Goal: Information Seeking & Learning: Check status

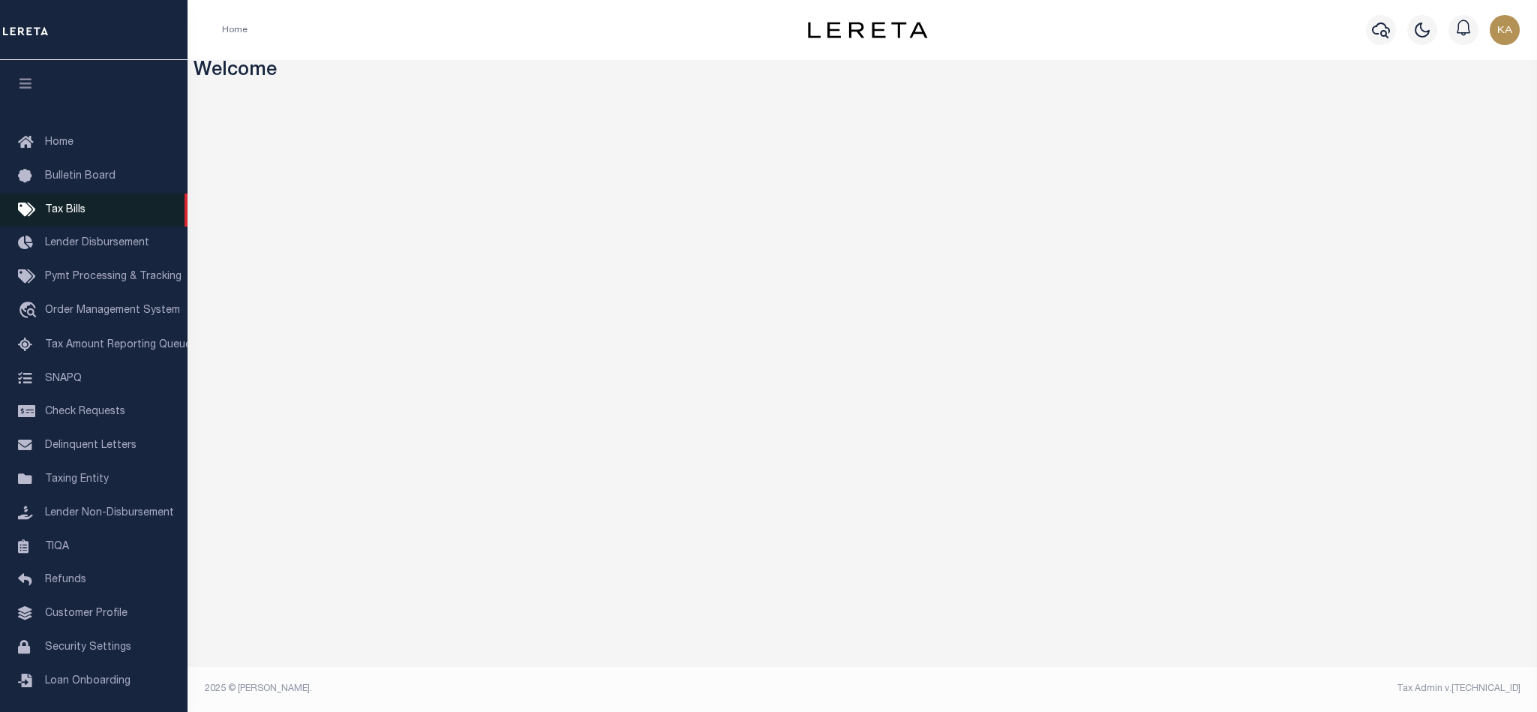
click at [71, 208] on span "Tax Bills" at bounding box center [65, 210] width 41 height 11
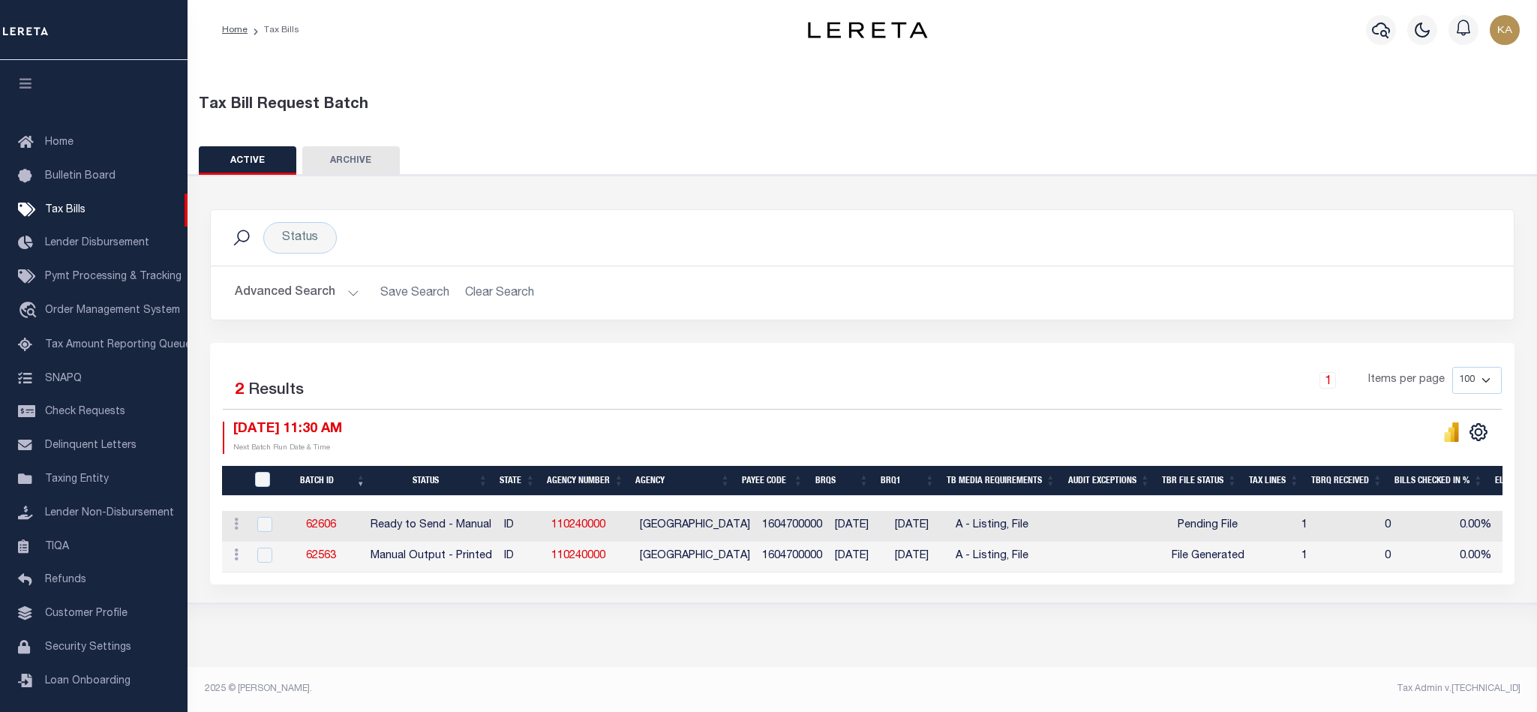
click at [260, 290] on button "Advanced Search" at bounding box center [297, 292] width 125 height 29
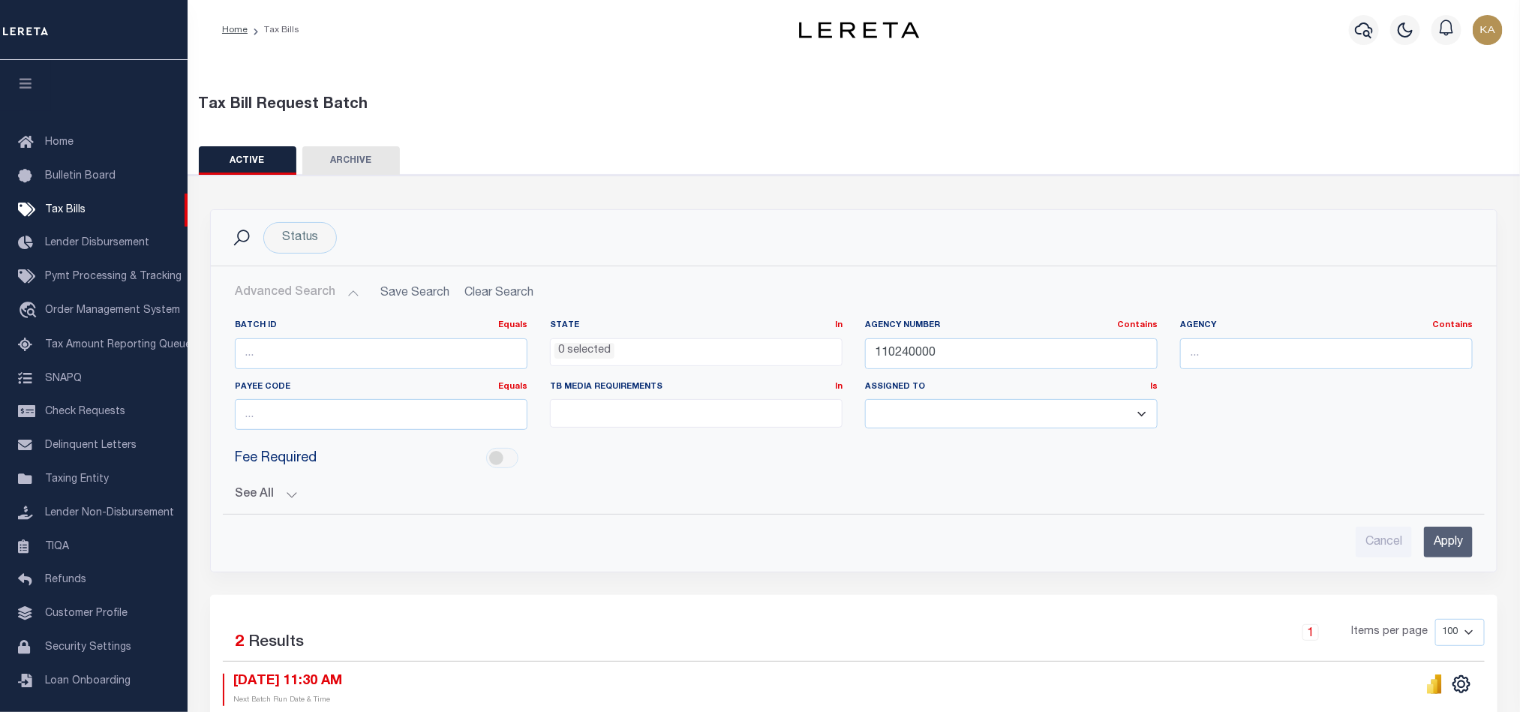
scroll to position [163, 0]
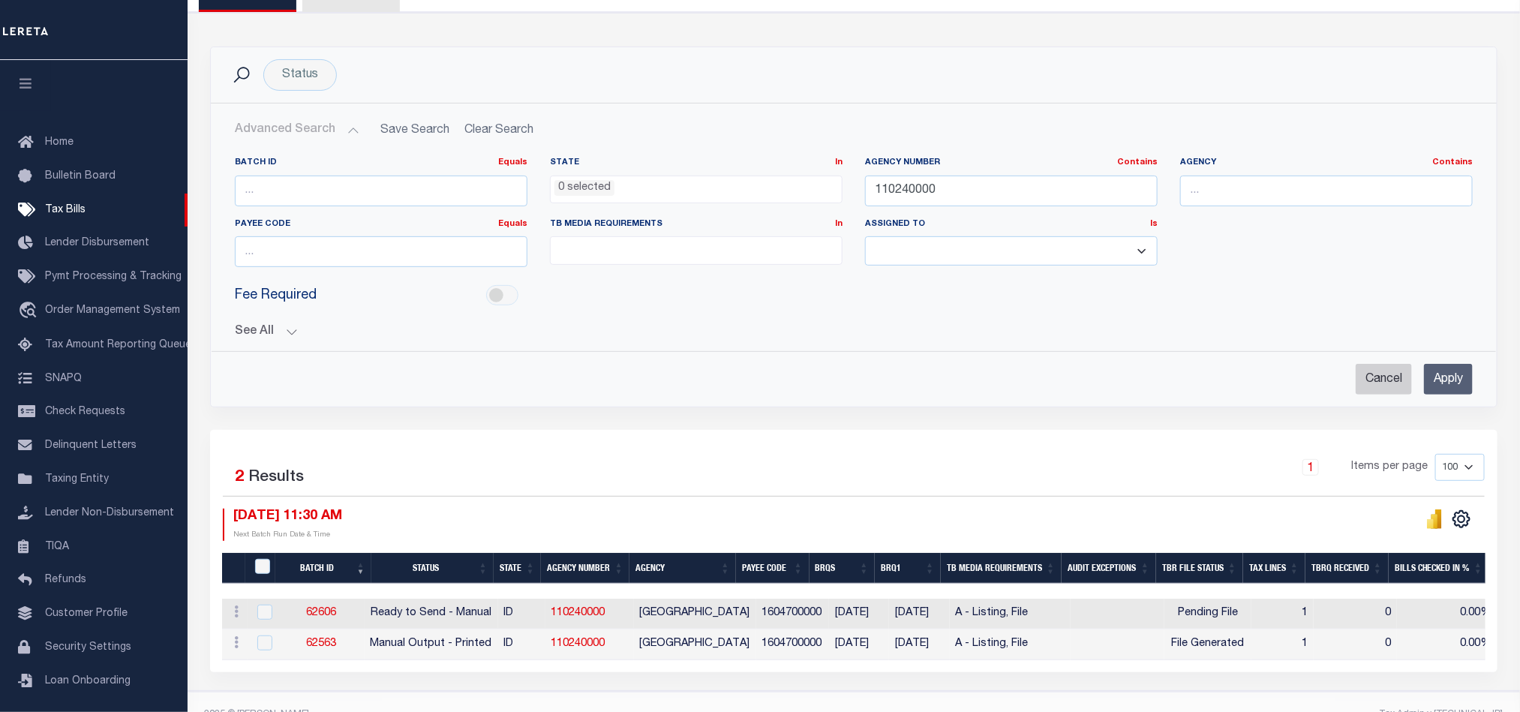
click at [1388, 372] on input "Cancel" at bounding box center [1383, 379] width 56 height 31
checkbox input "true"
select select
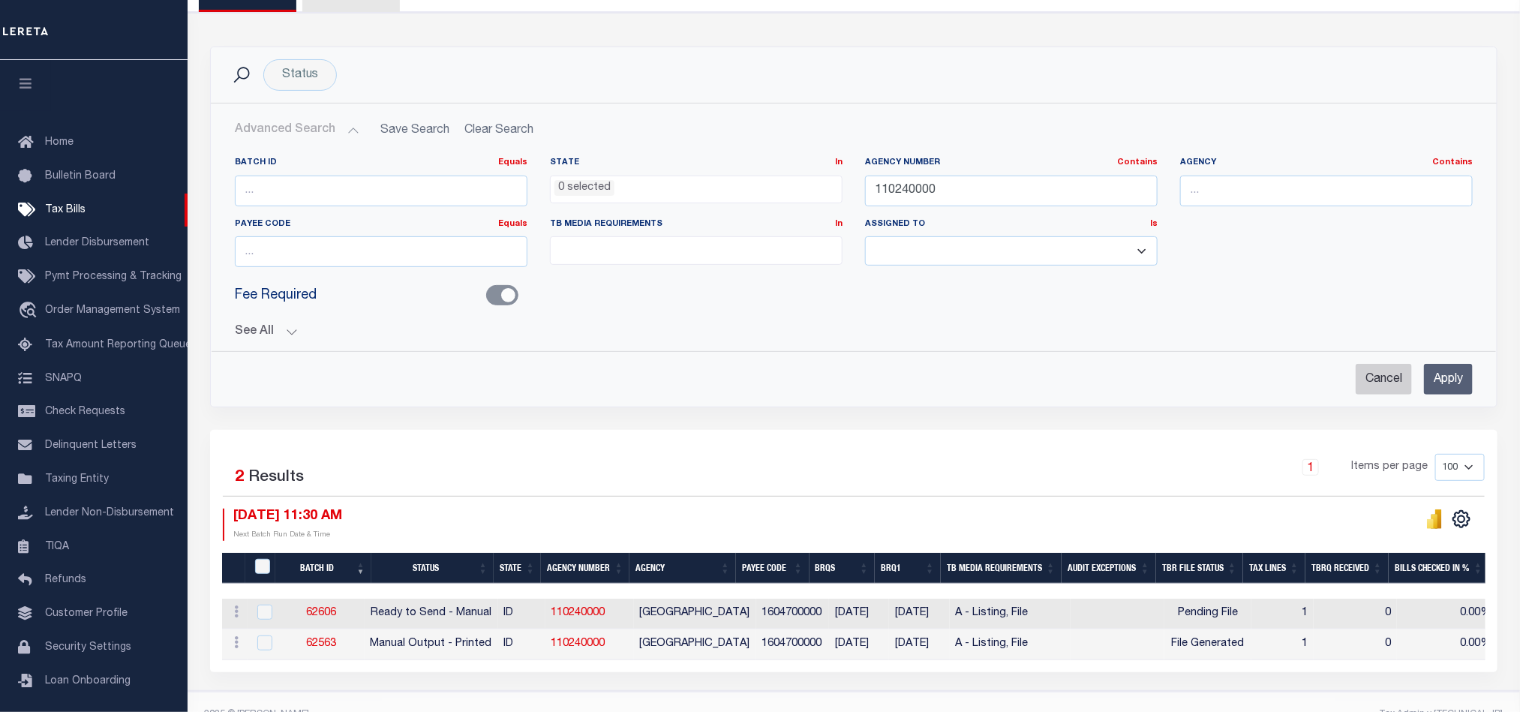
select select
checkbox input "false"
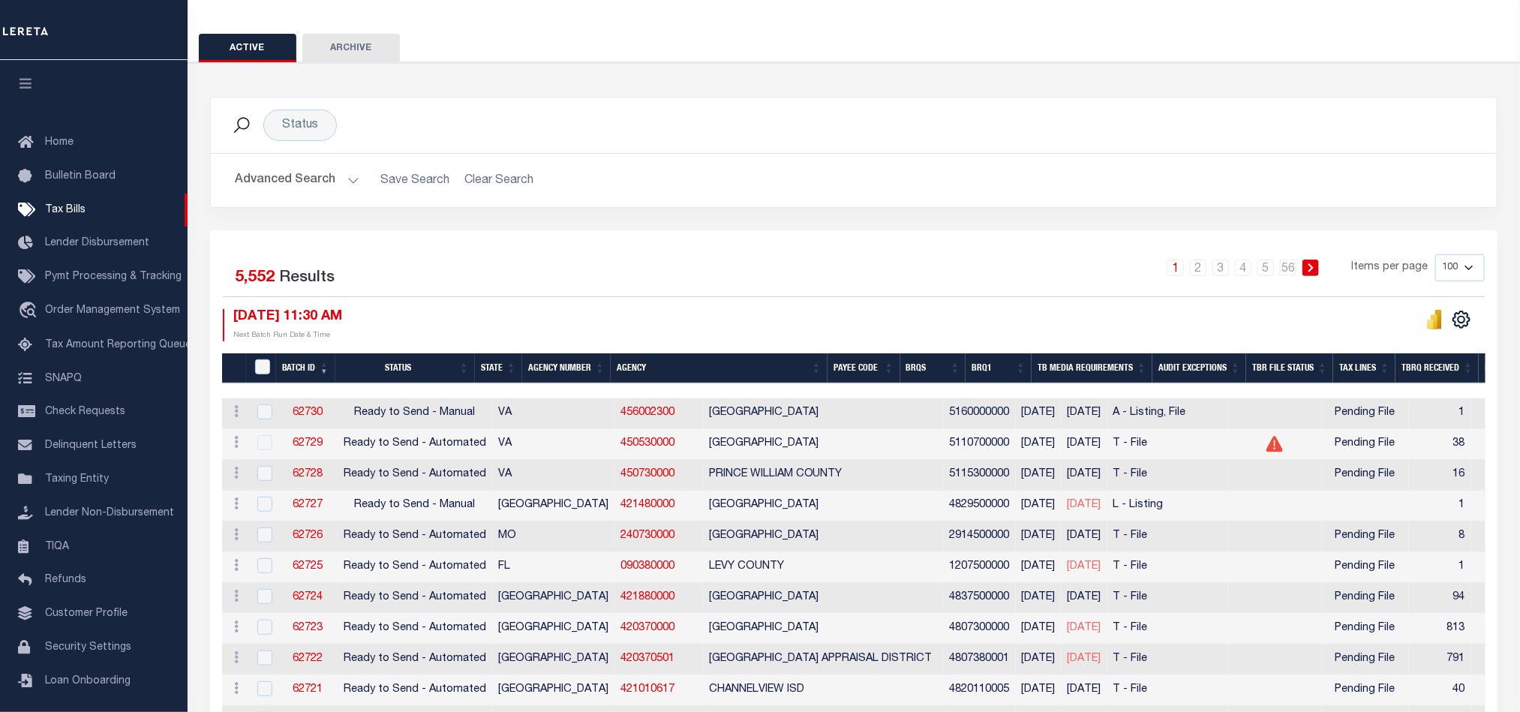
scroll to position [225, 0]
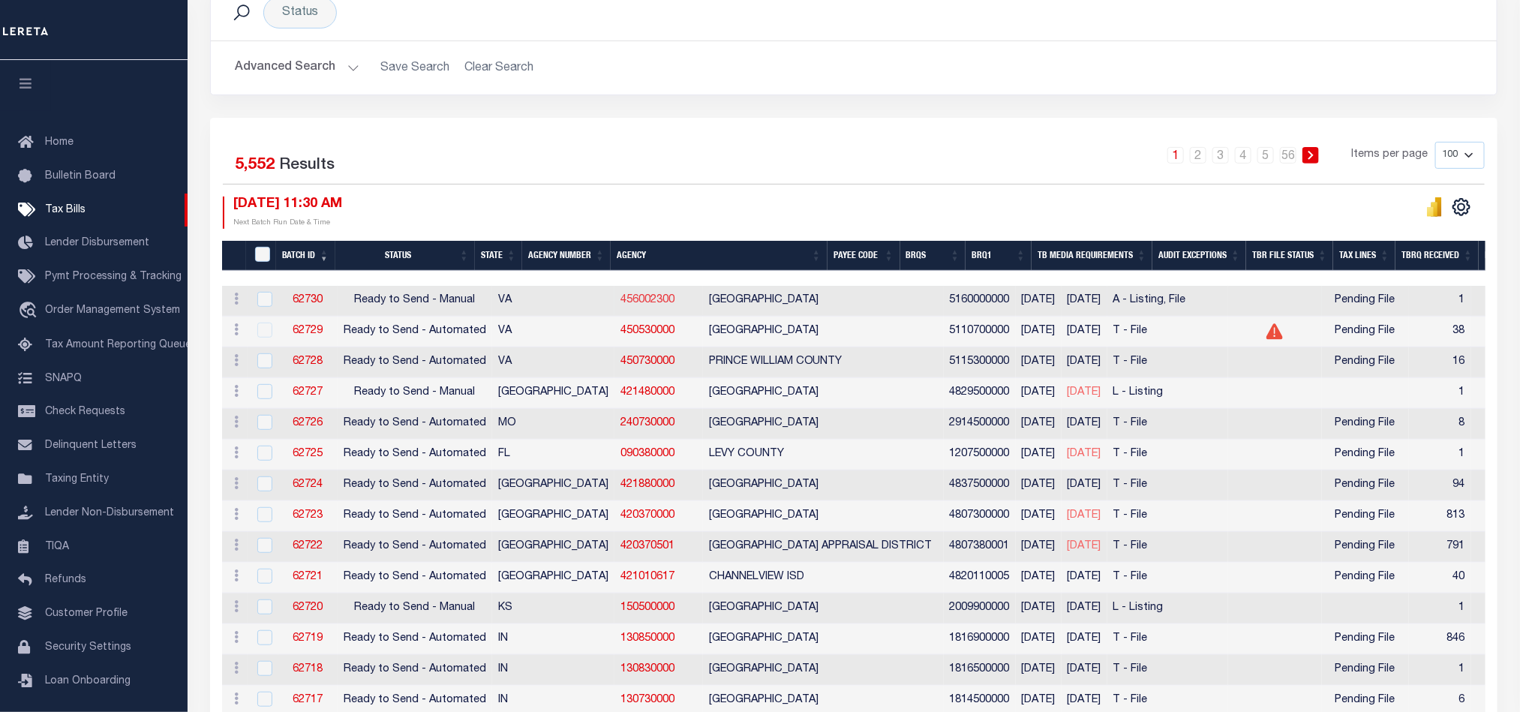
click at [620, 305] on link "456002300" at bounding box center [647, 300] width 54 height 11
checkbox input "true"
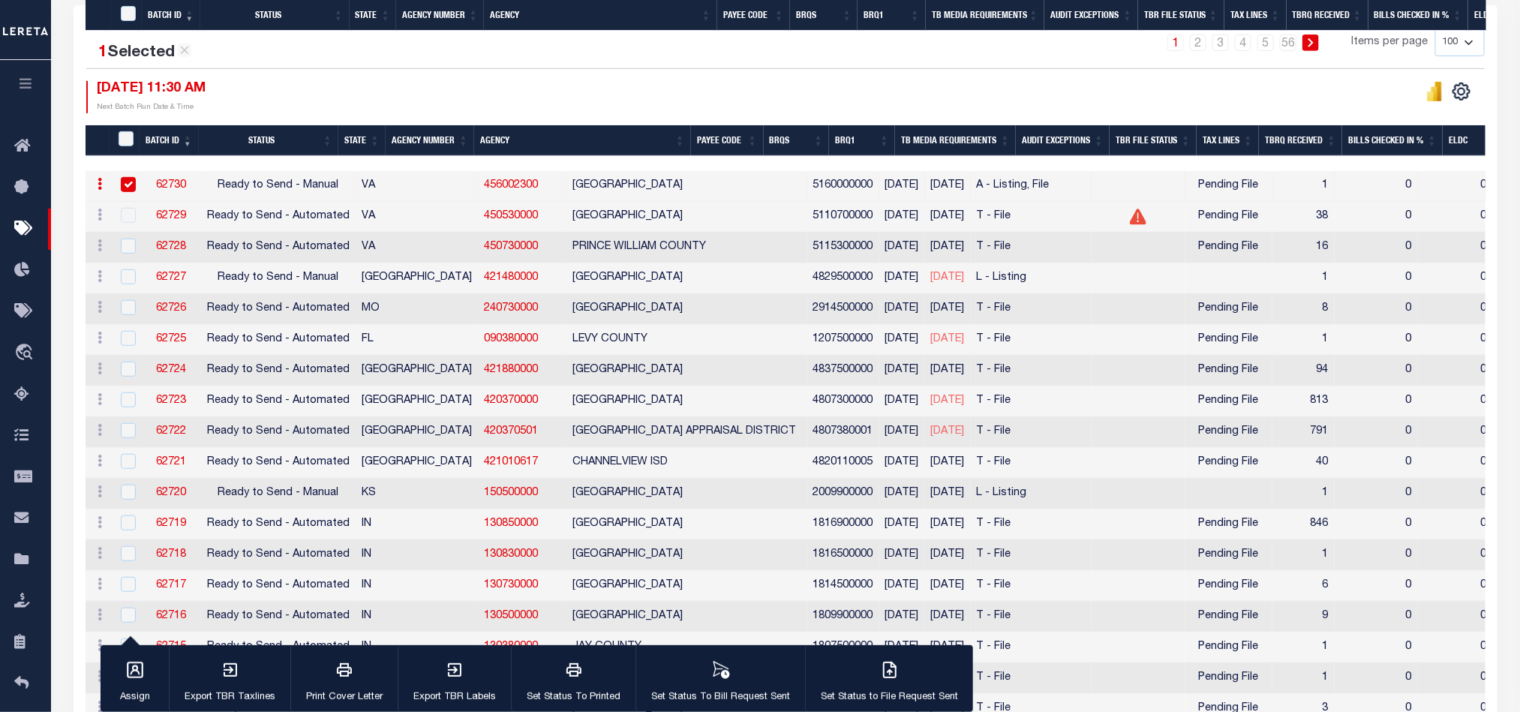
scroll to position [113, 0]
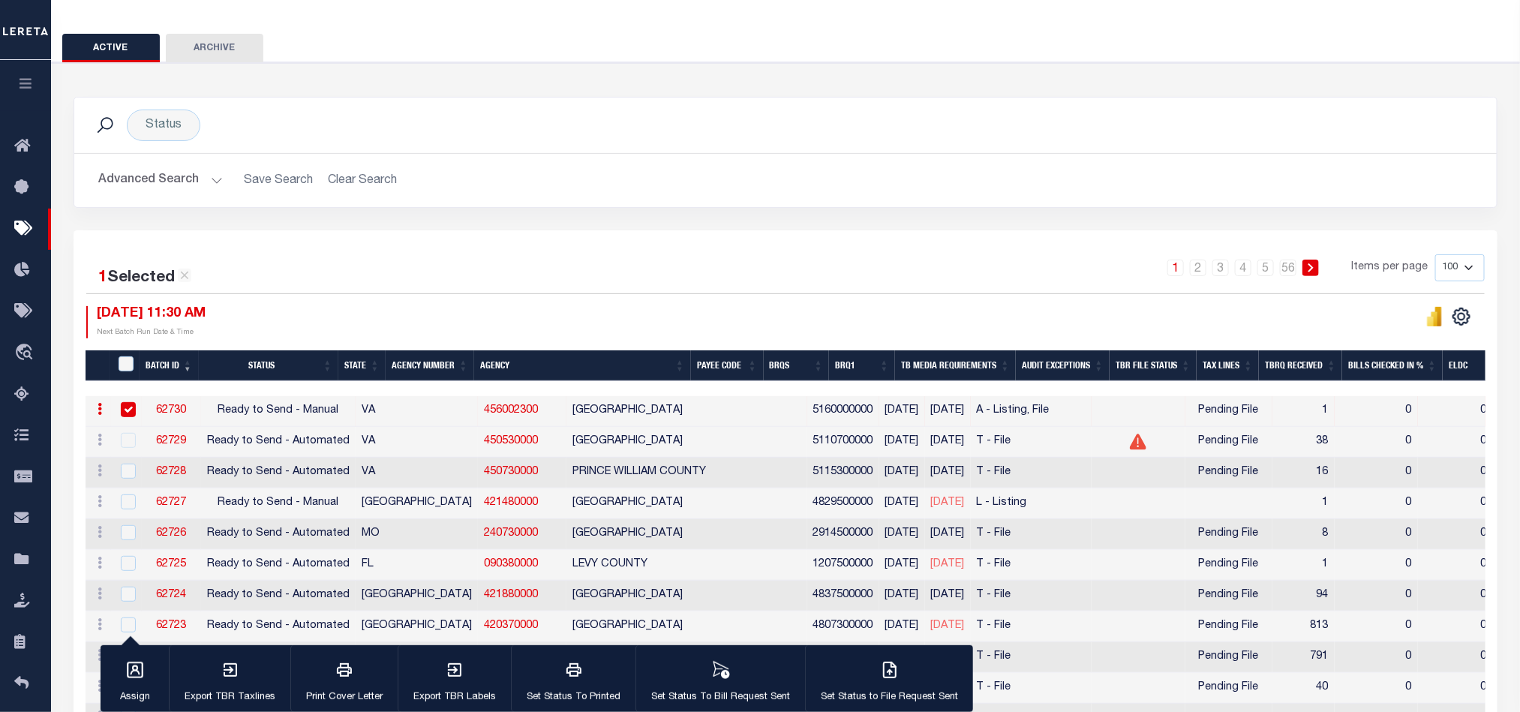
click at [199, 183] on button "Advanced Search" at bounding box center [160, 180] width 125 height 29
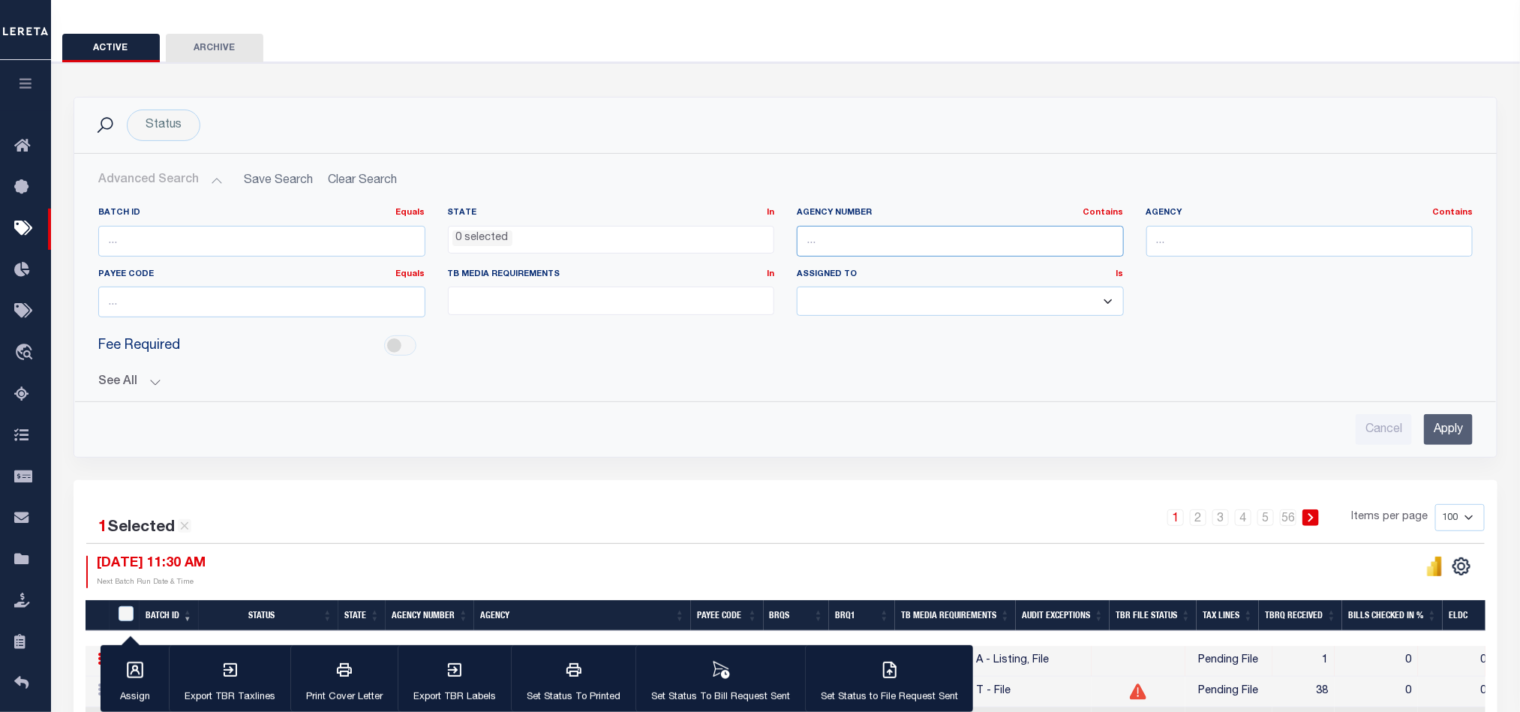
click at [860, 237] on input "text" at bounding box center [960, 241] width 327 height 31
paste input "370510101"
type input "370510101"
click at [1457, 433] on input "Apply" at bounding box center [1448, 429] width 49 height 31
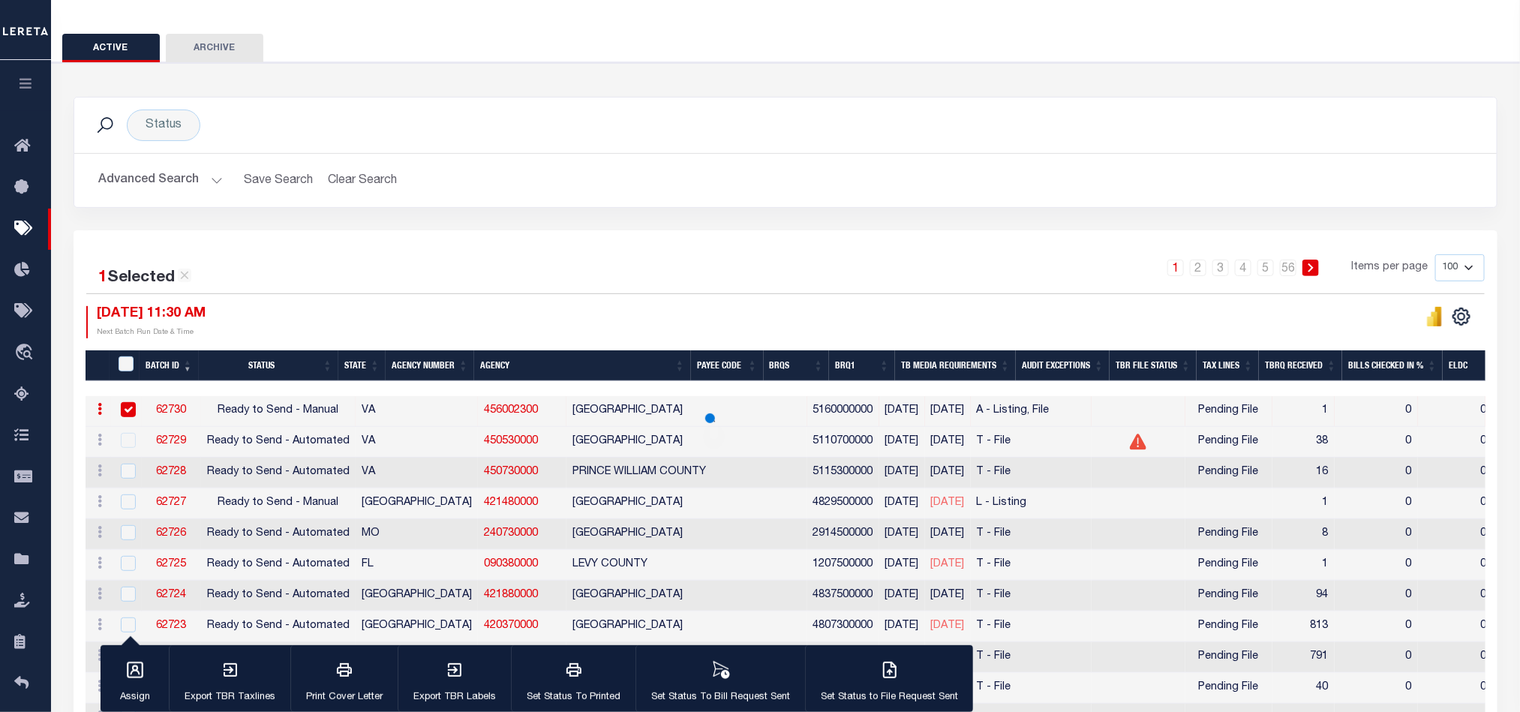
scroll to position [83, 0]
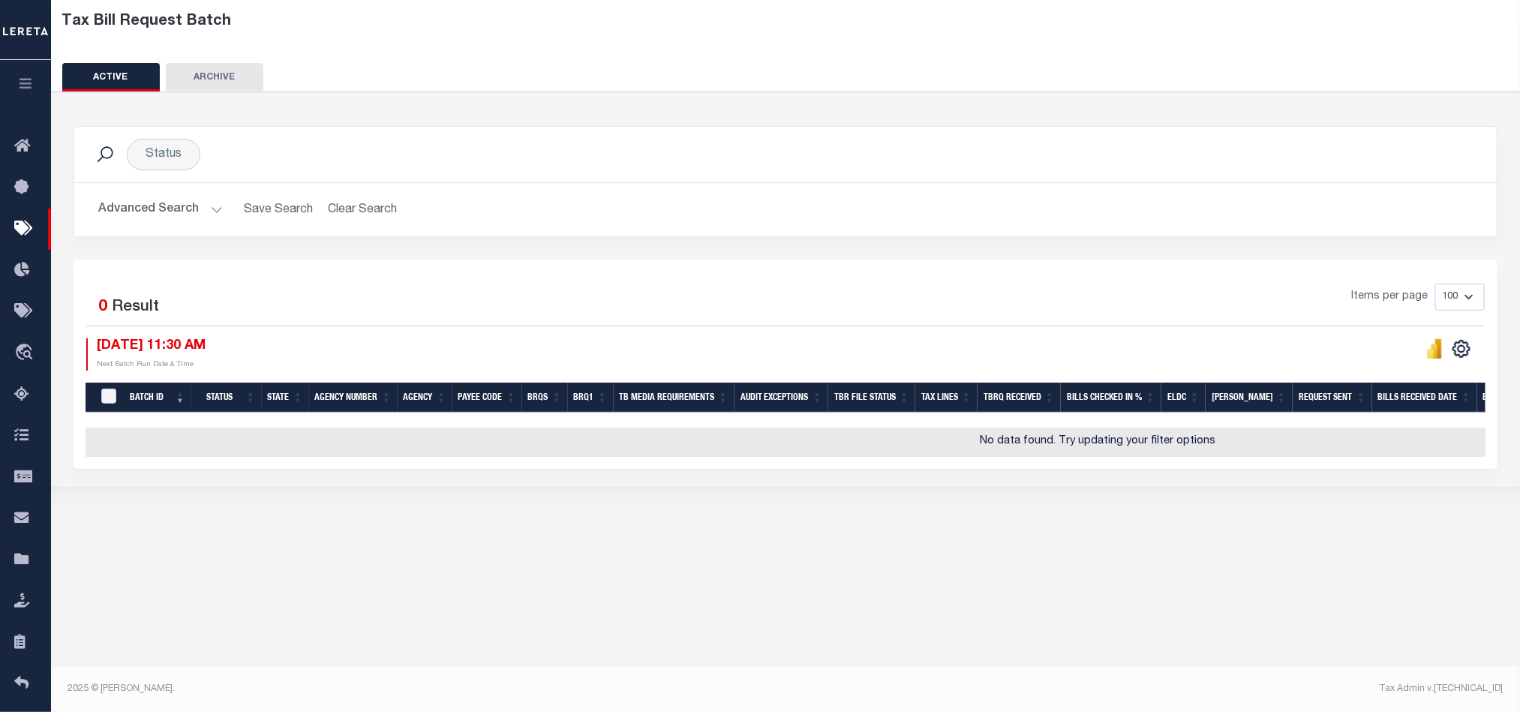
click at [1034, 488] on div "Status Search Advanced Search Save Search Clear Search Equals" at bounding box center [785, 290] width 1483 height 397
click at [20, 83] on icon "button" at bounding box center [25, 84] width 17 height 14
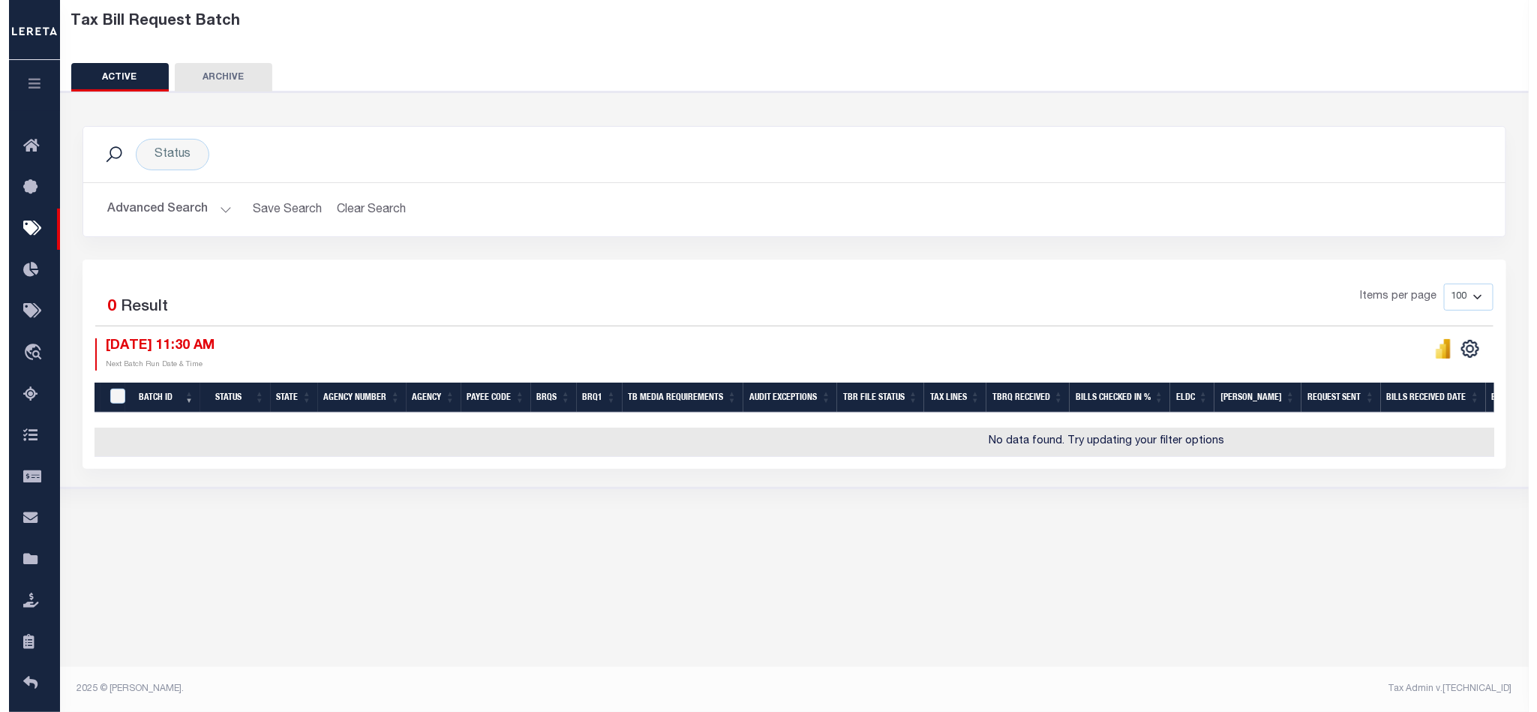
scroll to position [0, 0]
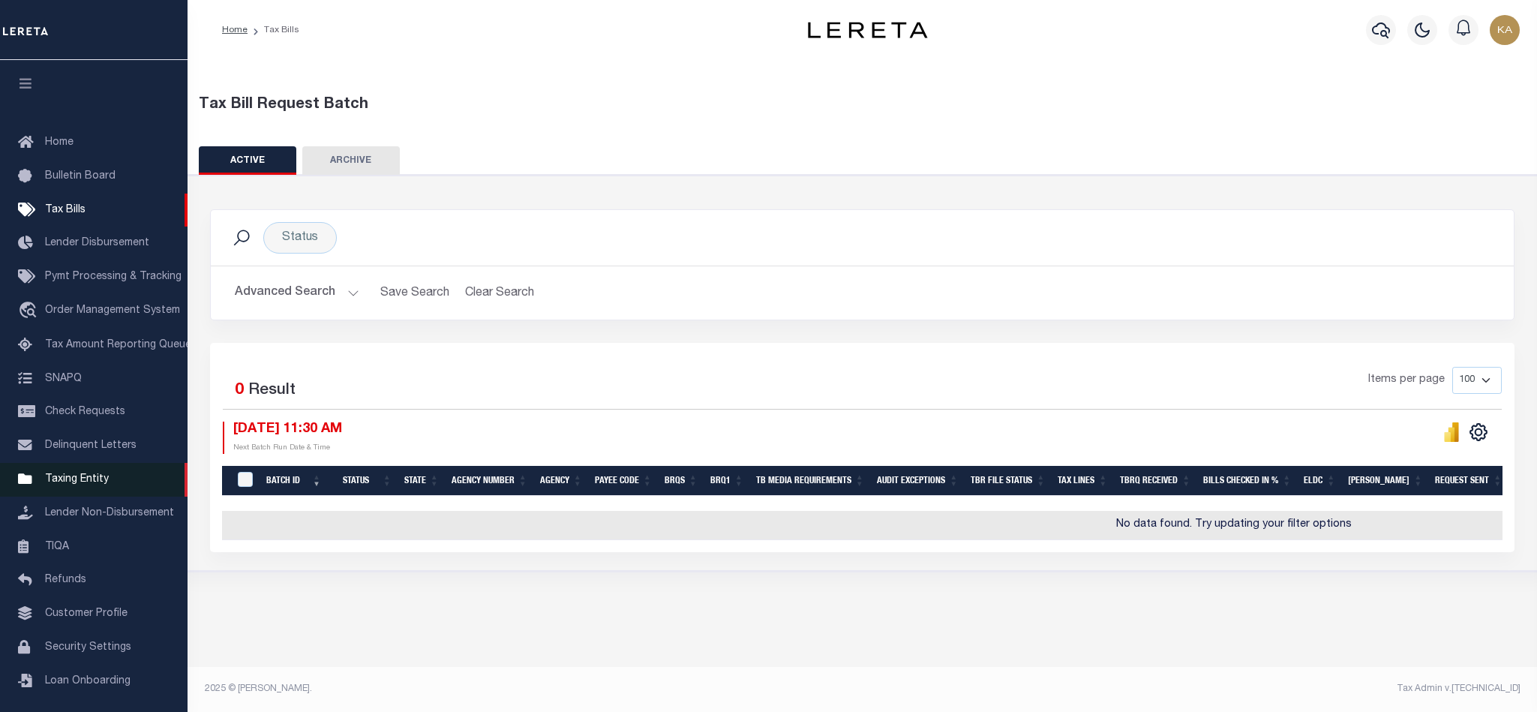
click at [92, 485] on span "Taxing Entity" at bounding box center [77, 479] width 64 height 11
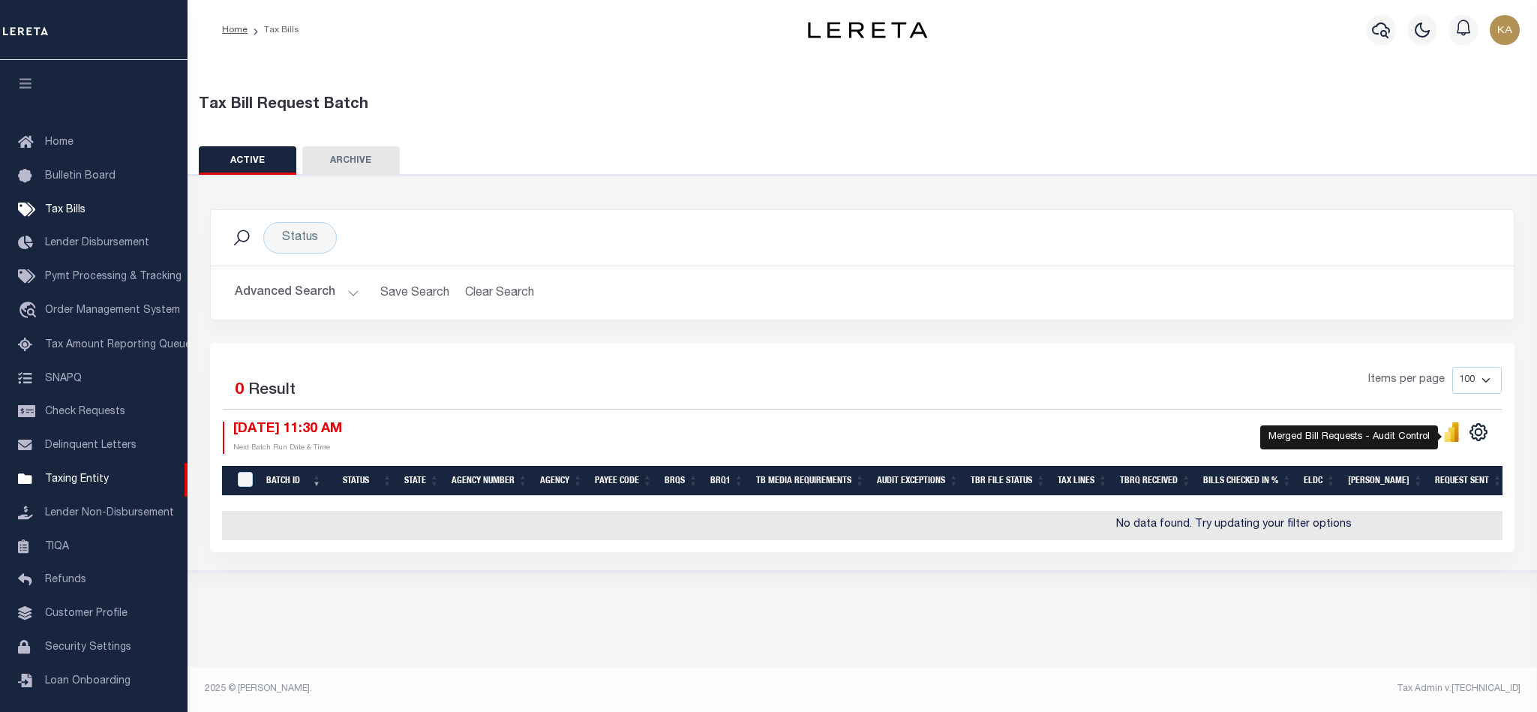
click at [1452, 435] on icon "" at bounding box center [1451, 434] width 7 height 14
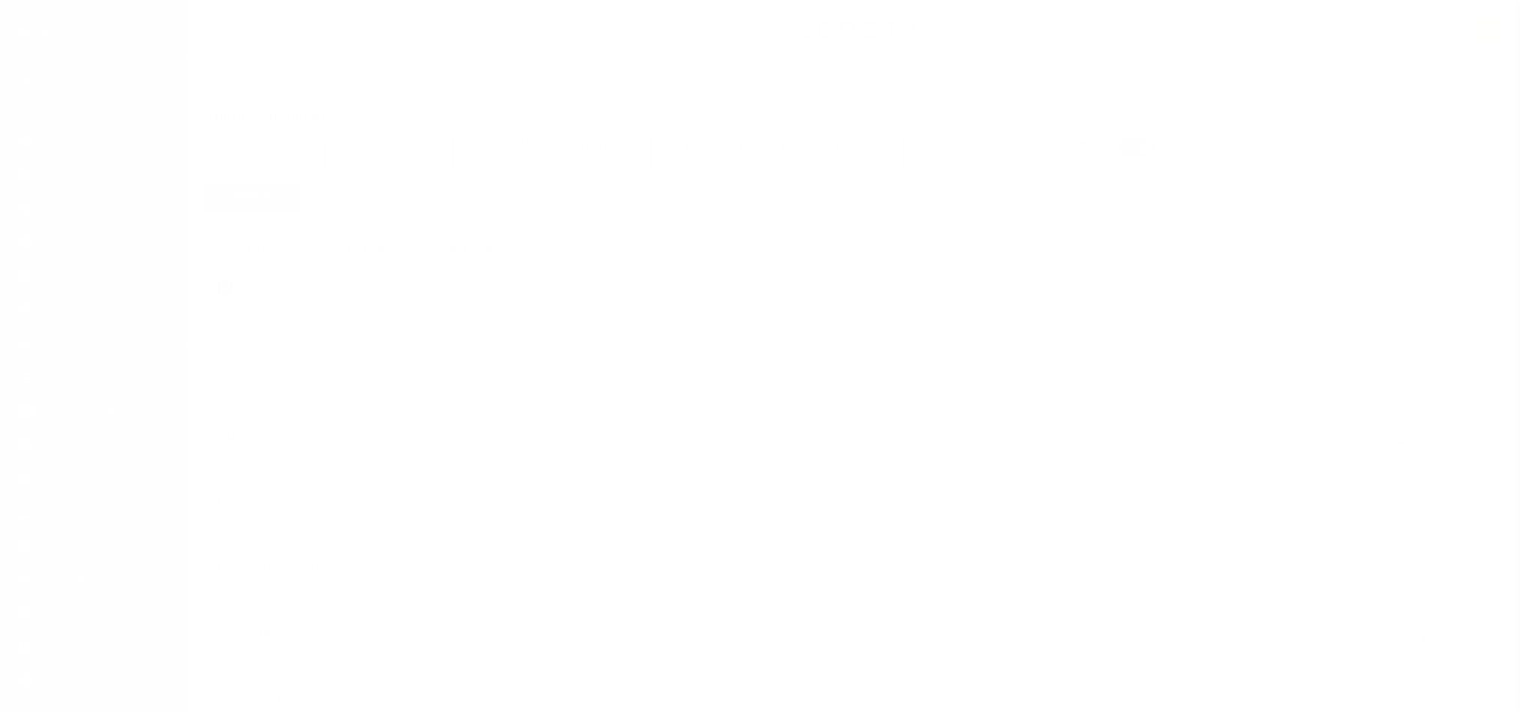
select select
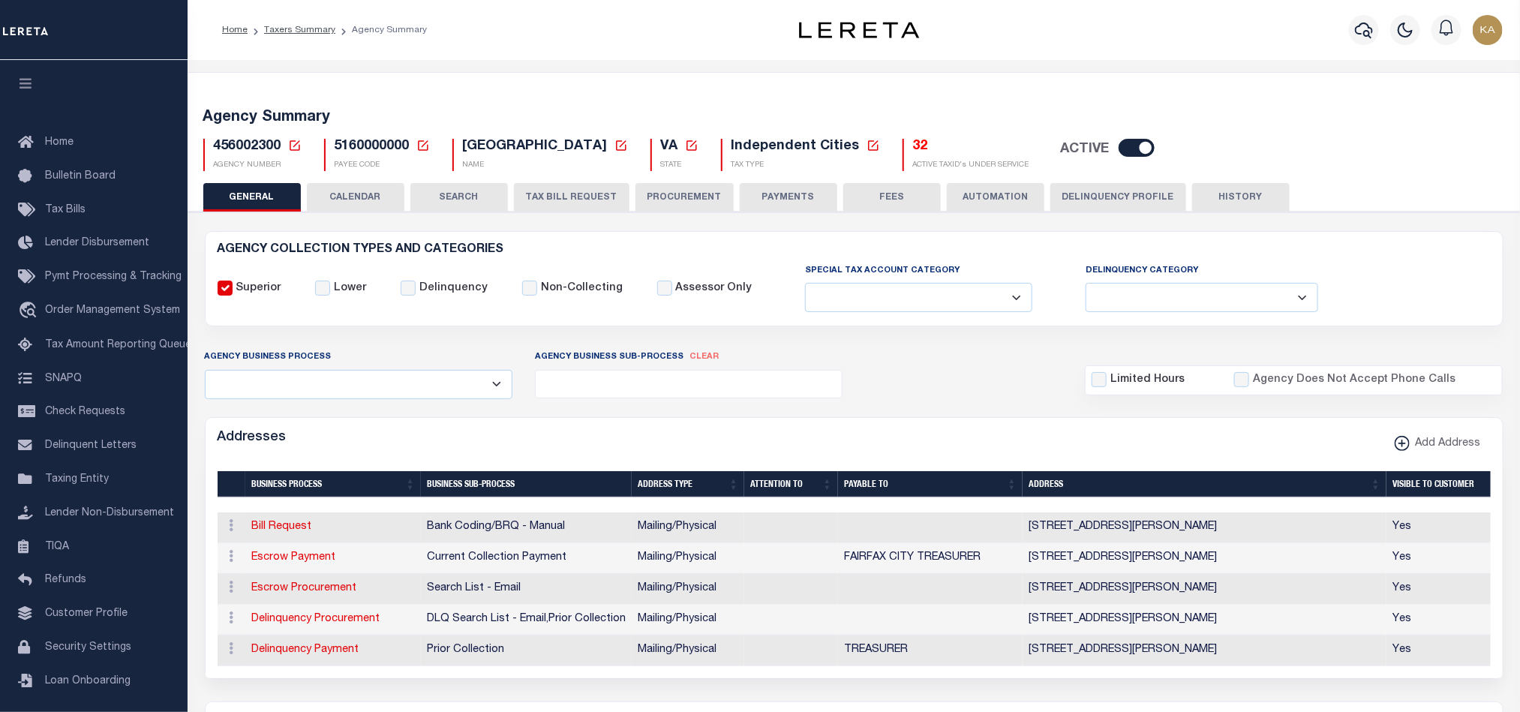
click at [374, 189] on button "CALENDAR" at bounding box center [356, 197] width 98 height 29
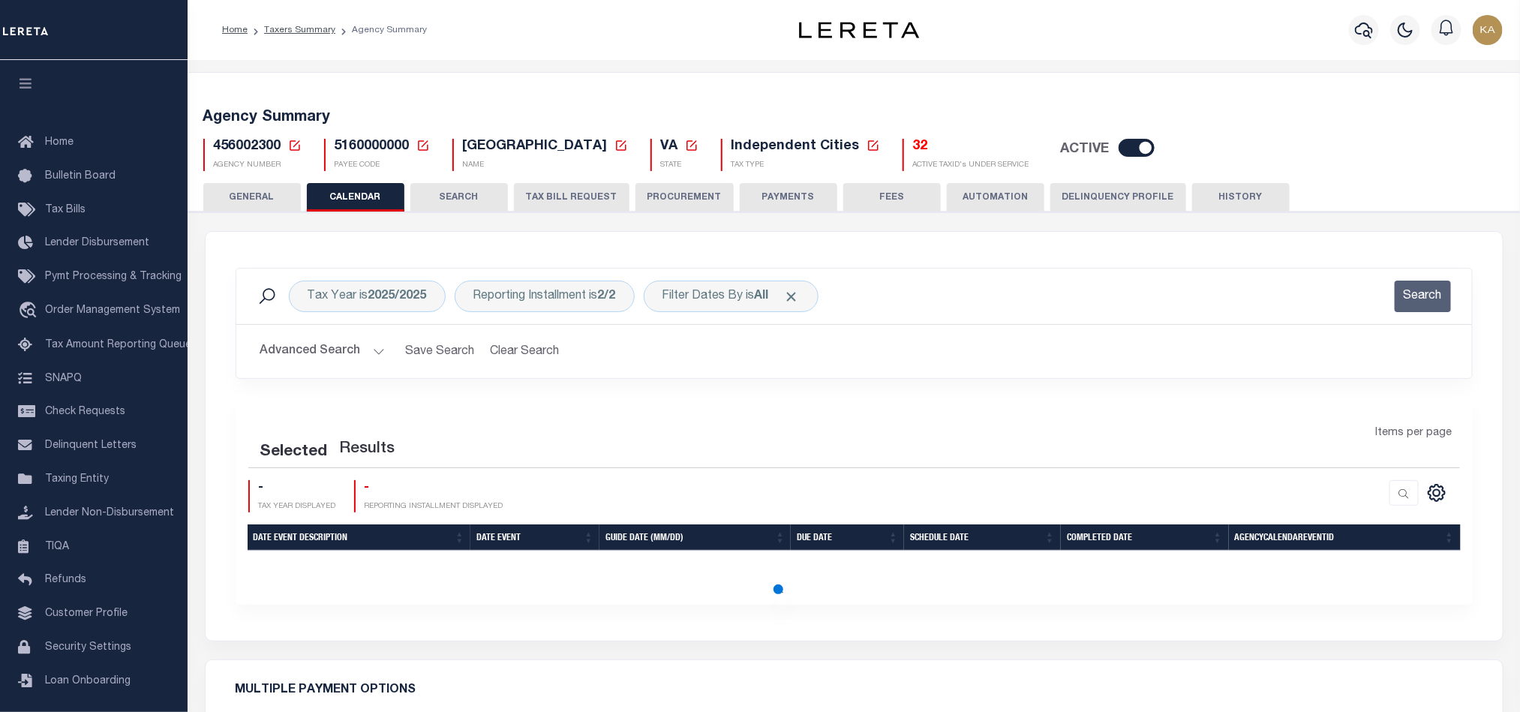
checkbox input "false"
type input "1"
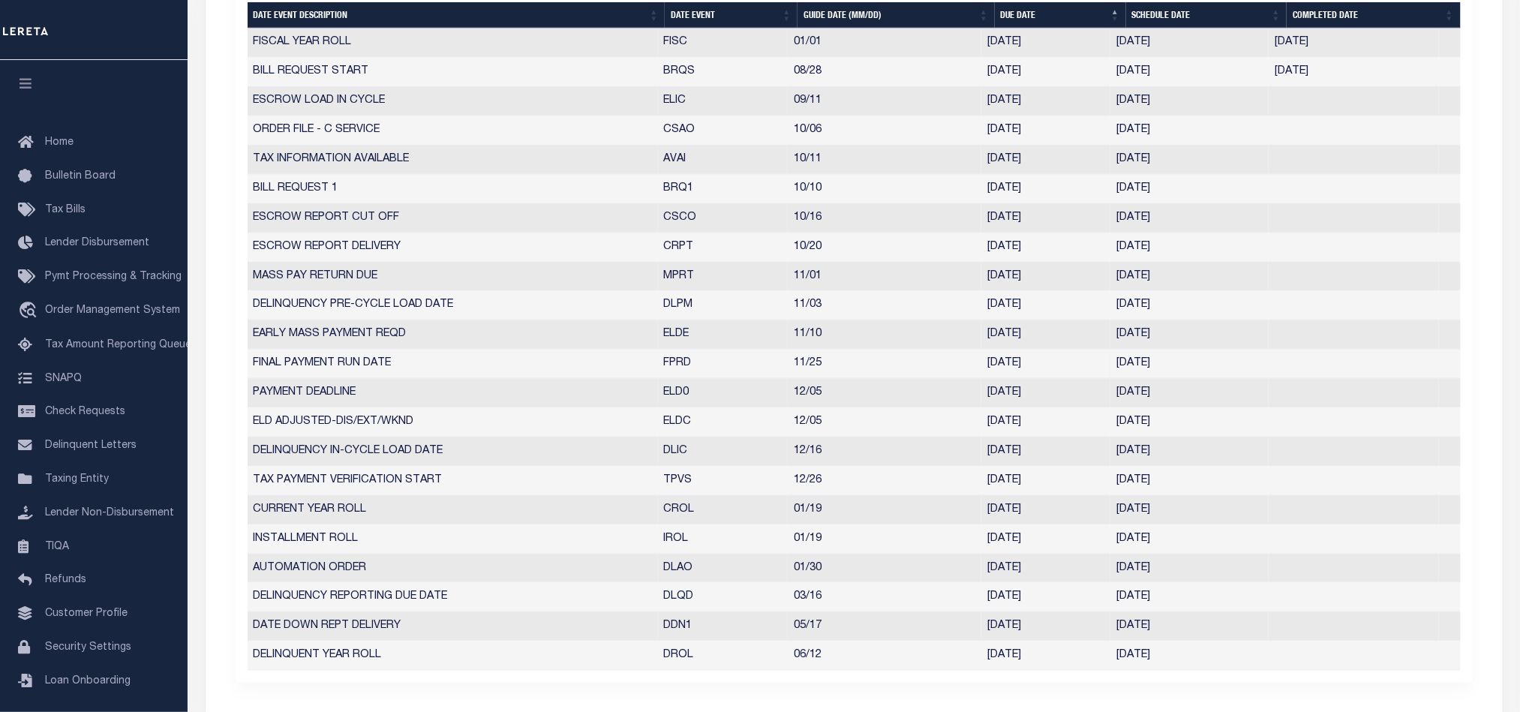
scroll to position [450, 0]
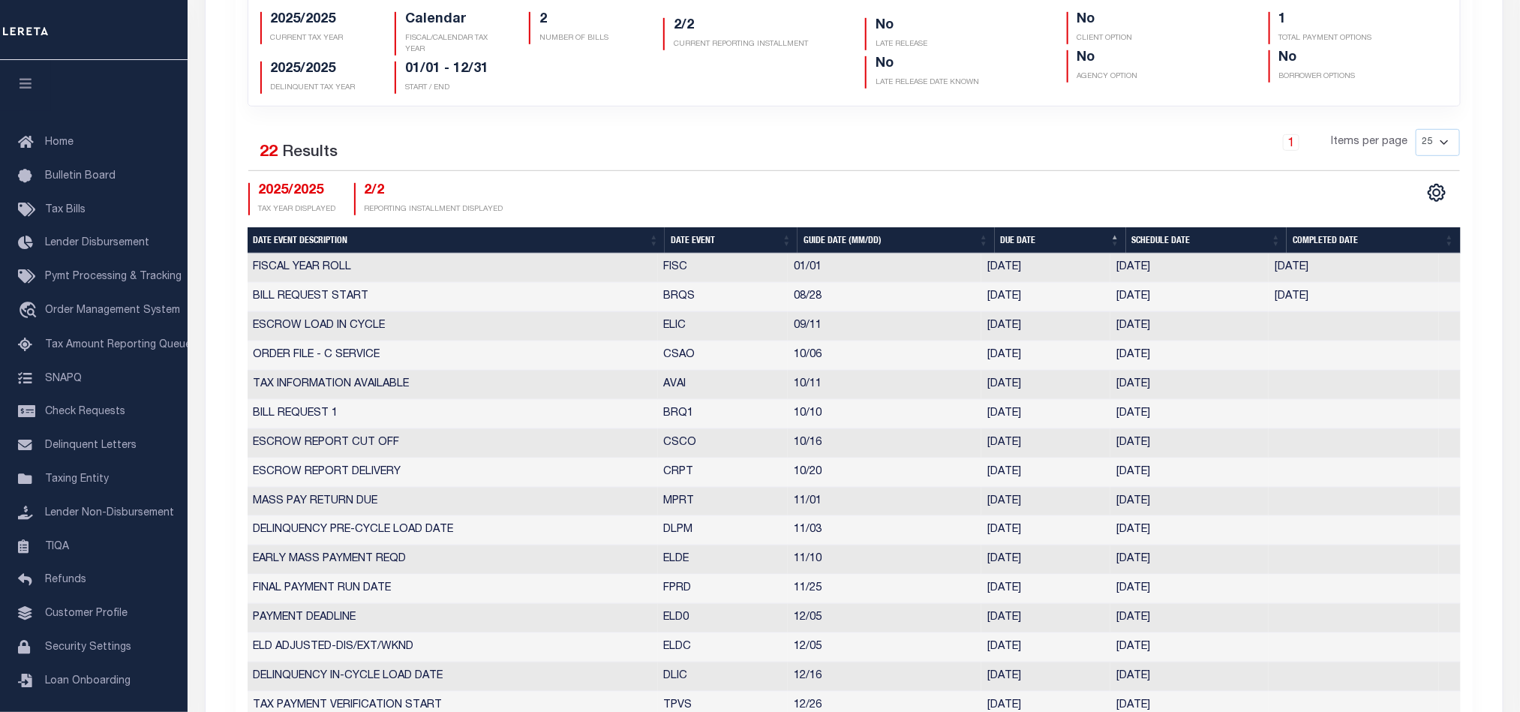
click at [713, 248] on th "Date Event" at bounding box center [731, 240] width 133 height 26
checkbox input "false"
drag, startPoint x: 644, startPoint y: 308, endPoint x: 1193, endPoint y: 334, distance: 549.6
click at [1193, 334] on tbody "TAX INFORMATION AVAILABLE AVAI 10/11 10/10/2025 10/10/2025 1187146 BILL REQUEST…" at bounding box center [854, 575] width 1213 height 642
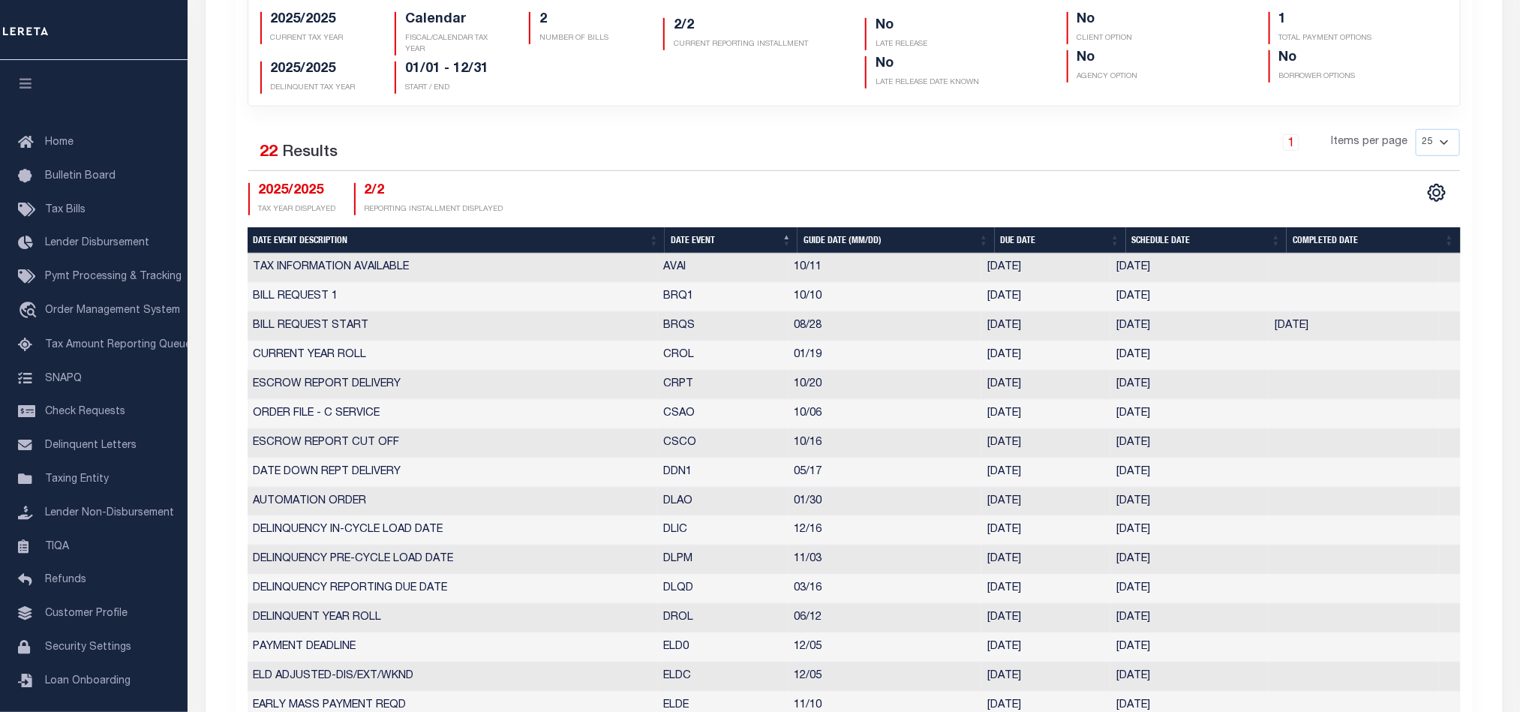
click at [893, 136] on div "1 Items per page 25 50 125 150 175 200" at bounding box center [1008, 148] width 903 height 39
click at [73, 485] on span "Taxing Entity" at bounding box center [77, 479] width 64 height 11
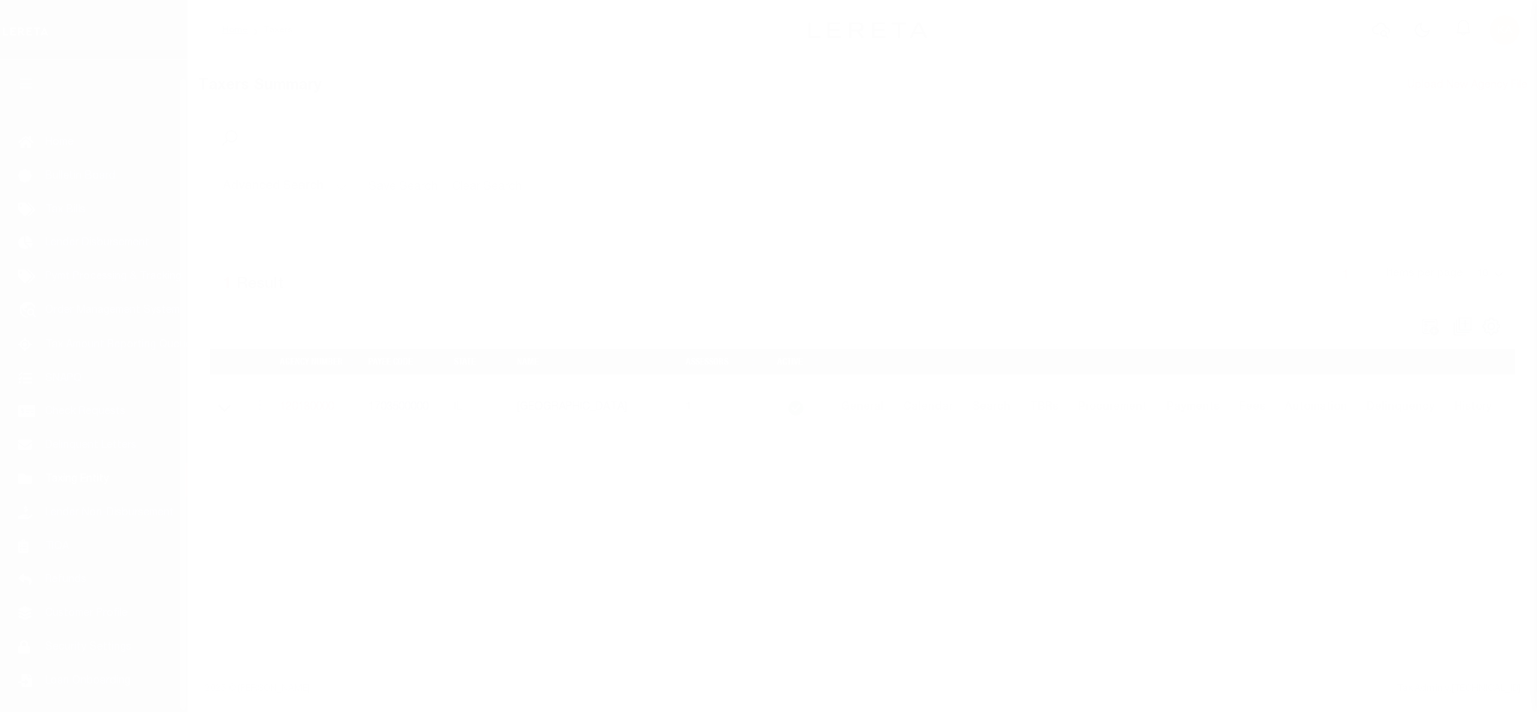
select select
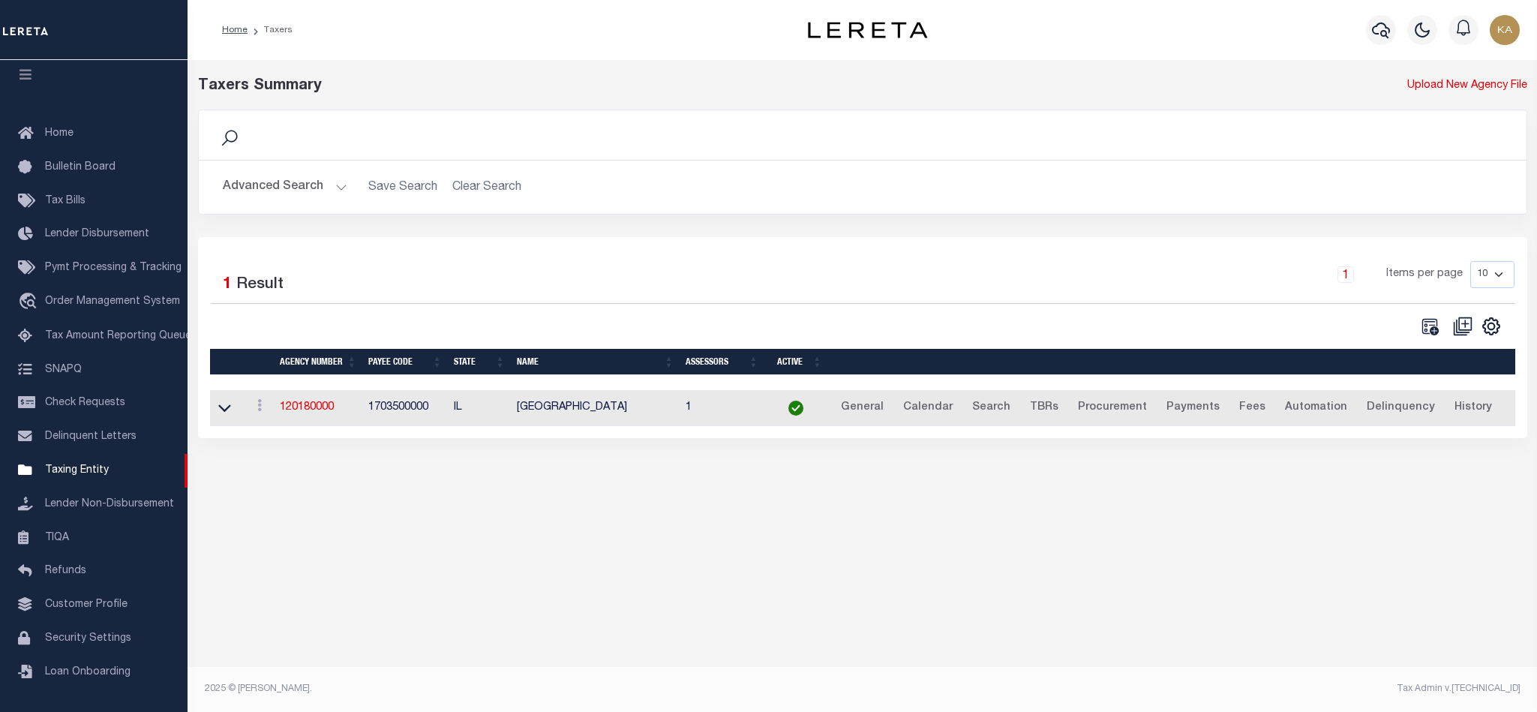
click at [327, 194] on button "Advanced Search" at bounding box center [285, 187] width 125 height 29
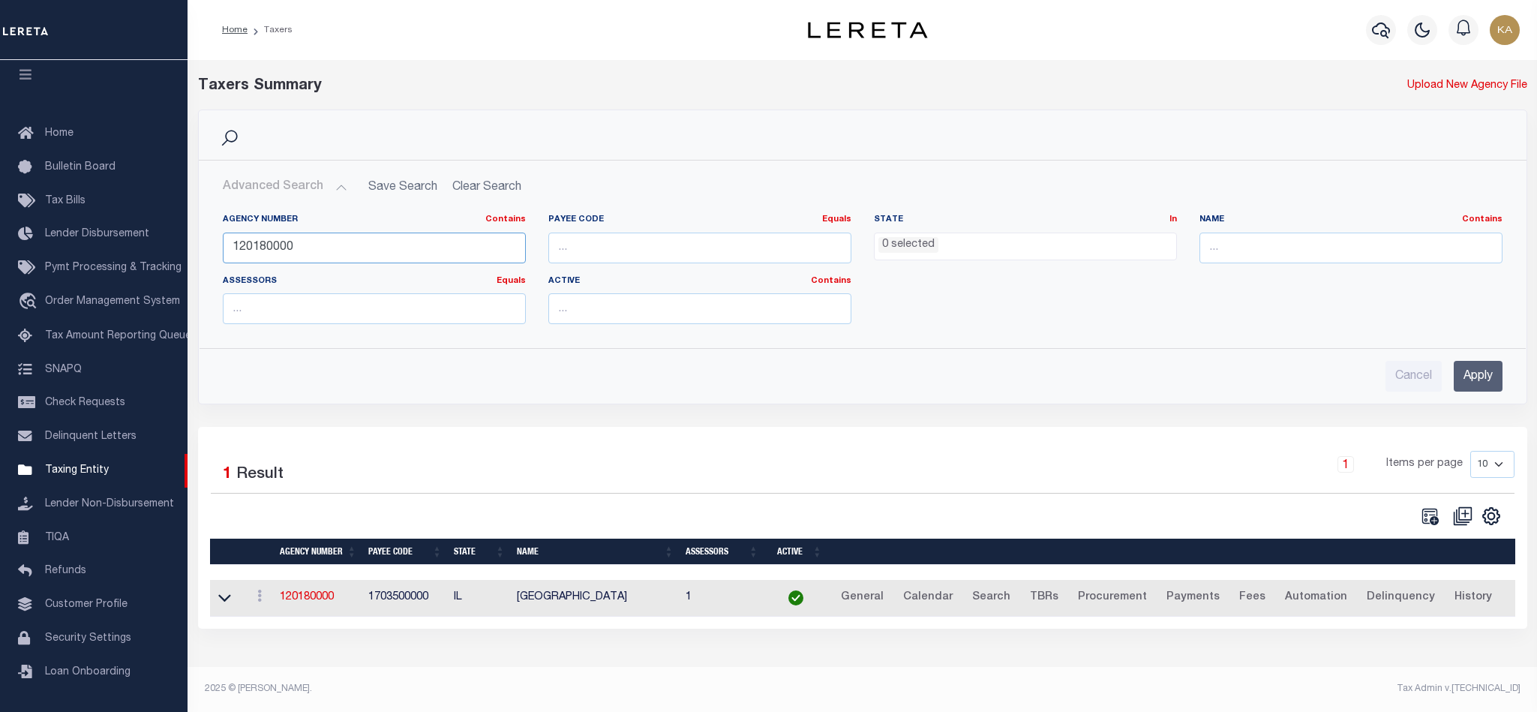
click at [235, 253] on input "120180000" at bounding box center [374, 248] width 303 height 31
click at [236, 254] on input "120180000" at bounding box center [374, 248] width 303 height 31
paste input "370510101"
type input "370510101"
click at [1474, 376] on input "Apply" at bounding box center [1478, 376] width 49 height 31
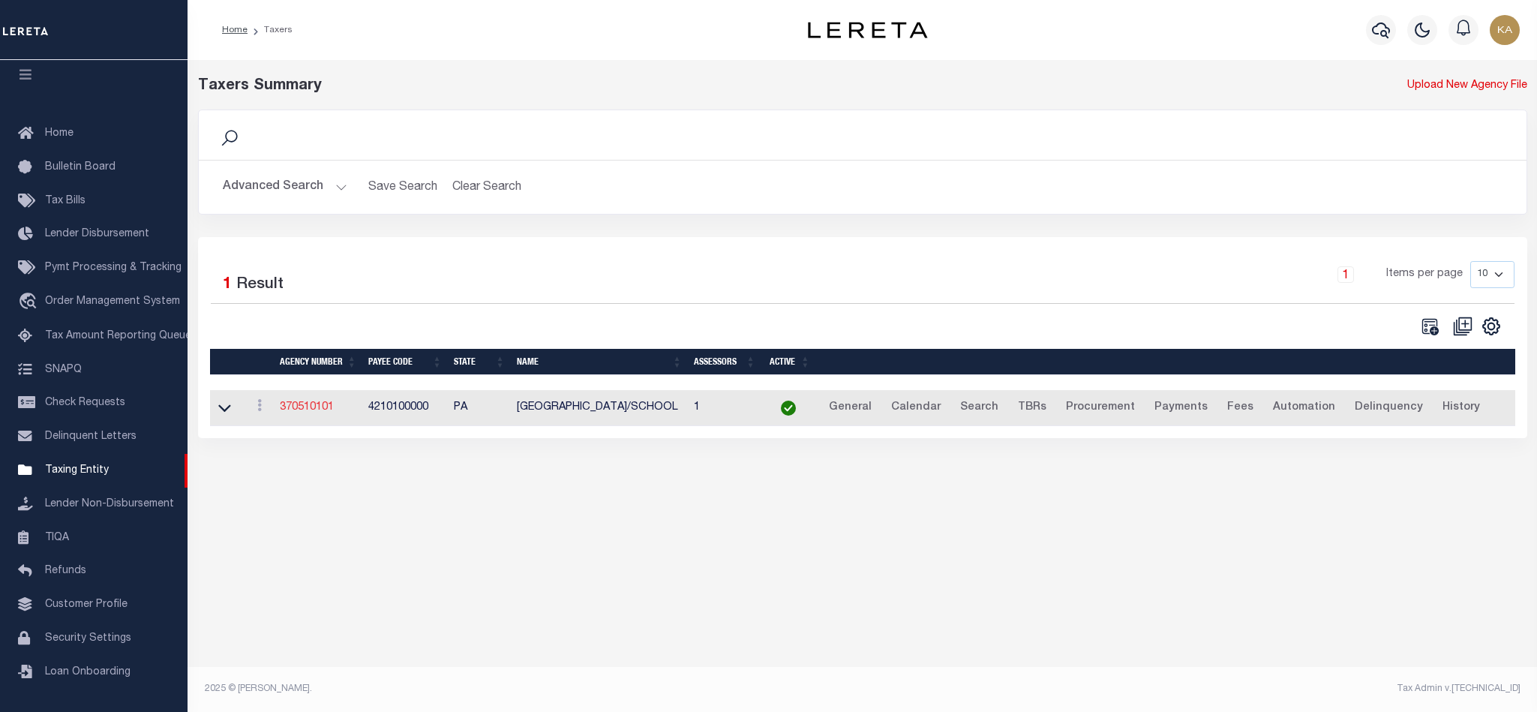
click at [322, 408] on link "370510101" at bounding box center [307, 407] width 54 height 11
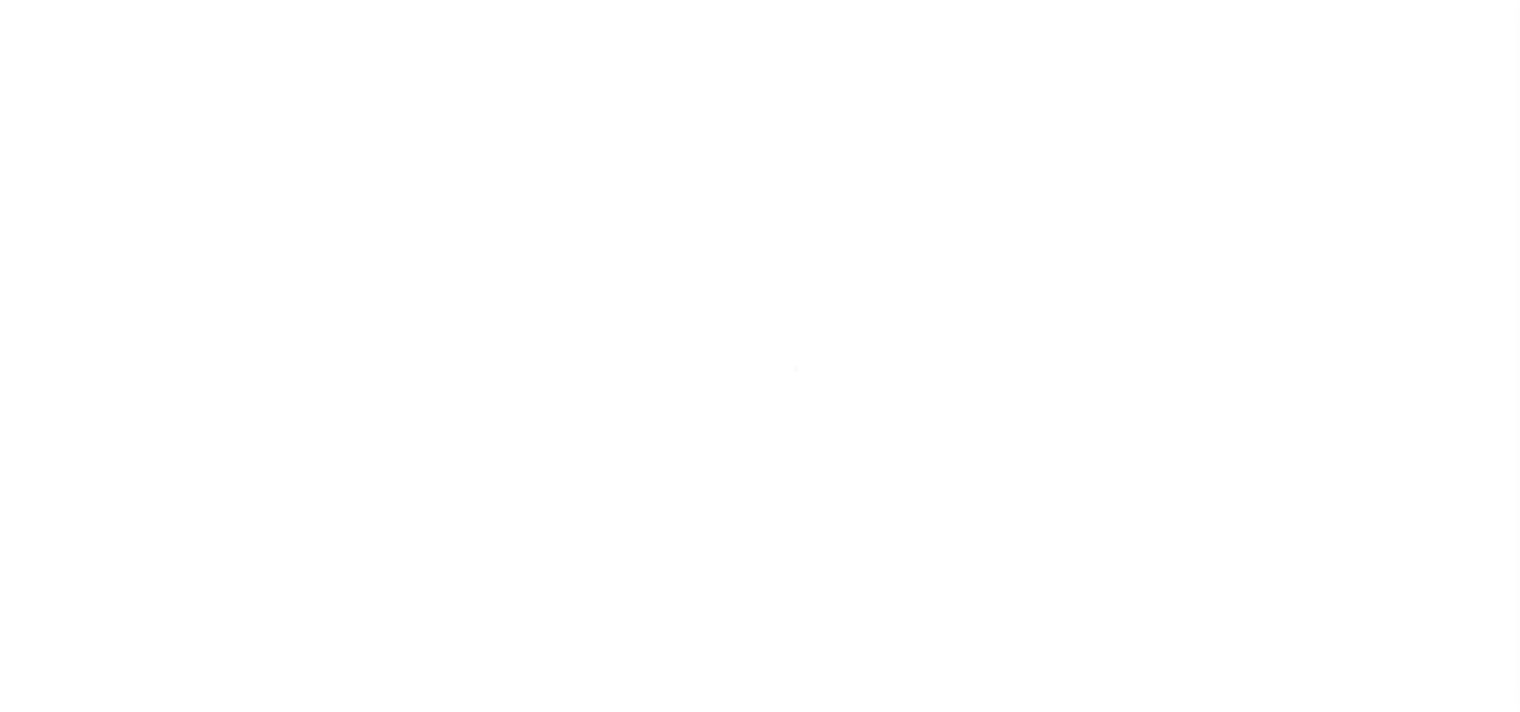
select select
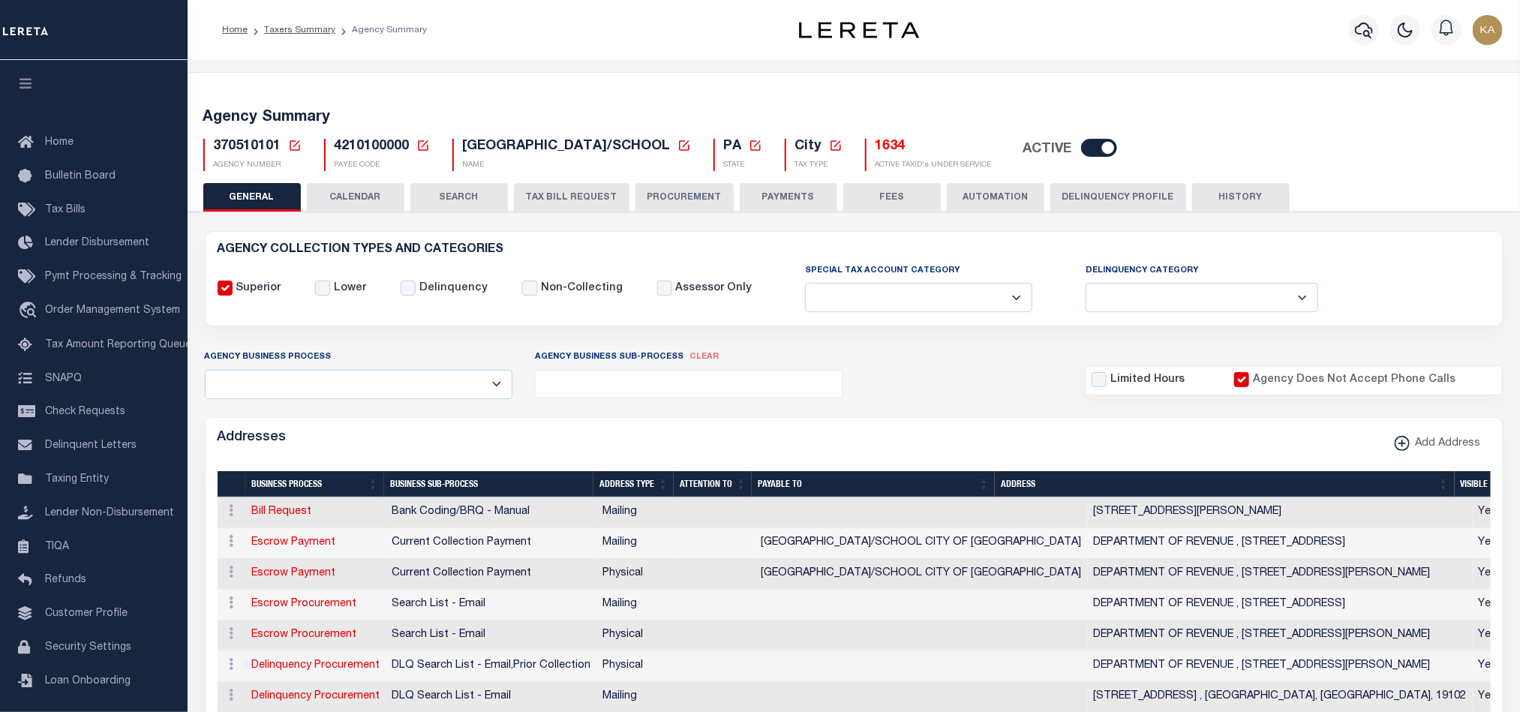
click at [369, 205] on button "CALENDAR" at bounding box center [356, 197] width 98 height 29
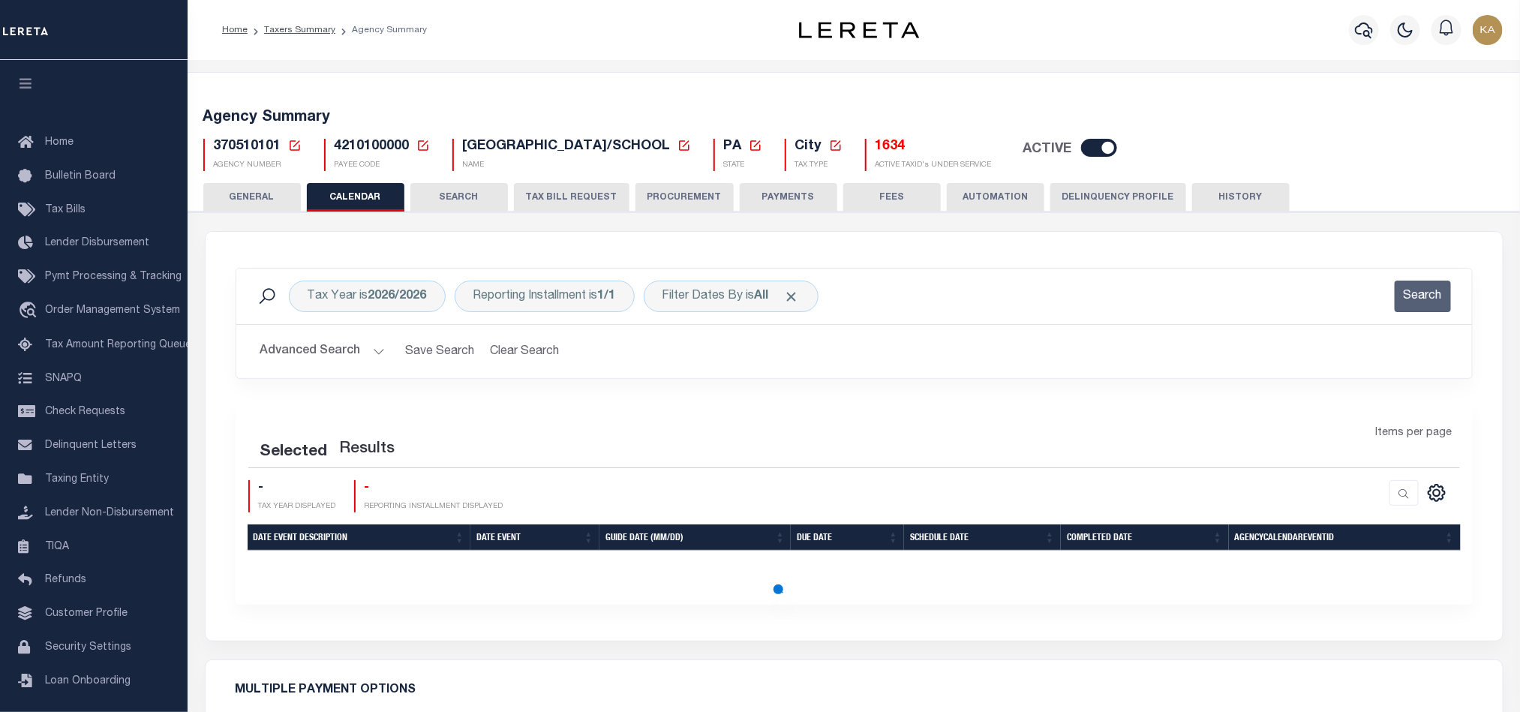
scroll to position [338, 0]
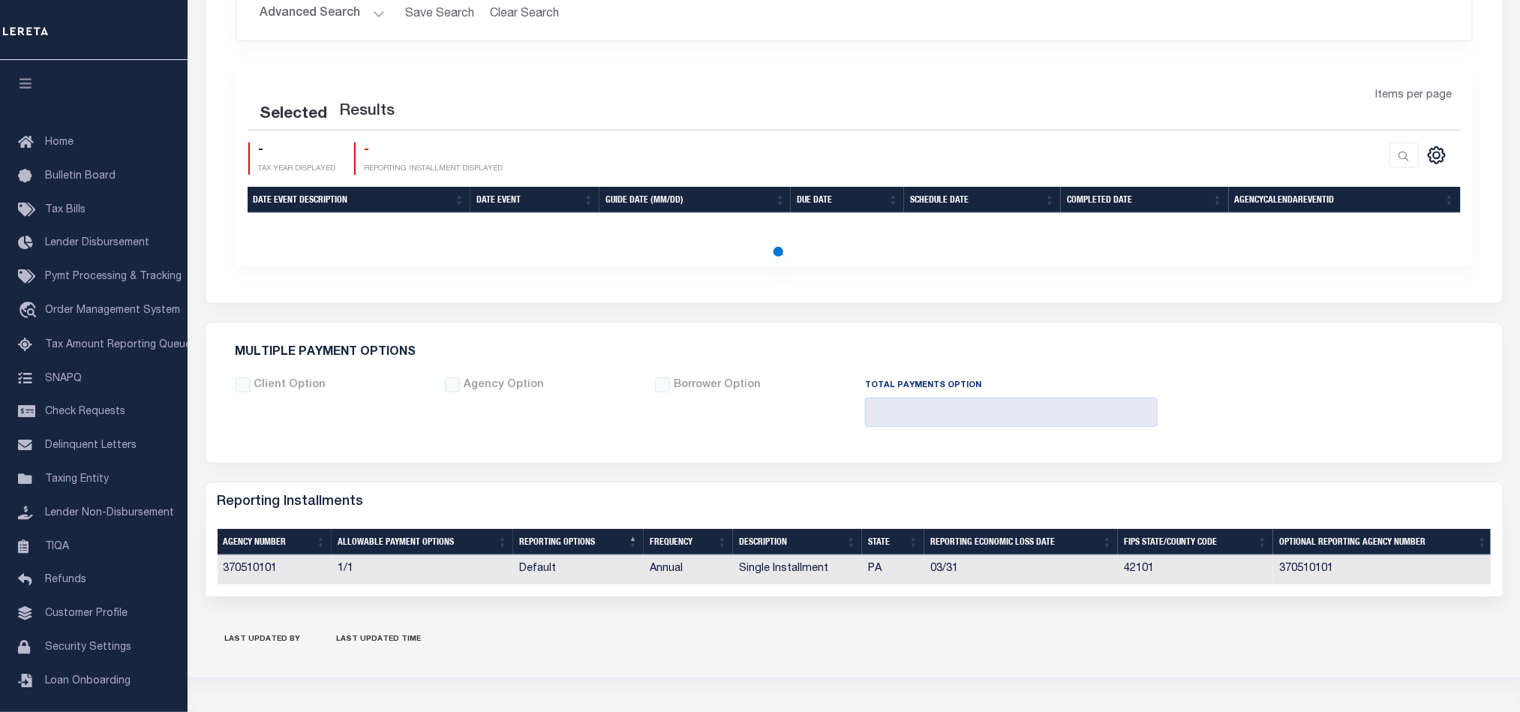
checkbox input "false"
type input "1"
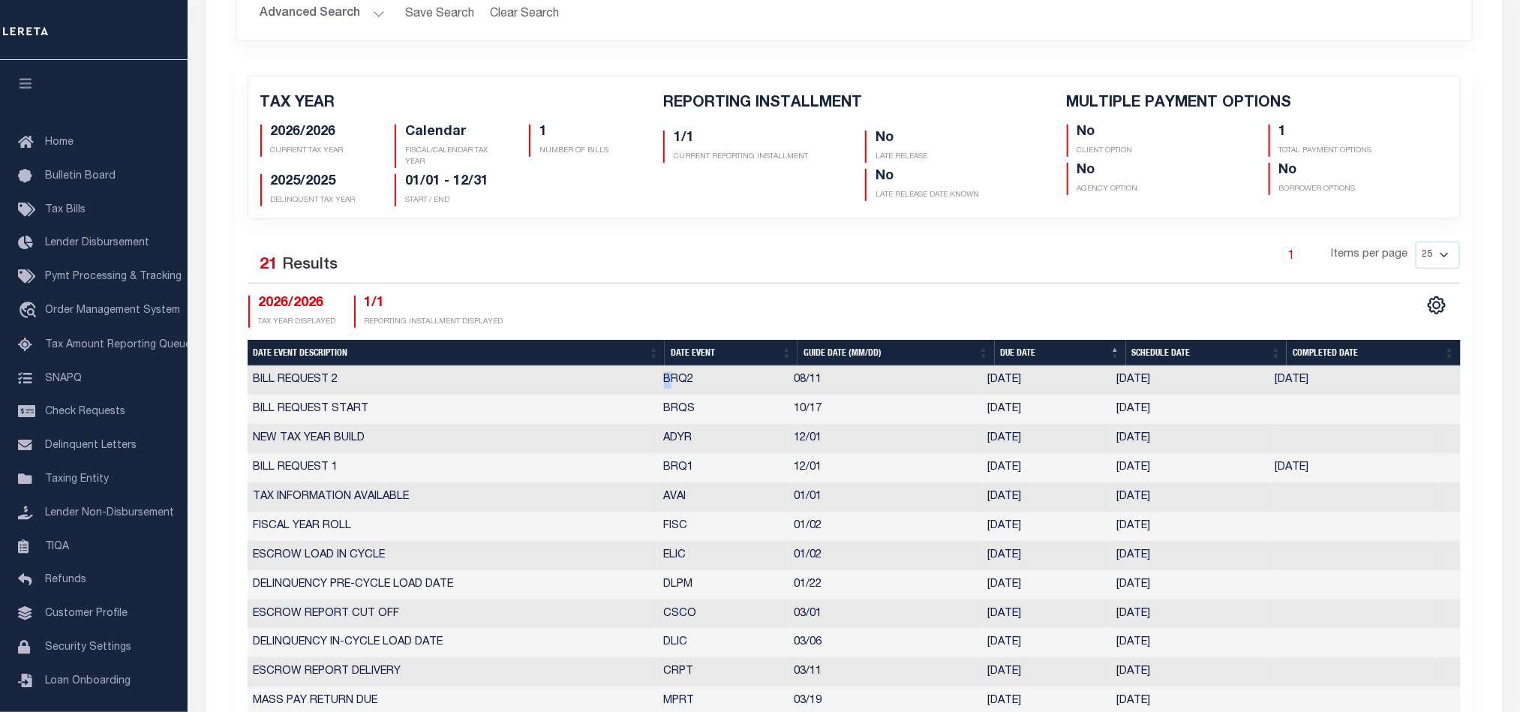
drag, startPoint x: 655, startPoint y: 388, endPoint x: 674, endPoint y: 386, distance: 18.9
click at [674, 386] on tr "BILL REQUEST 2 BRQ2 08/11 08/11/2025 08/04/2025 08/04/2025 10235731" at bounding box center [854, 380] width 1213 height 29
click at [686, 351] on th "Date Event" at bounding box center [731, 353] width 133 height 26
checkbox input "false"
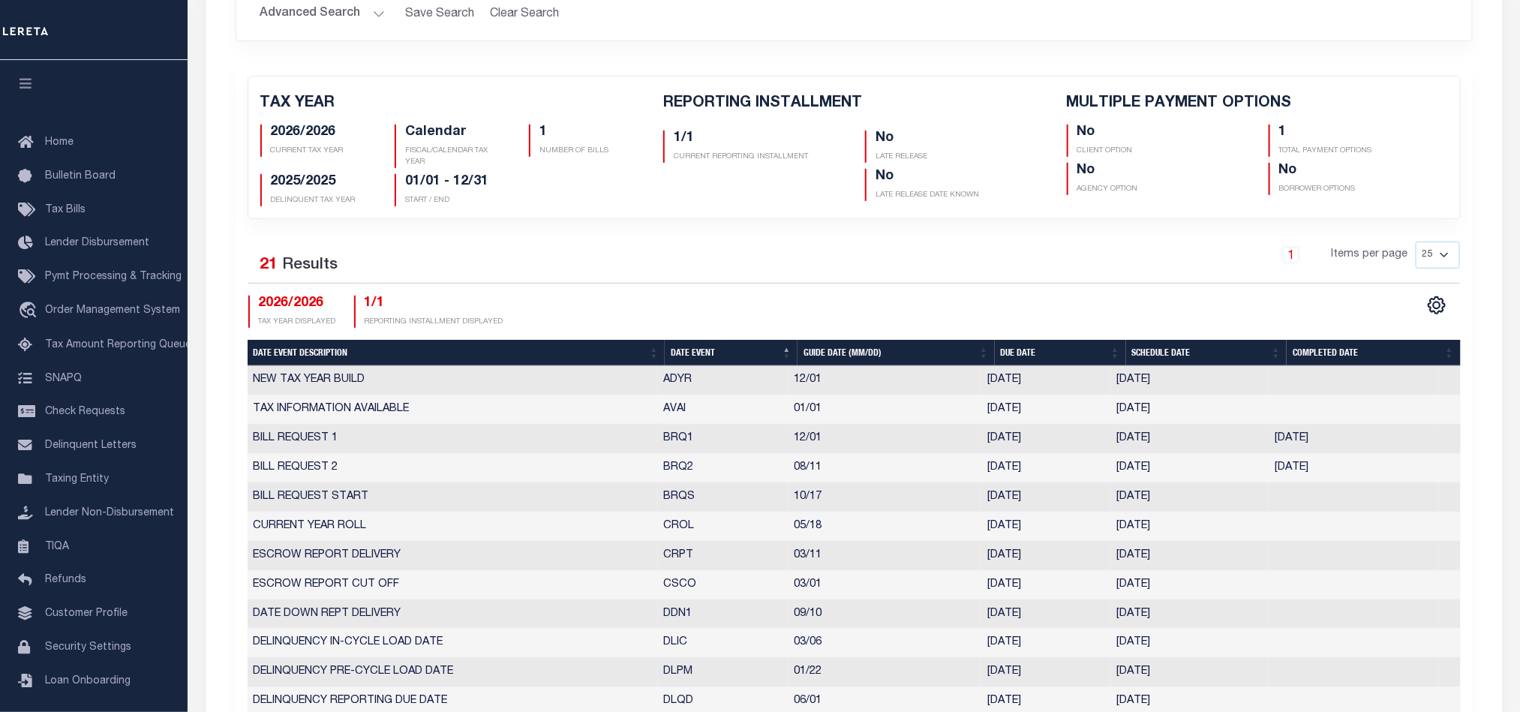
drag, startPoint x: 651, startPoint y: 450, endPoint x: 1175, endPoint y: 441, distance: 523.6
click at [1175, 441] on tr "BILL REQUEST 1 BRQ1 12/01 12/01/2025 11/24/2025 05/20/2025 3480180" at bounding box center [854, 439] width 1213 height 29
drag, startPoint x: 676, startPoint y: 471, endPoint x: 1187, endPoint y: 475, distance: 510.8
click at [1187, 475] on tr "BILL REQUEST 2 BRQ2 08/11 08/11/2025 08/04/2025 08/04/2025 10235731" at bounding box center [854, 468] width 1213 height 29
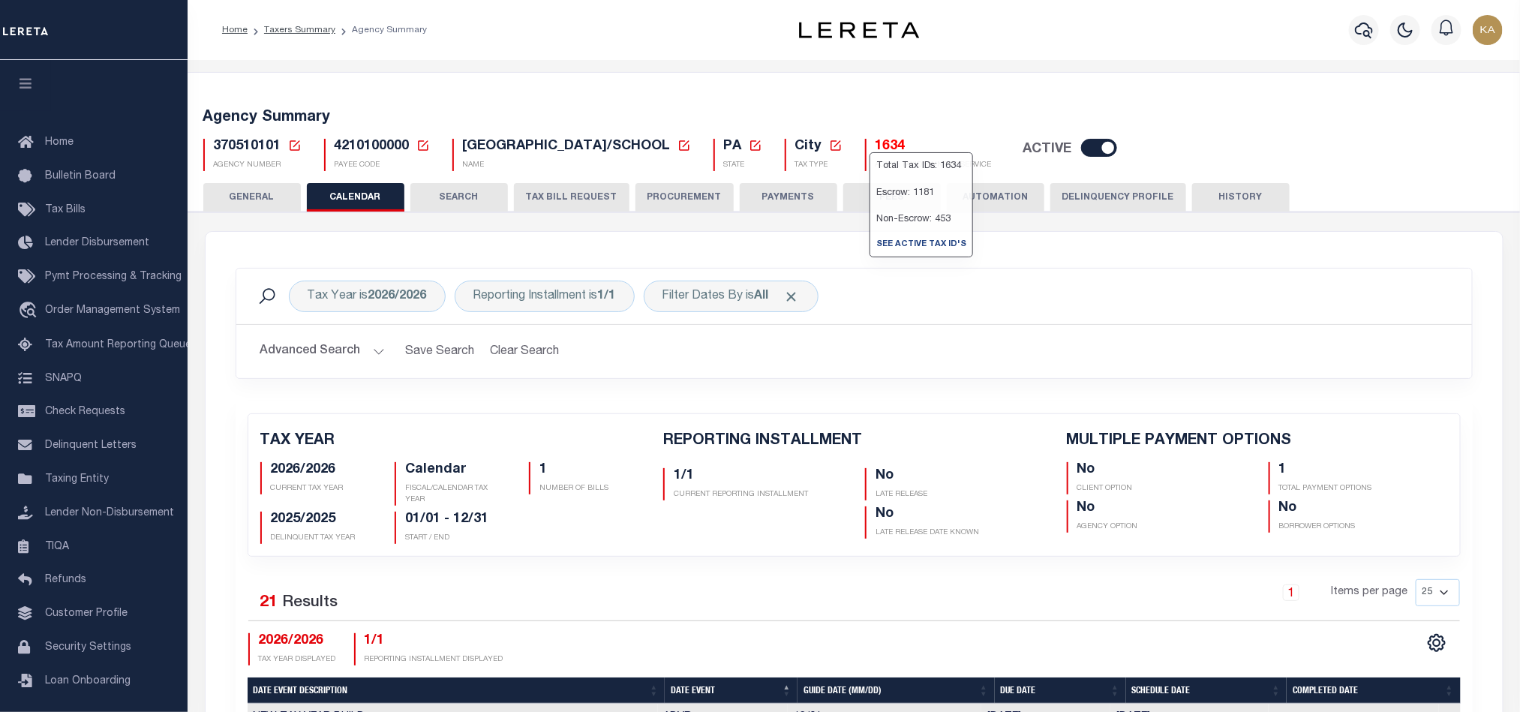
scroll to position [675, 0]
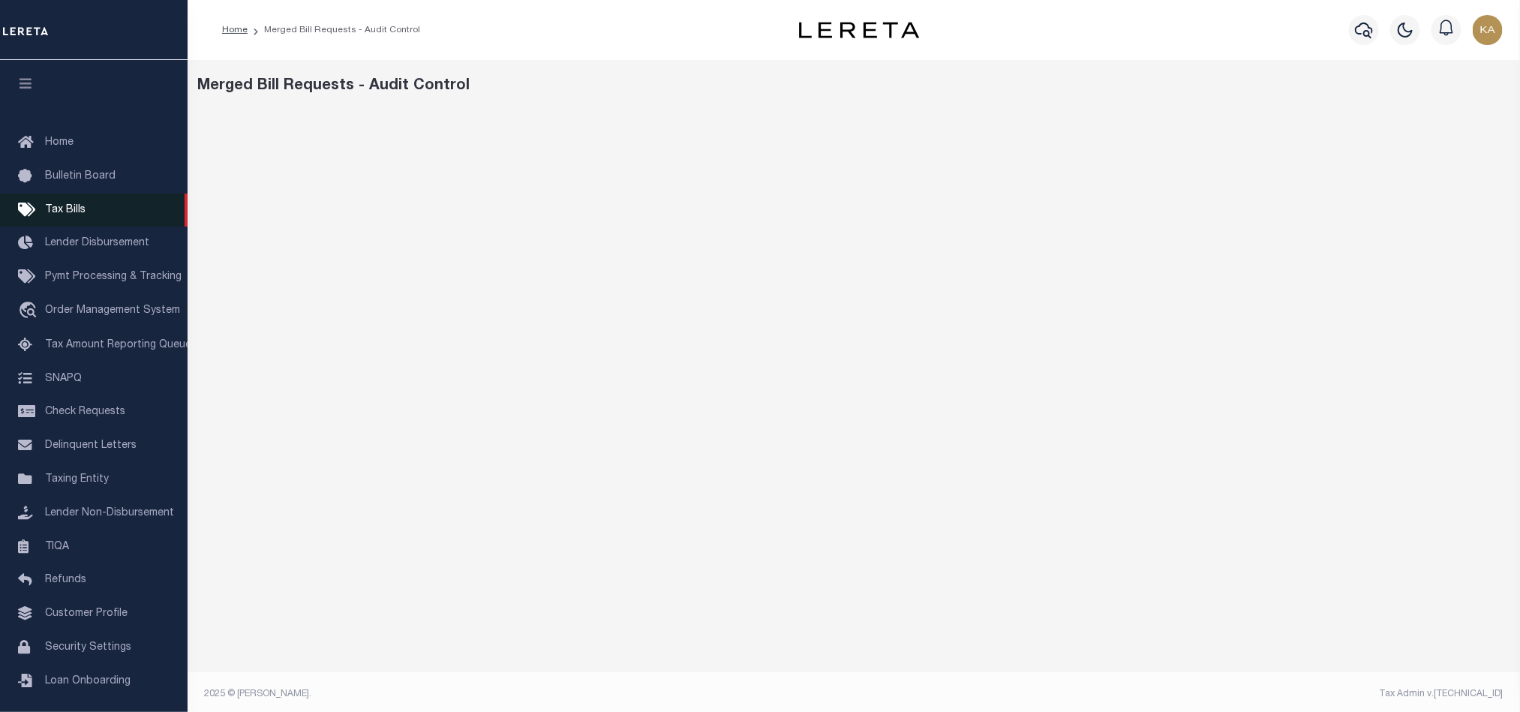
click at [68, 210] on span "Tax Bills" at bounding box center [65, 210] width 41 height 11
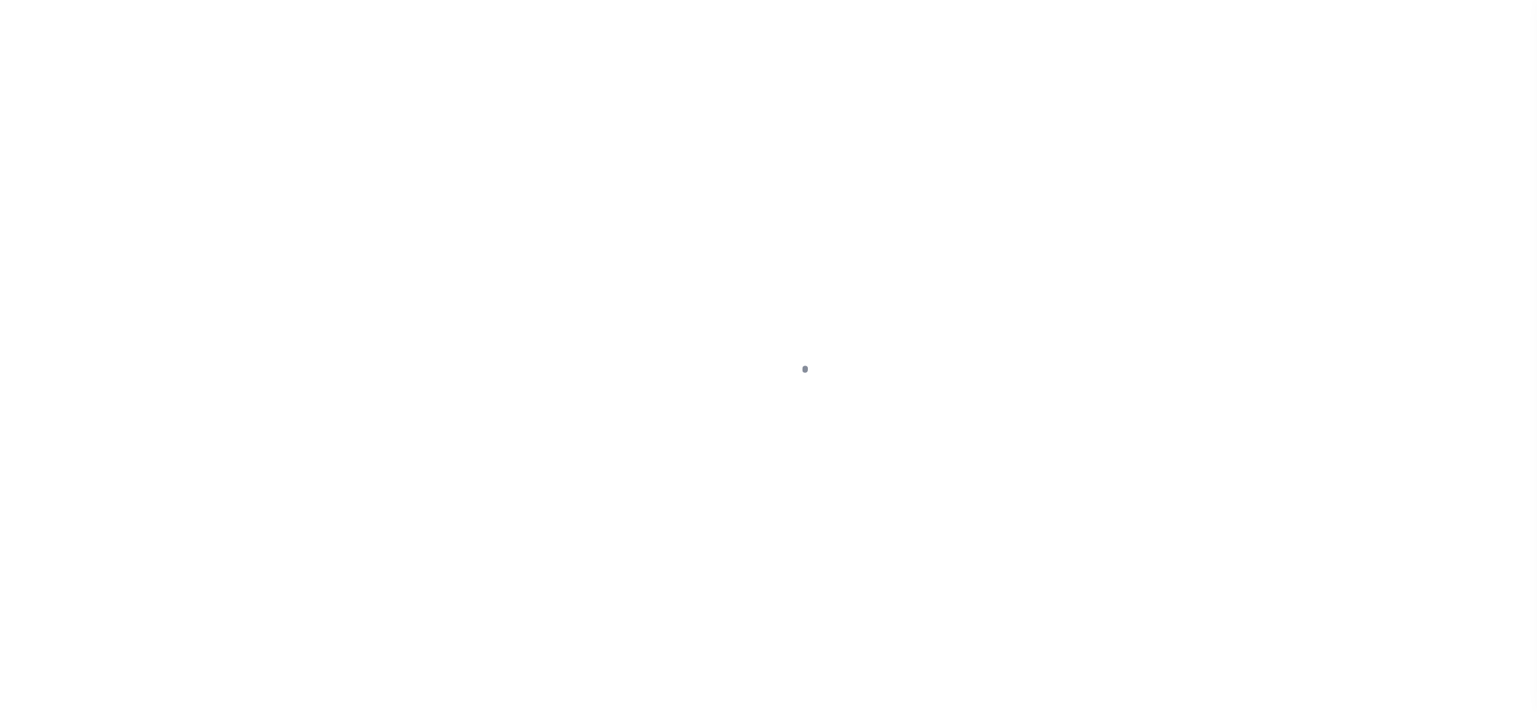
select select
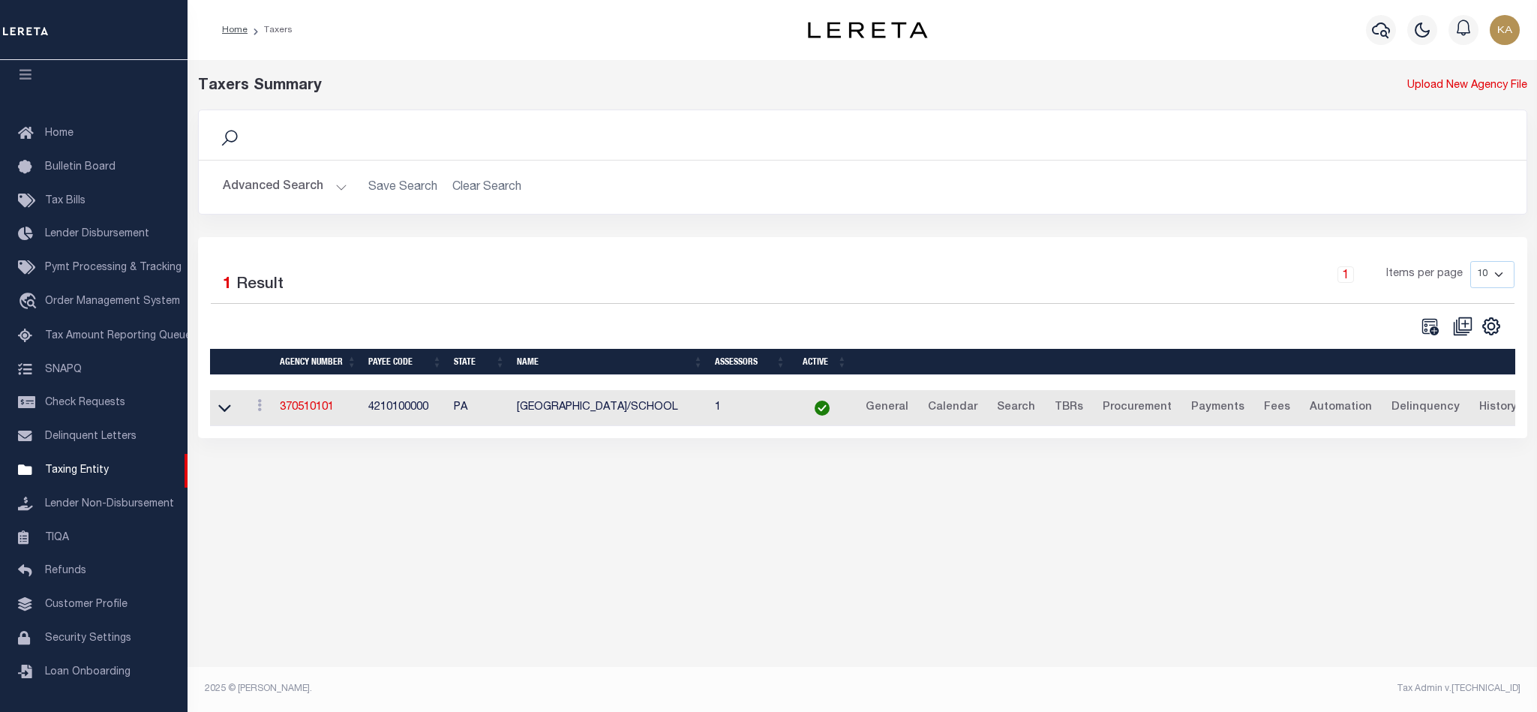
click at [338, 191] on button "Advanced Search" at bounding box center [285, 187] width 125 height 29
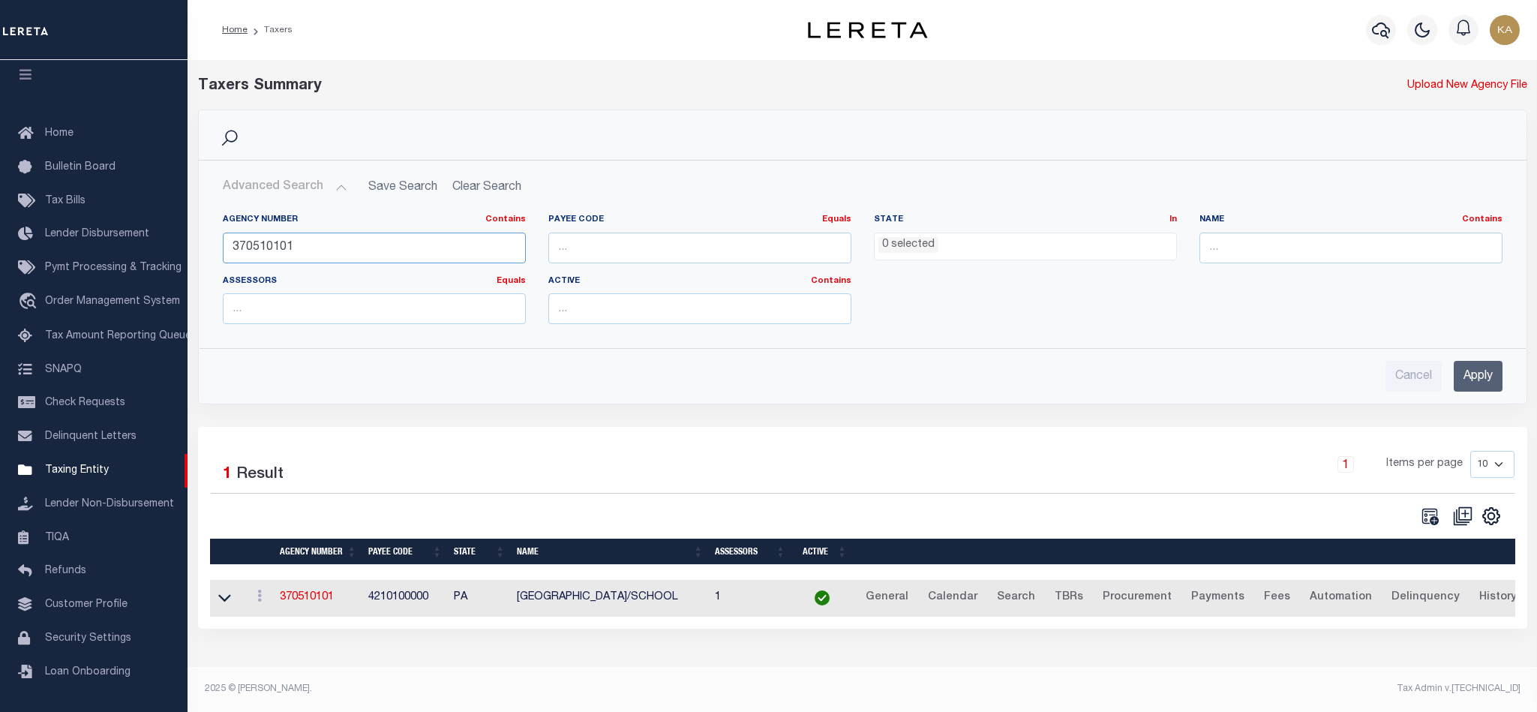
click at [287, 254] on input "370510101" at bounding box center [374, 248] width 303 height 31
click at [728, 259] on input "number" at bounding box center [699, 248] width 303 height 31
paste input "4815721013"
type input "4815721013"
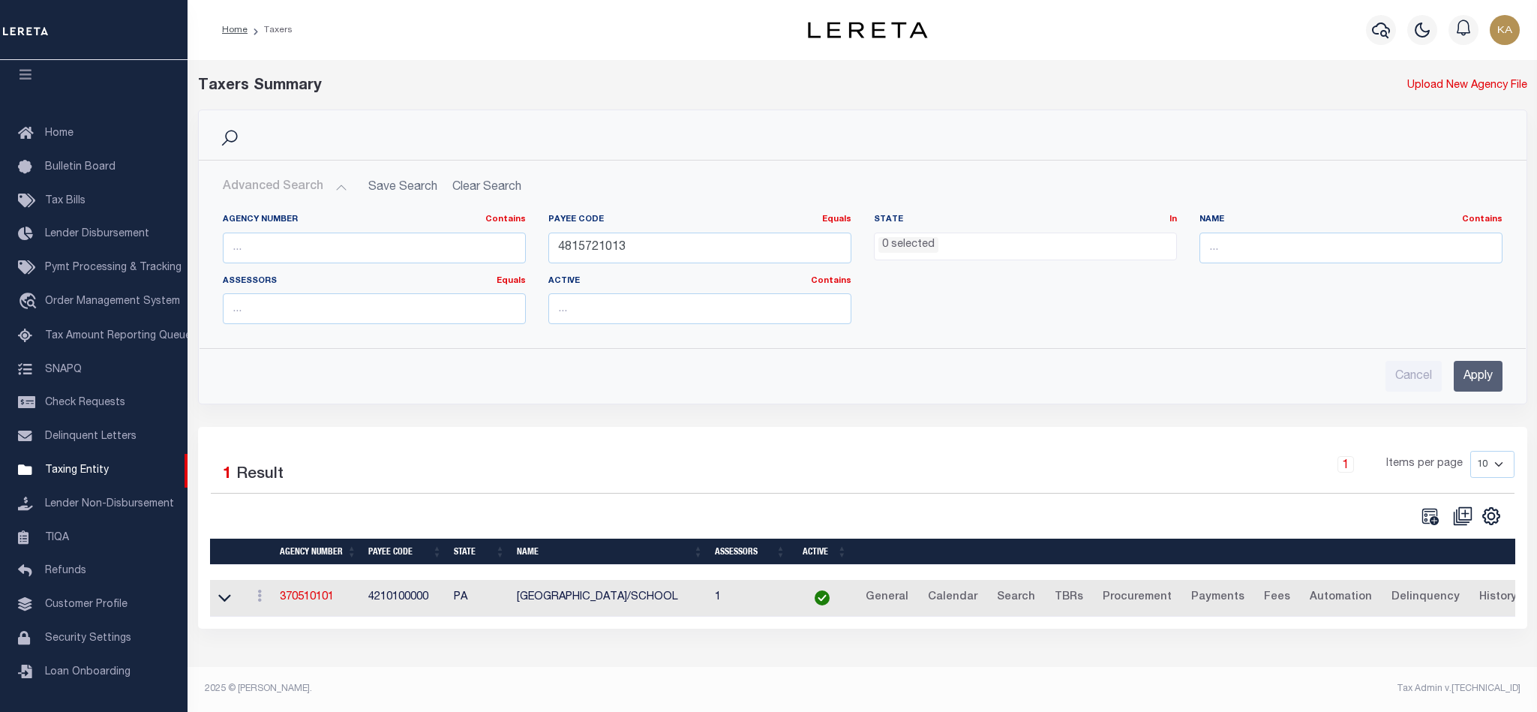
click at [1463, 389] on input "Apply" at bounding box center [1478, 376] width 49 height 31
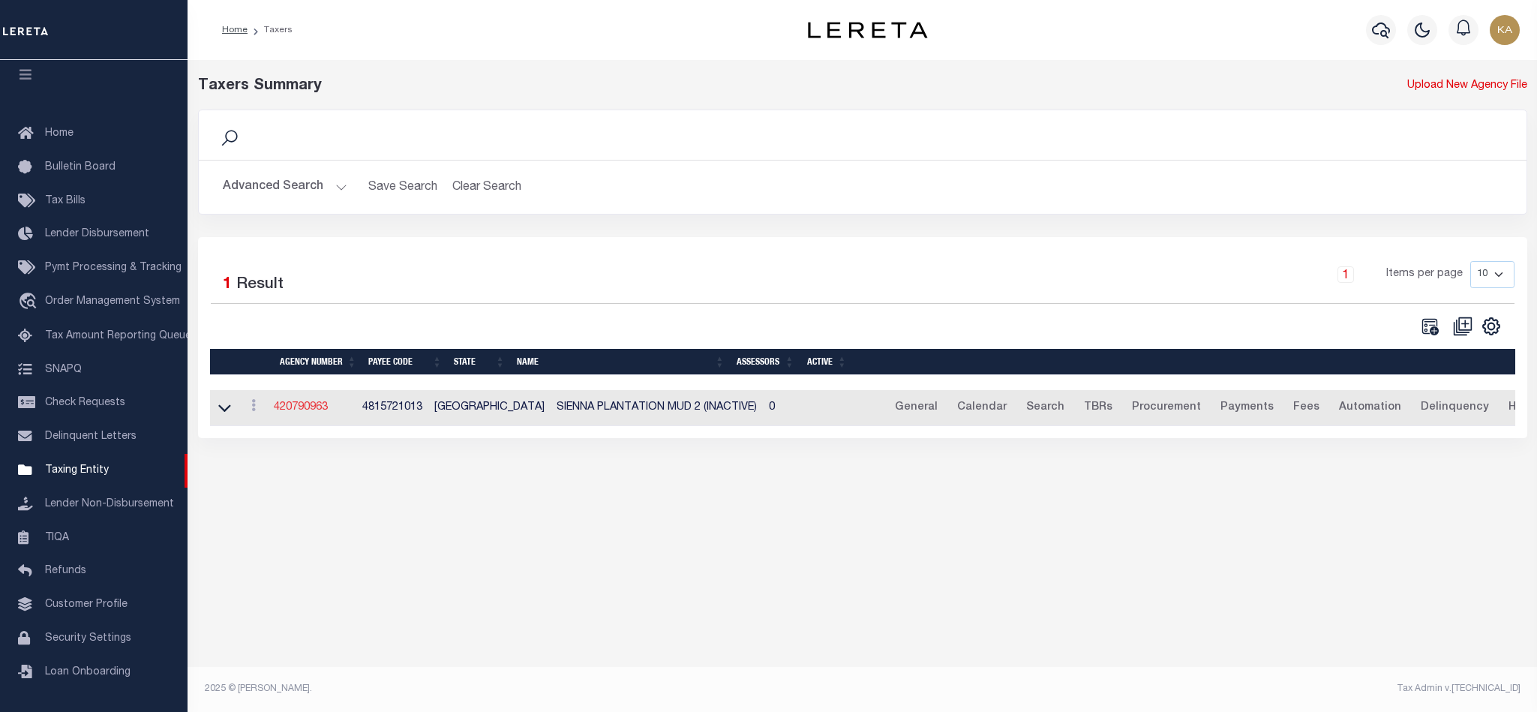
click at [302, 413] on link "420790963" at bounding box center [301, 407] width 54 height 11
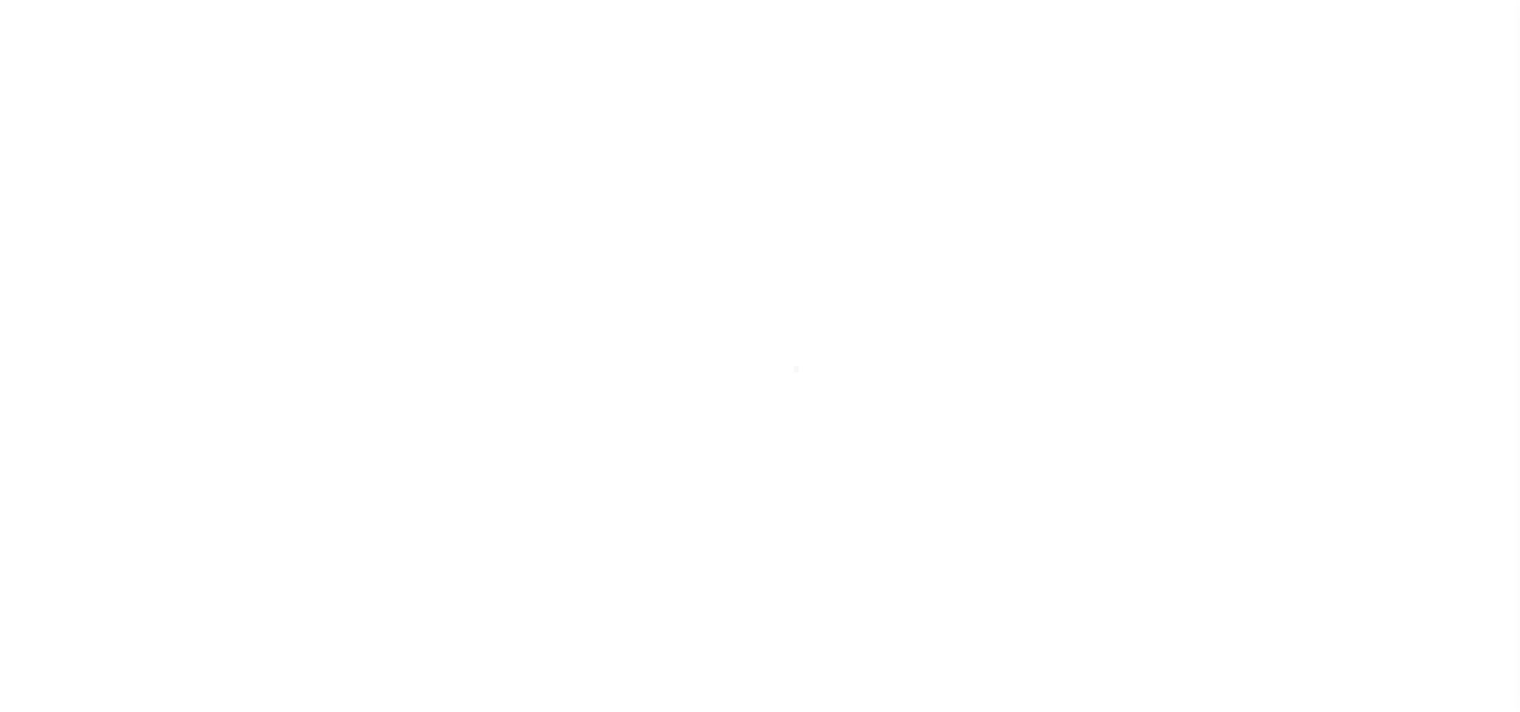
select select "1"
select select
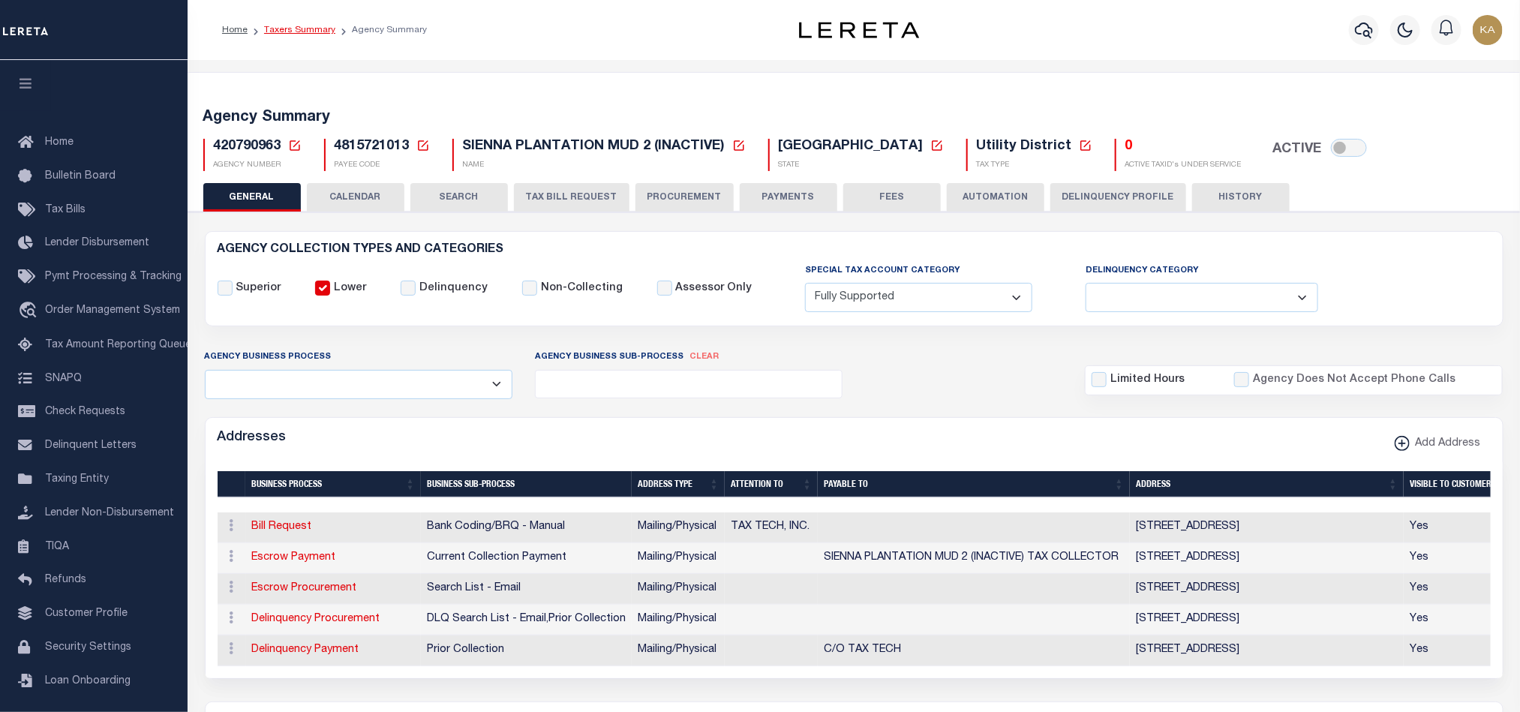
click at [289, 32] on link "Taxers Summary" at bounding box center [299, 30] width 71 height 9
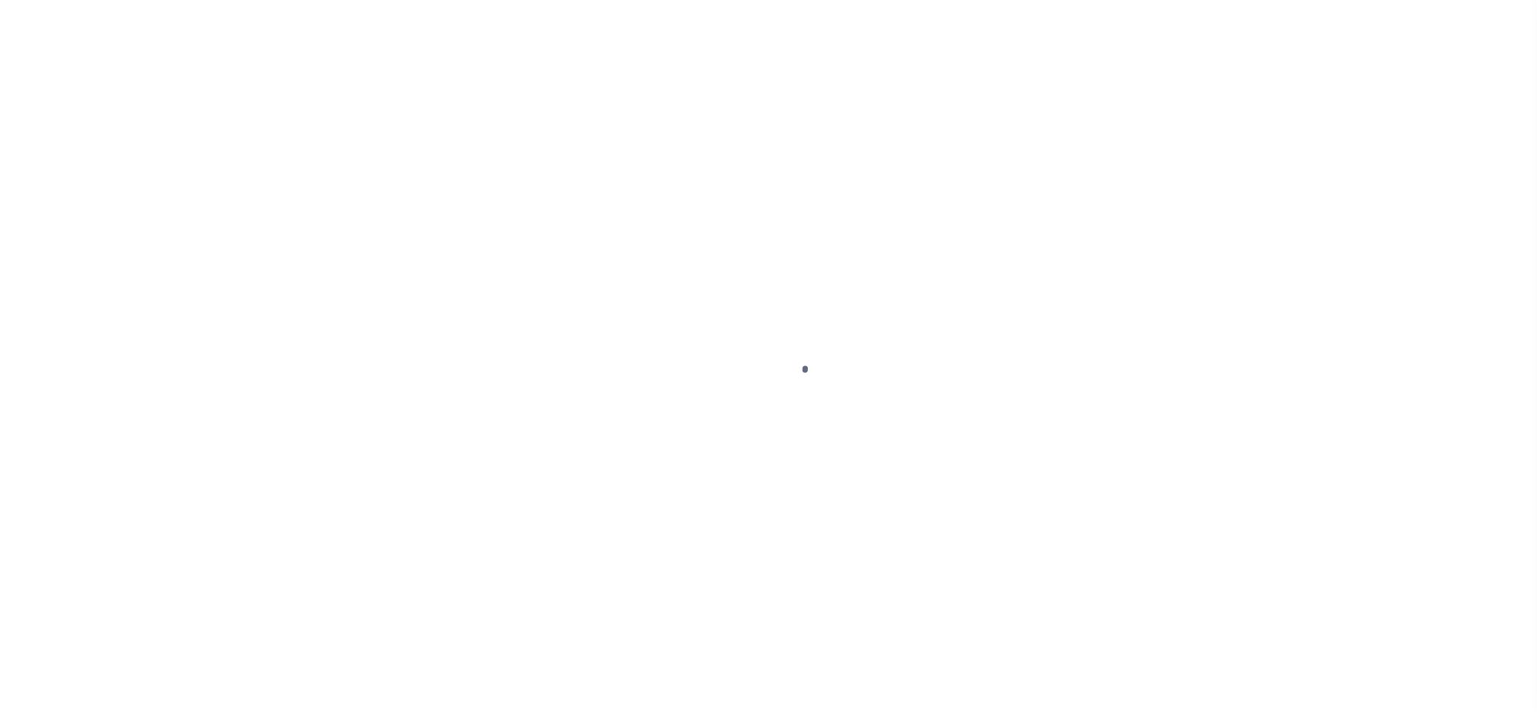
select select
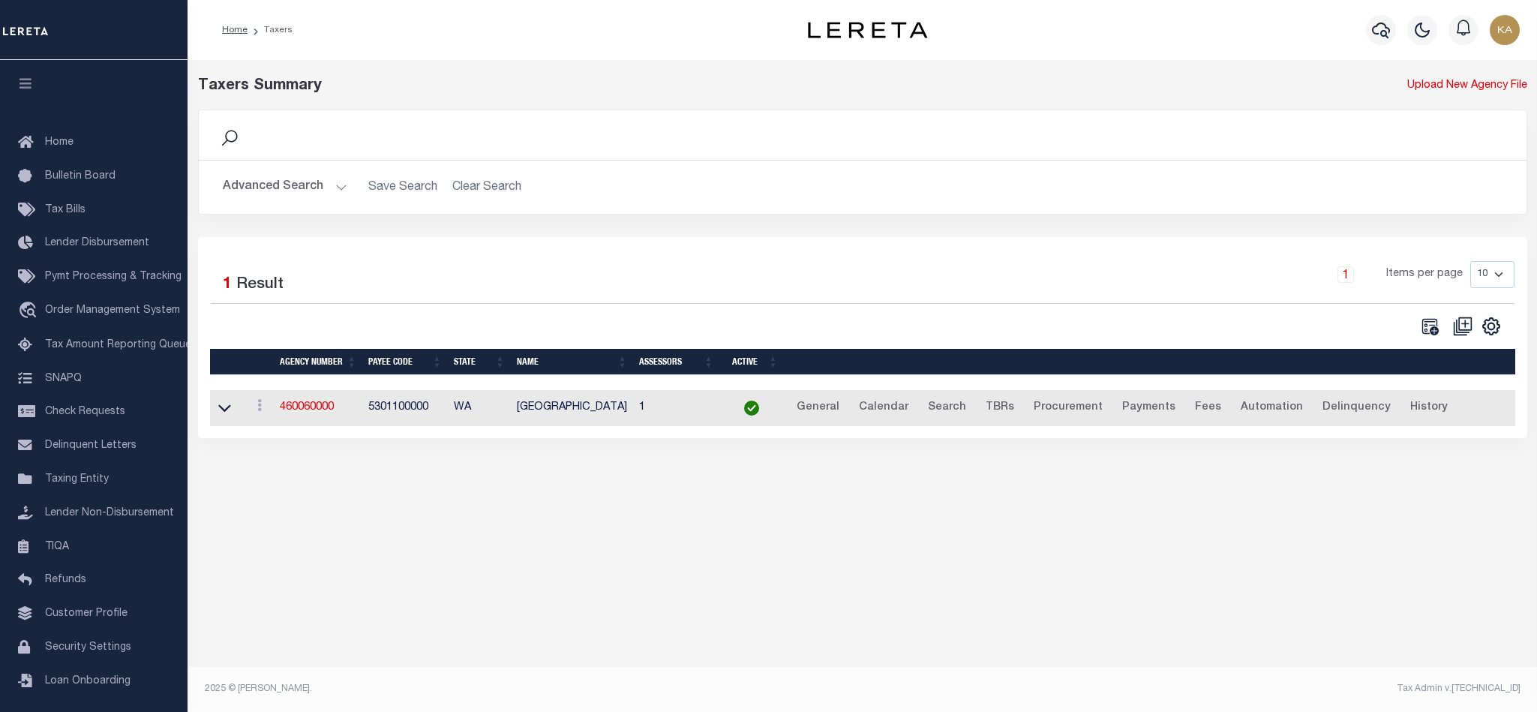
click at [338, 190] on button "Advanced Search" at bounding box center [285, 187] width 125 height 29
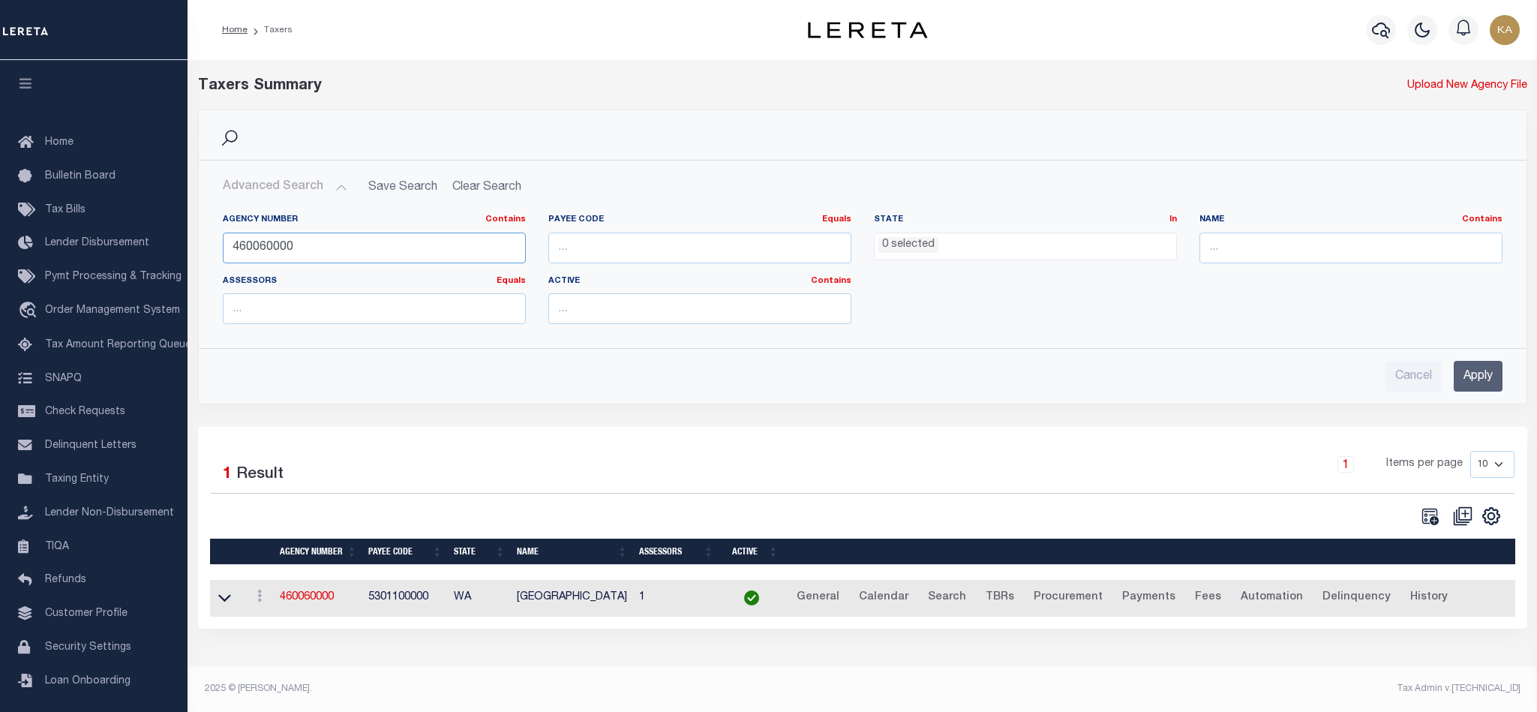
click at [275, 248] on input "460060000" at bounding box center [374, 248] width 303 height 31
click at [635, 259] on input "number" at bounding box center [699, 248] width 303 height 31
paste input "7803021395"
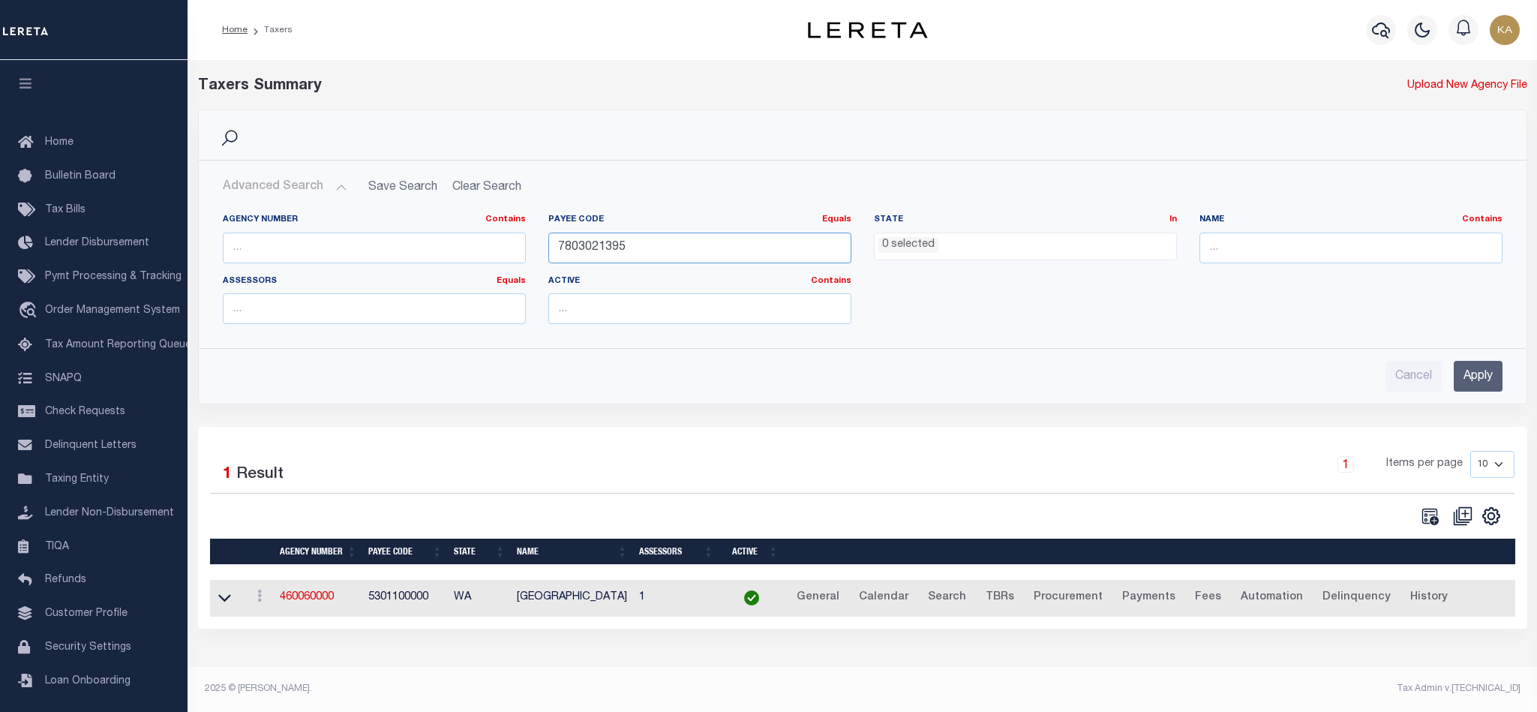
type input "7803021395"
click at [1476, 376] on input "Apply" at bounding box center [1478, 376] width 49 height 31
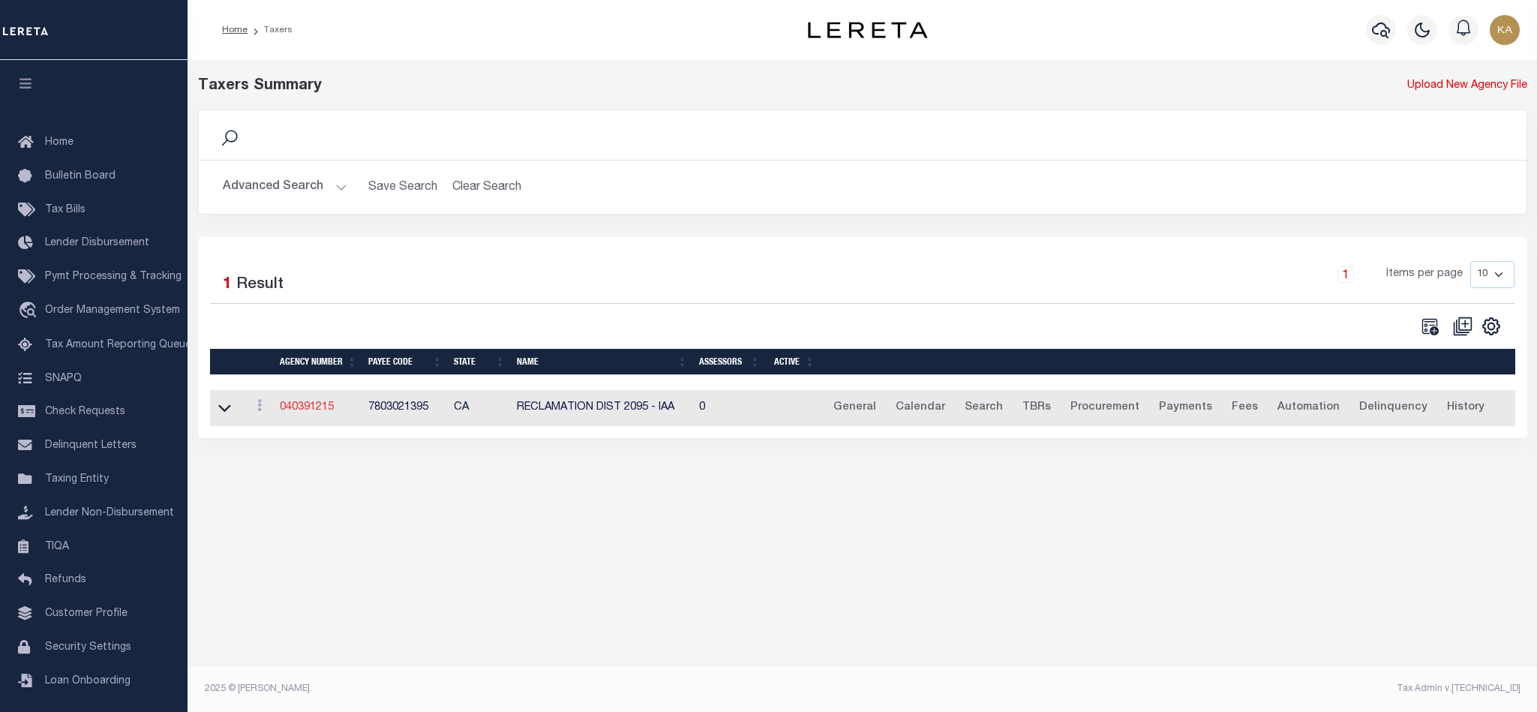
click at [305, 412] on link "040391215" at bounding box center [307, 407] width 54 height 11
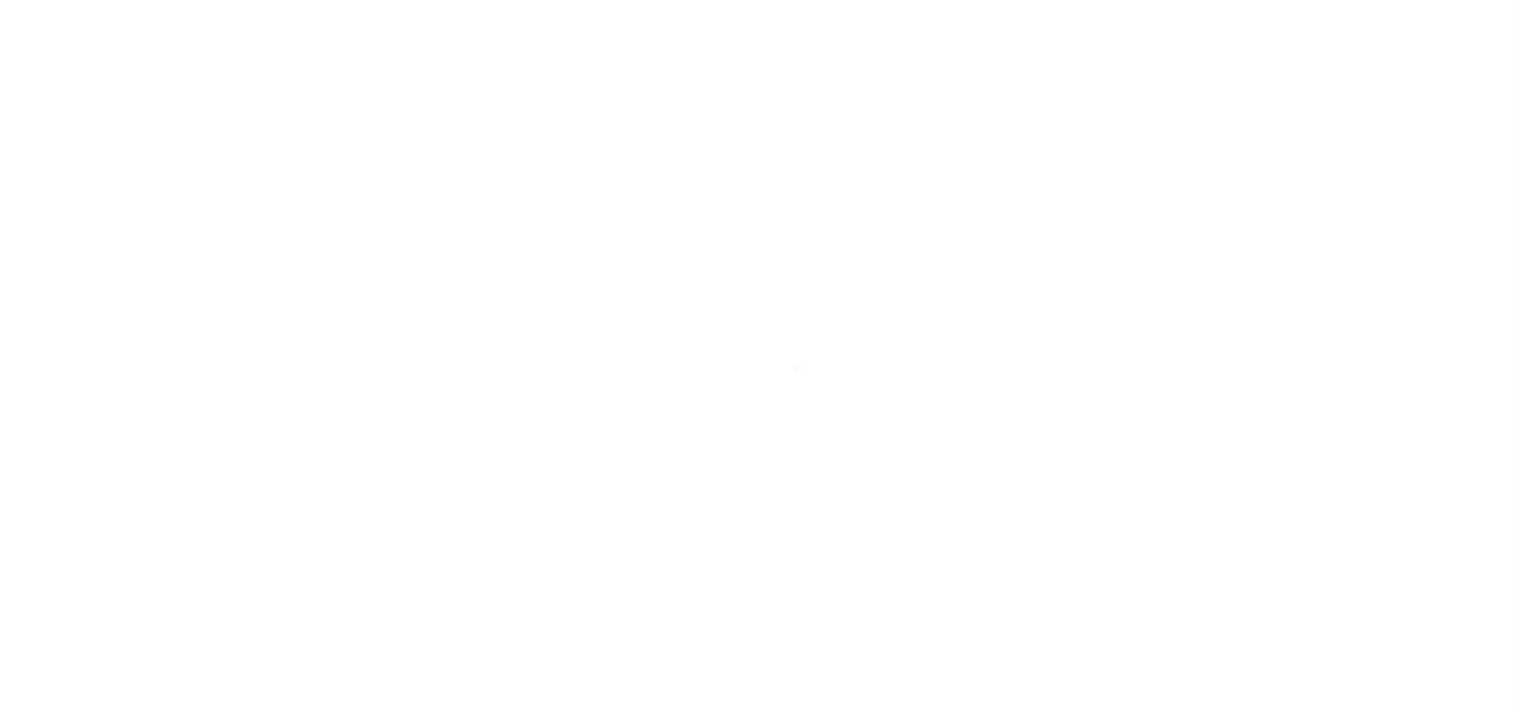
select select "2"
select select
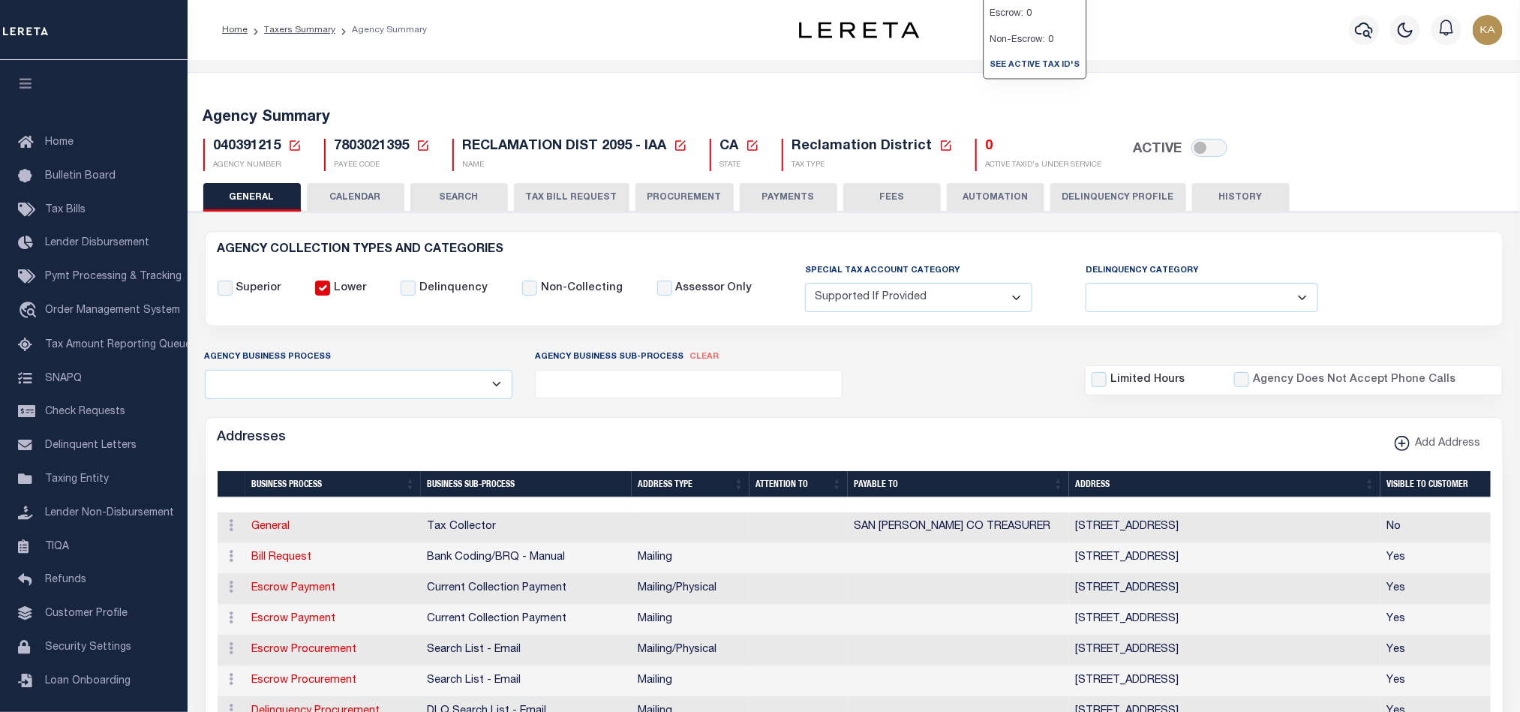
click at [936, 390] on div "Agency Business Process All Automation Bill Request Delinquency Payment Delinqu…" at bounding box center [854, 374] width 1321 height 50
click at [962, 358] on div "Agency Business Process All Automation Bill Request Delinquency Payment Delinqu…" at bounding box center [854, 374] width 1321 height 50
click at [953, 372] on div "Agency Business Process All Automation Bill Request Delinquency Payment Delinqu…" at bounding box center [854, 374] width 1321 height 50
click at [923, 390] on div "Agency Business Process All Automation Bill Request Delinquency Payment Delinqu…" at bounding box center [854, 374] width 1321 height 50
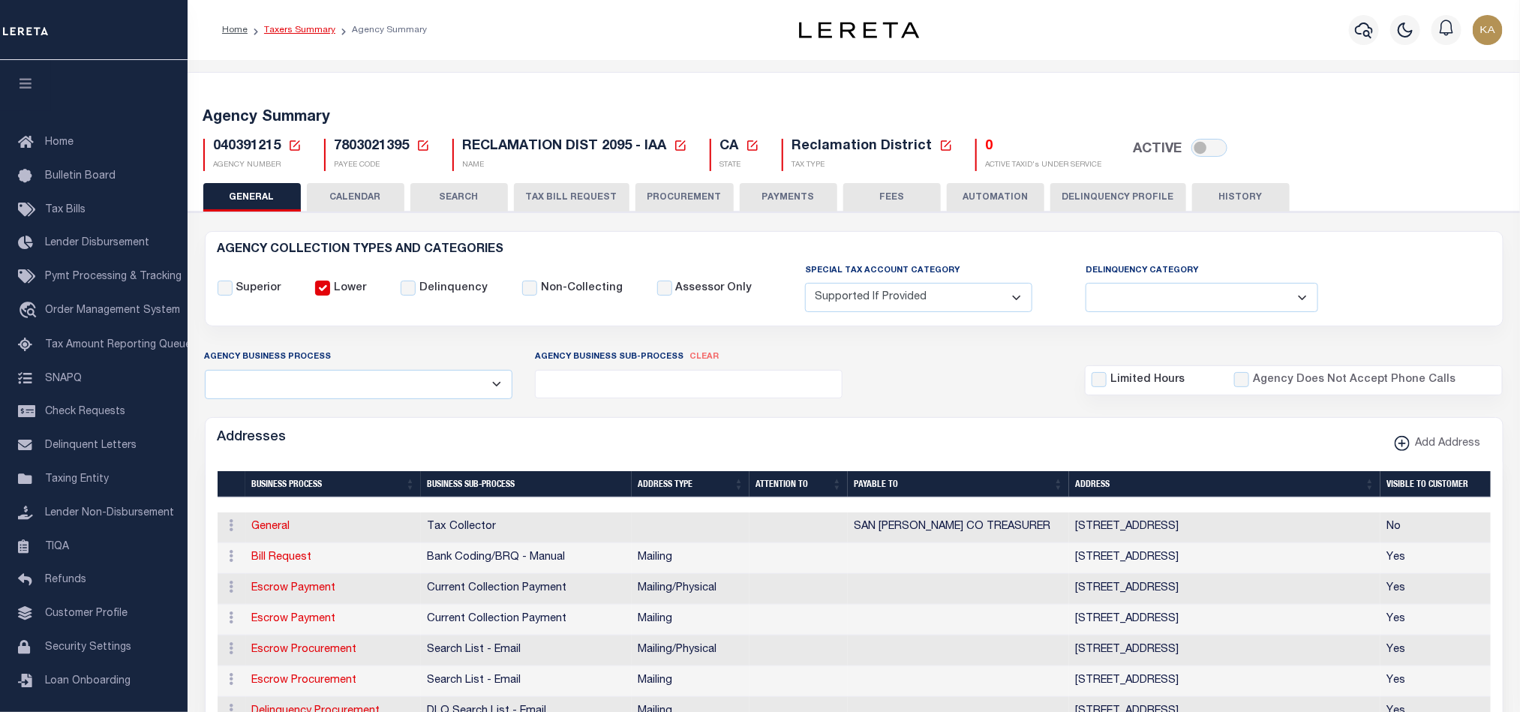
click at [302, 32] on link "Taxers Summary" at bounding box center [299, 30] width 71 height 9
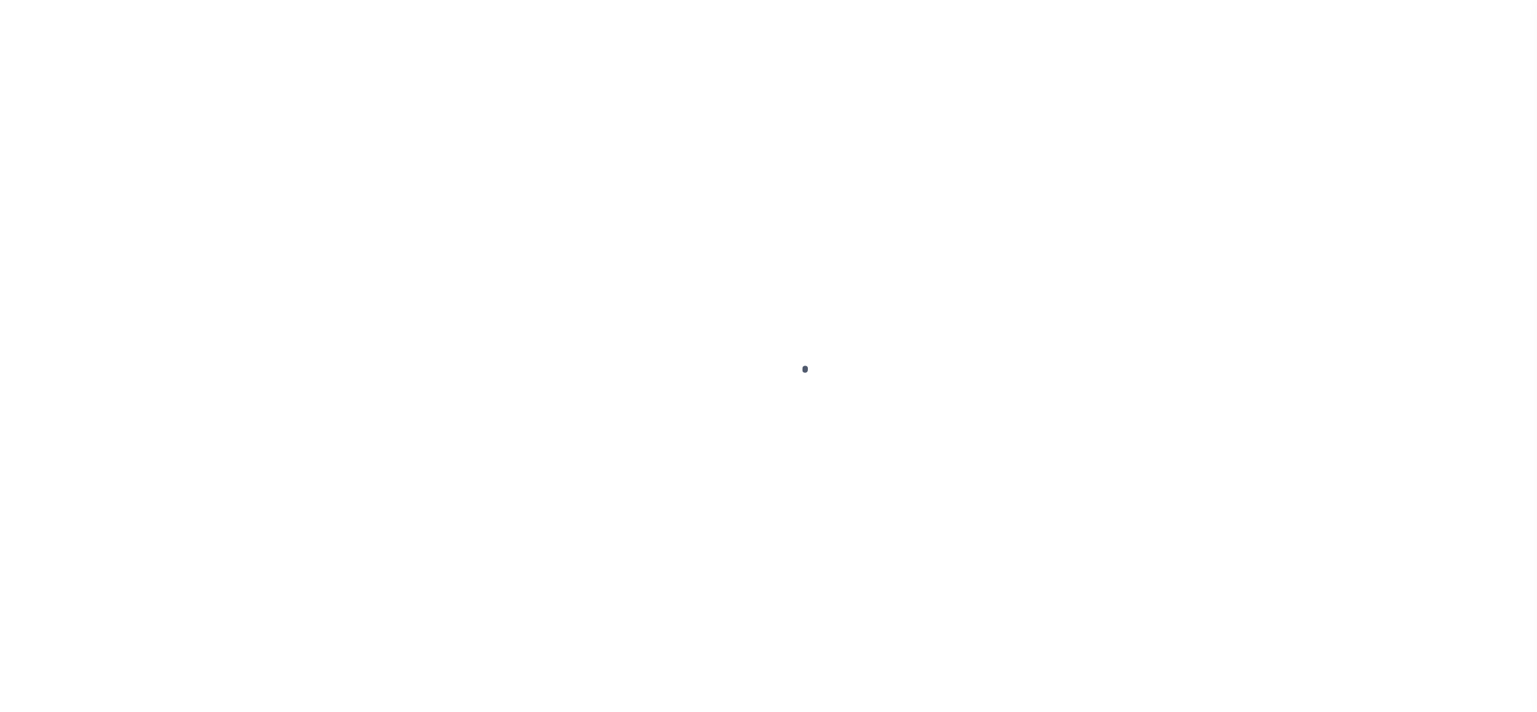
select select
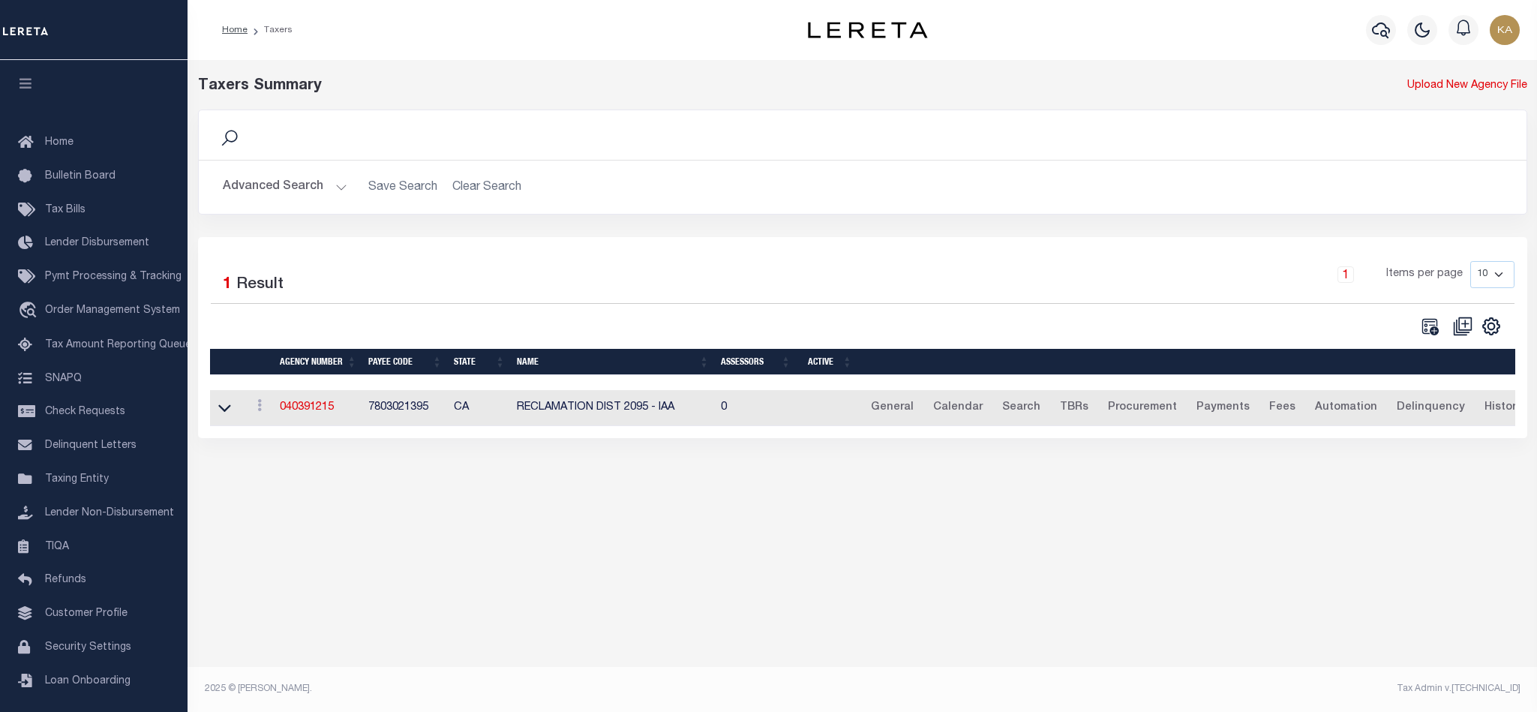
click at [333, 188] on button "Advanced Search" at bounding box center [285, 187] width 125 height 29
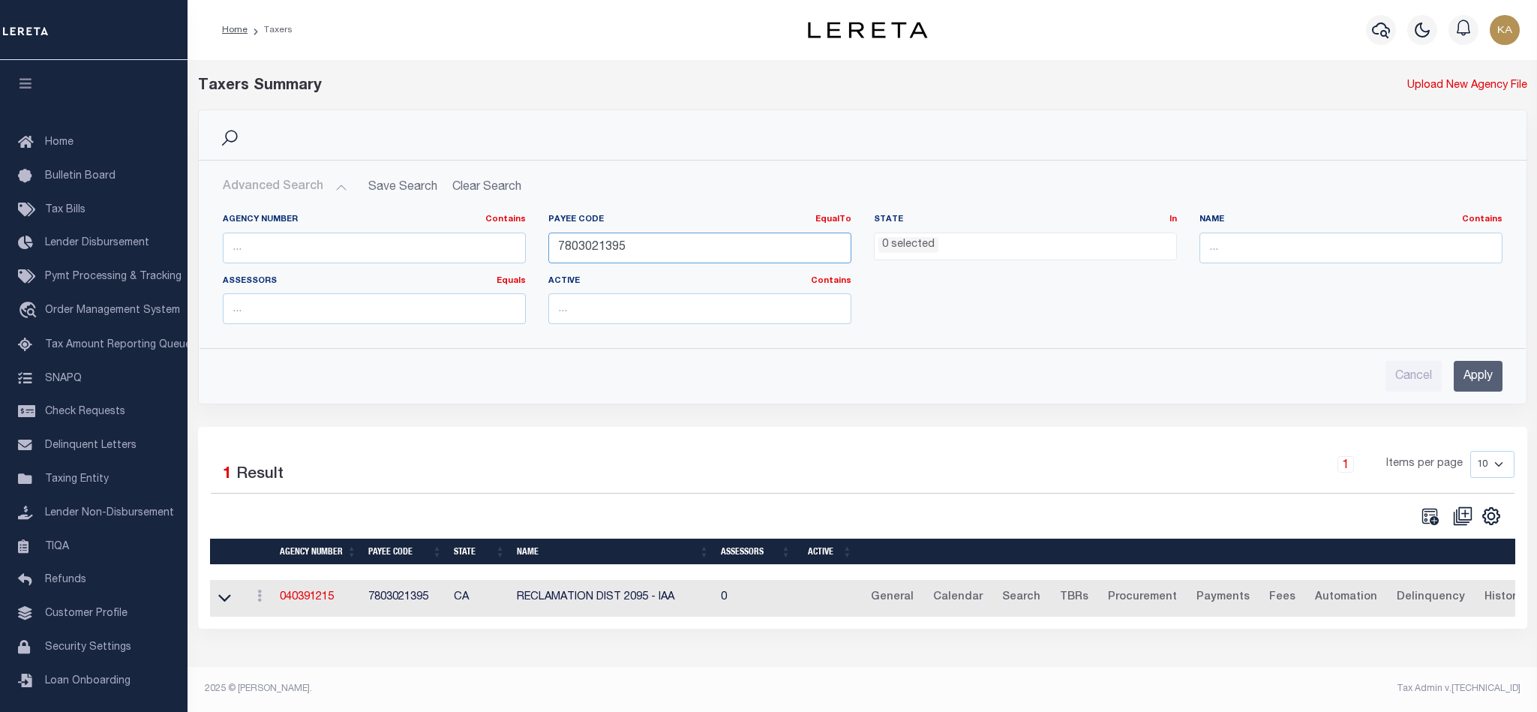
click at [583, 243] on input "7803021395" at bounding box center [699, 248] width 303 height 31
paste input "4056"
type input "7803024056"
click at [1463, 385] on input "Apply" at bounding box center [1478, 376] width 49 height 31
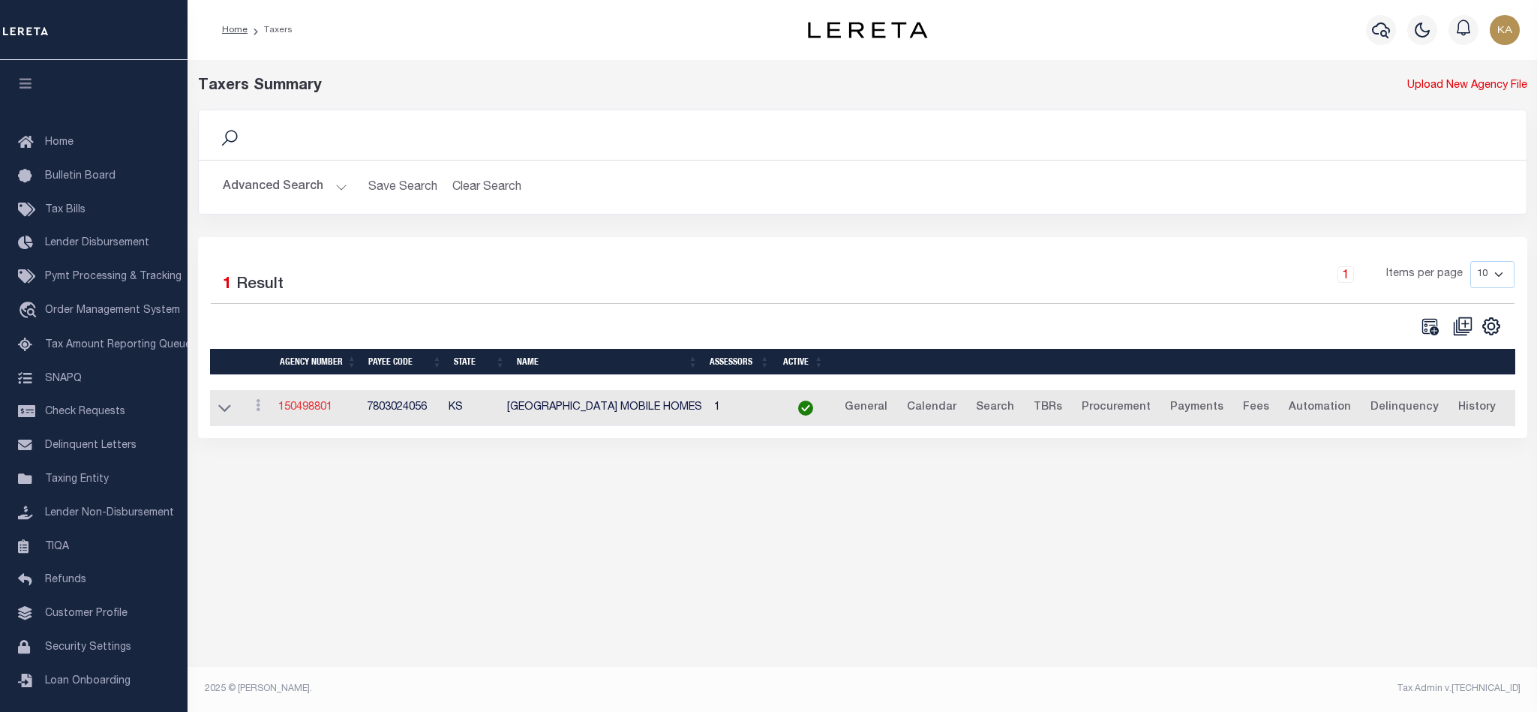
click at [305, 413] on link "150498801" at bounding box center [305, 407] width 54 height 11
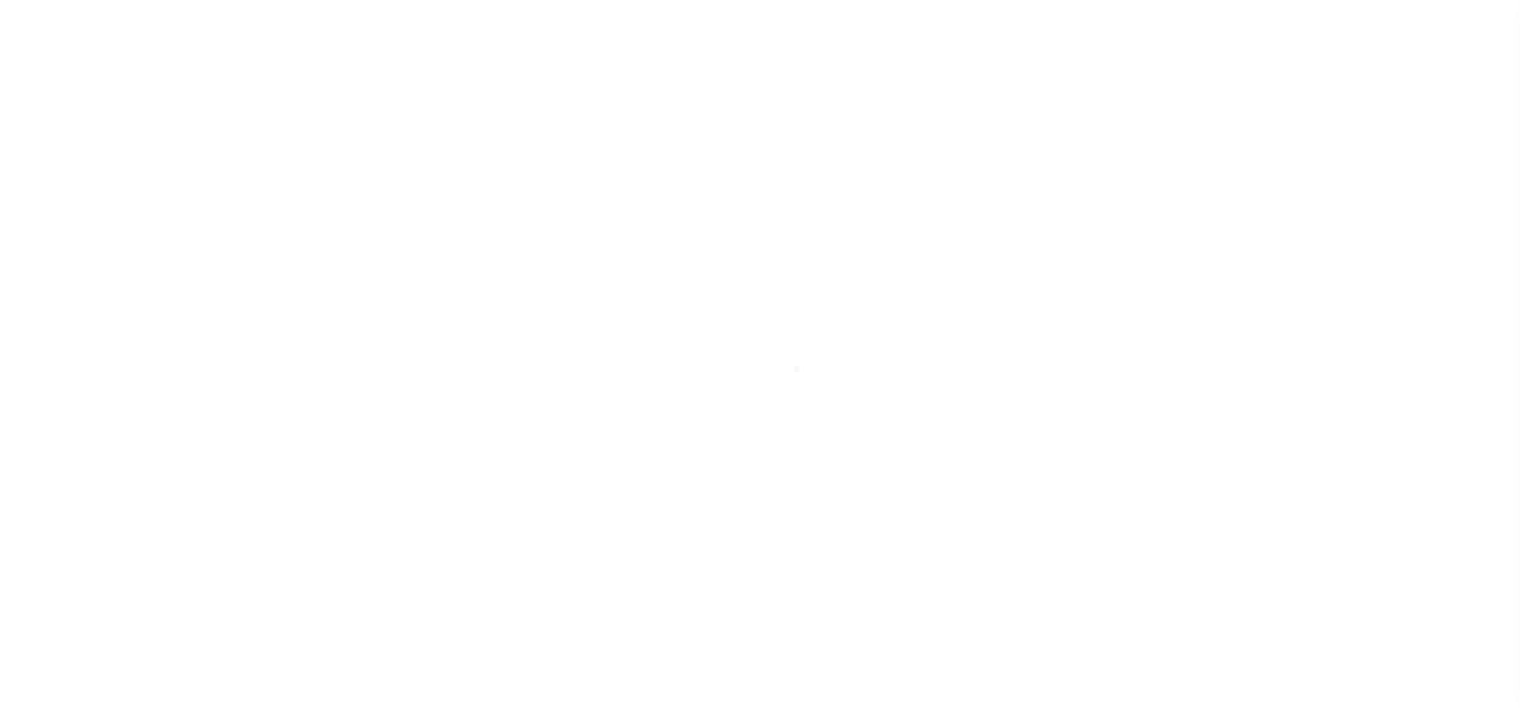
select select
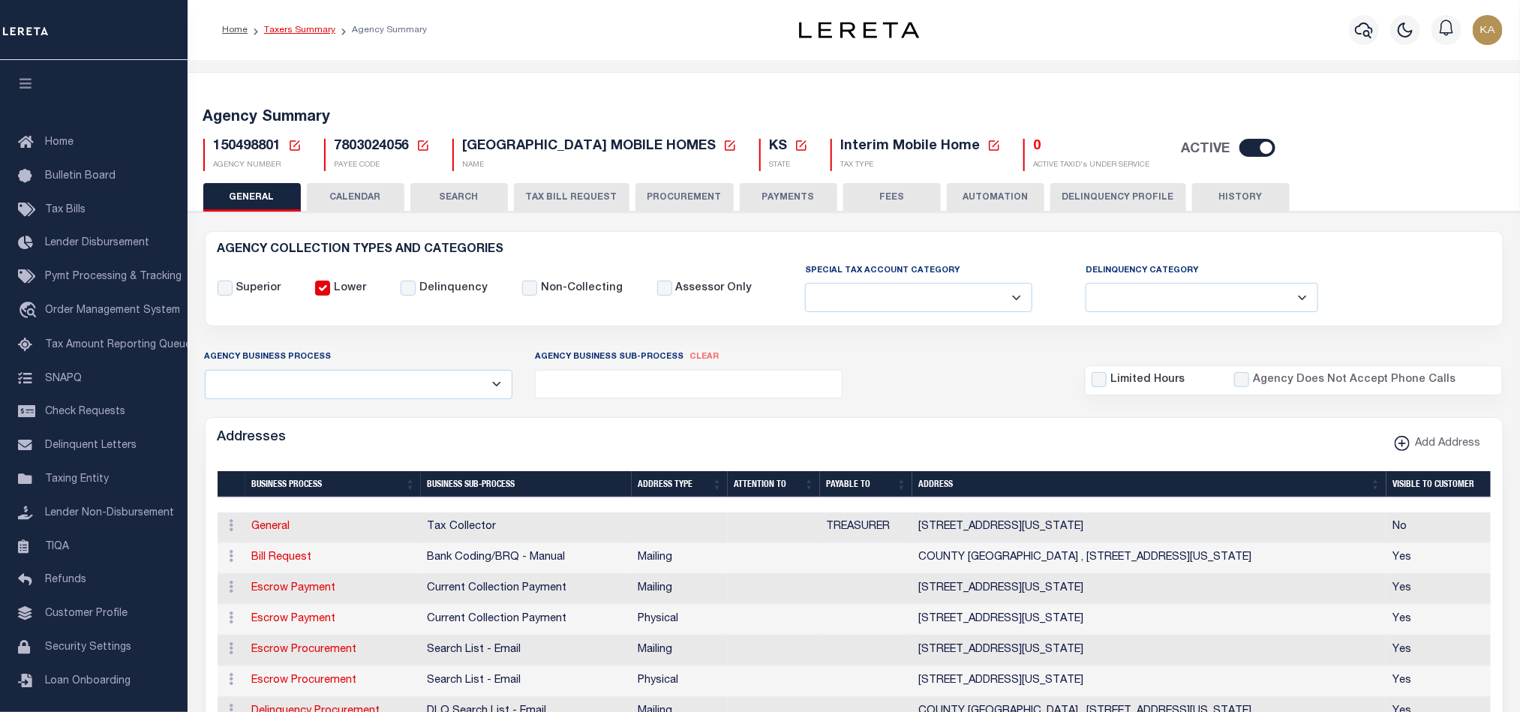
click at [297, 35] on link "Taxers Summary" at bounding box center [299, 30] width 71 height 9
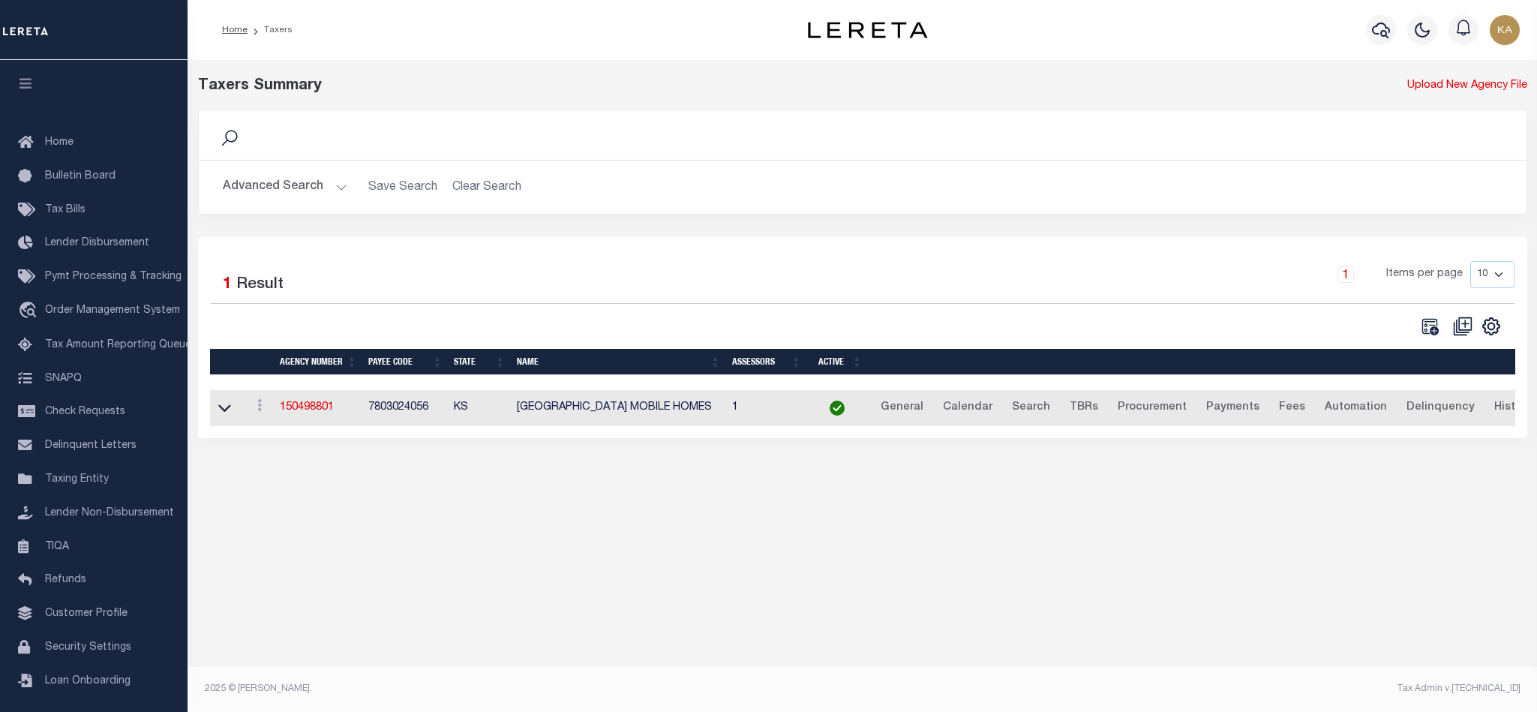
click at [340, 183] on button "Advanced Search" at bounding box center [285, 187] width 125 height 29
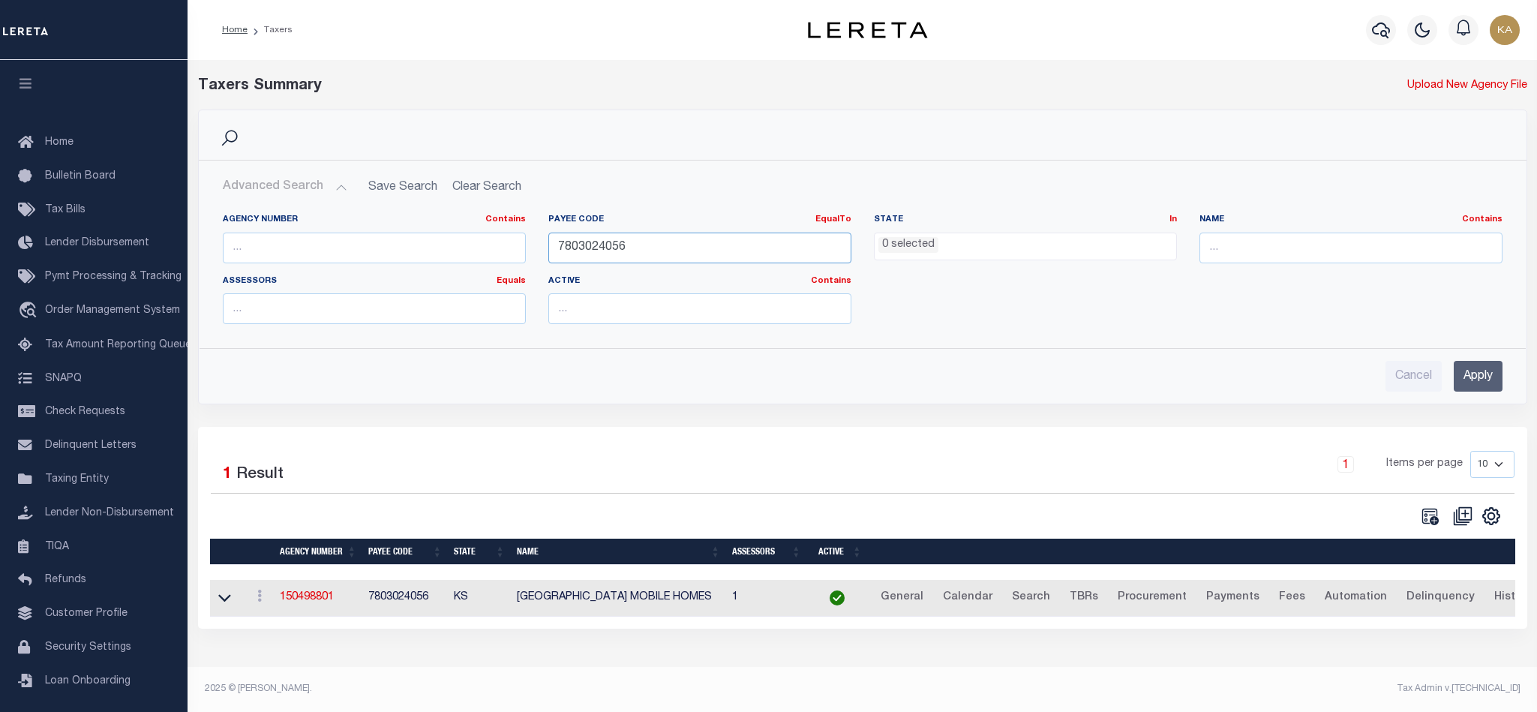
click at [605, 248] on input "7803024056" at bounding box center [699, 248] width 303 height 31
click at [378, 239] on input "text" at bounding box center [374, 248] width 303 height 31
paste input "200140208"
type input "200140208"
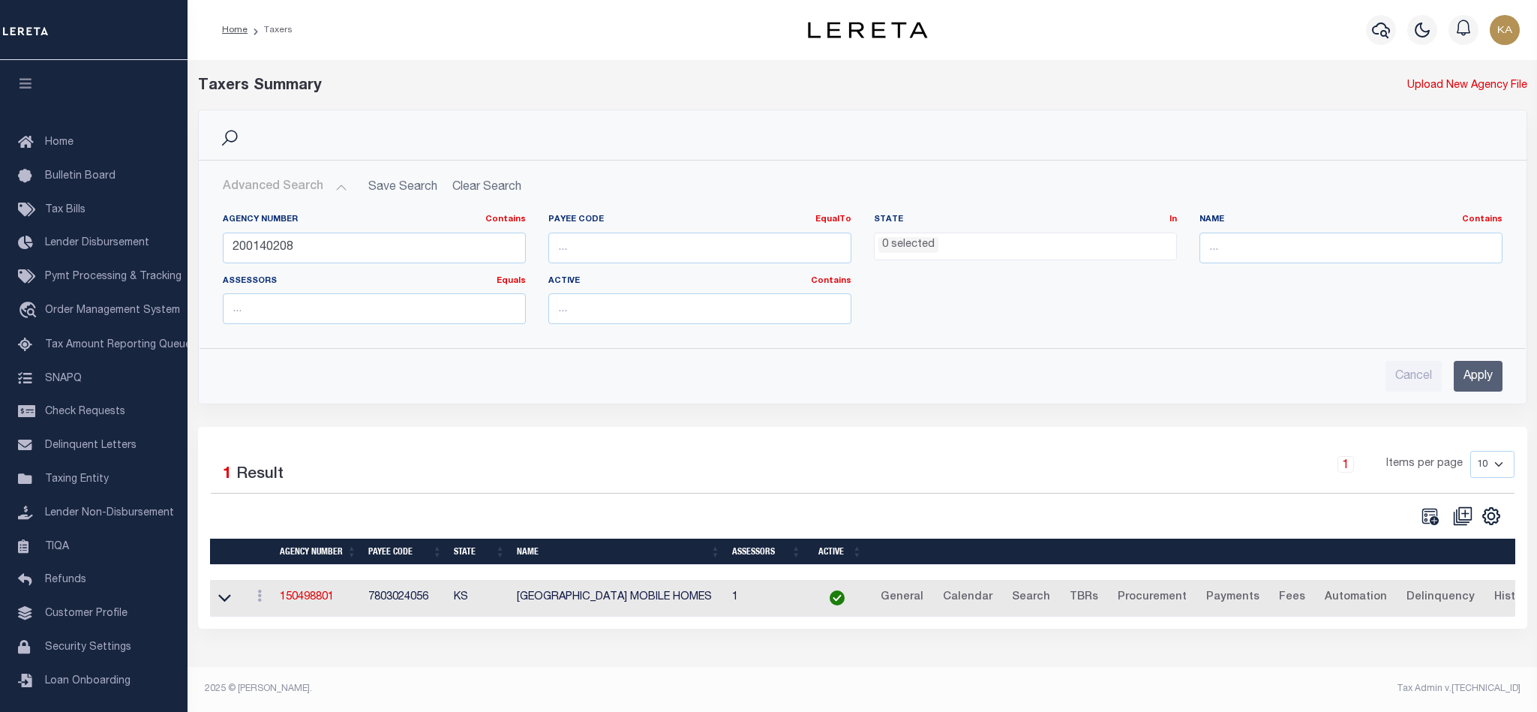
click at [1477, 372] on input "Apply" at bounding box center [1478, 376] width 49 height 31
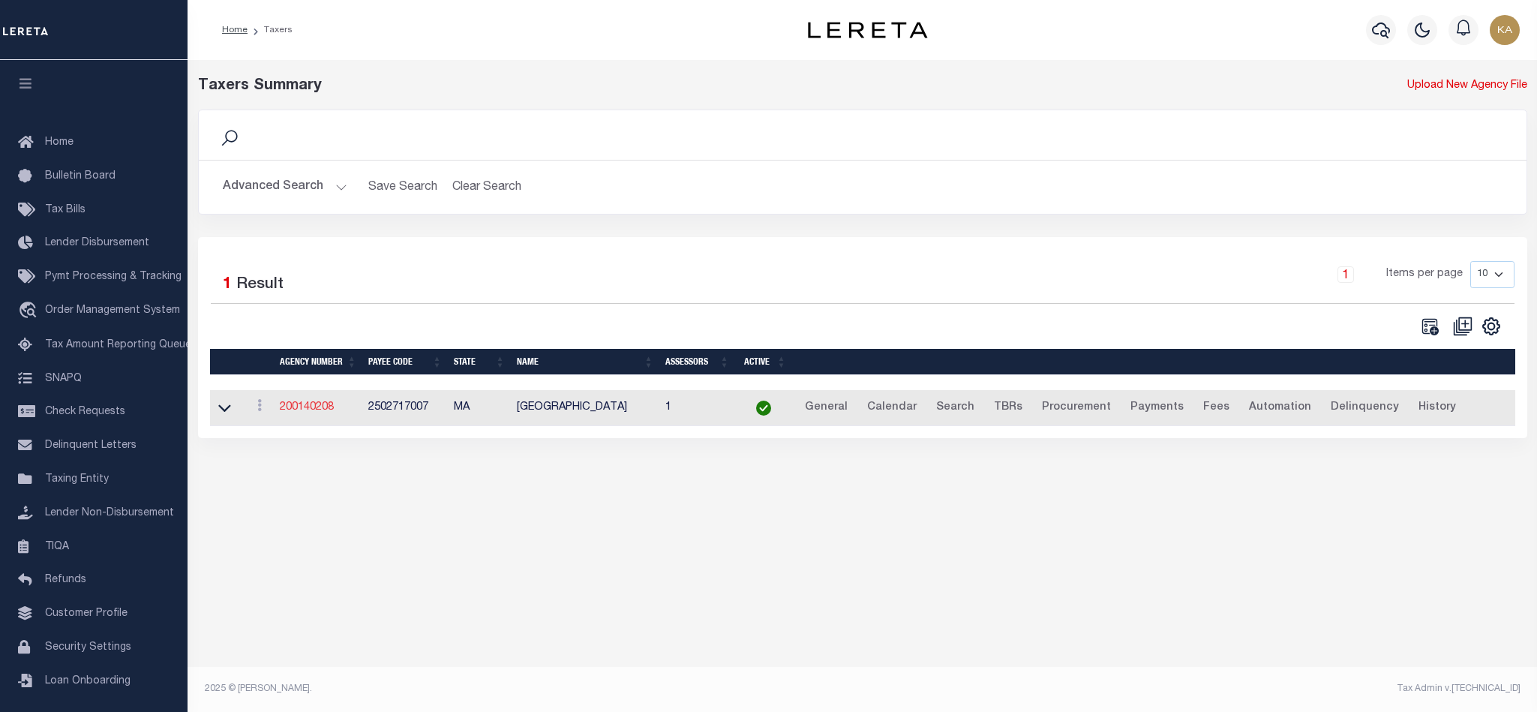
click at [305, 410] on link "200140208" at bounding box center [307, 407] width 54 height 11
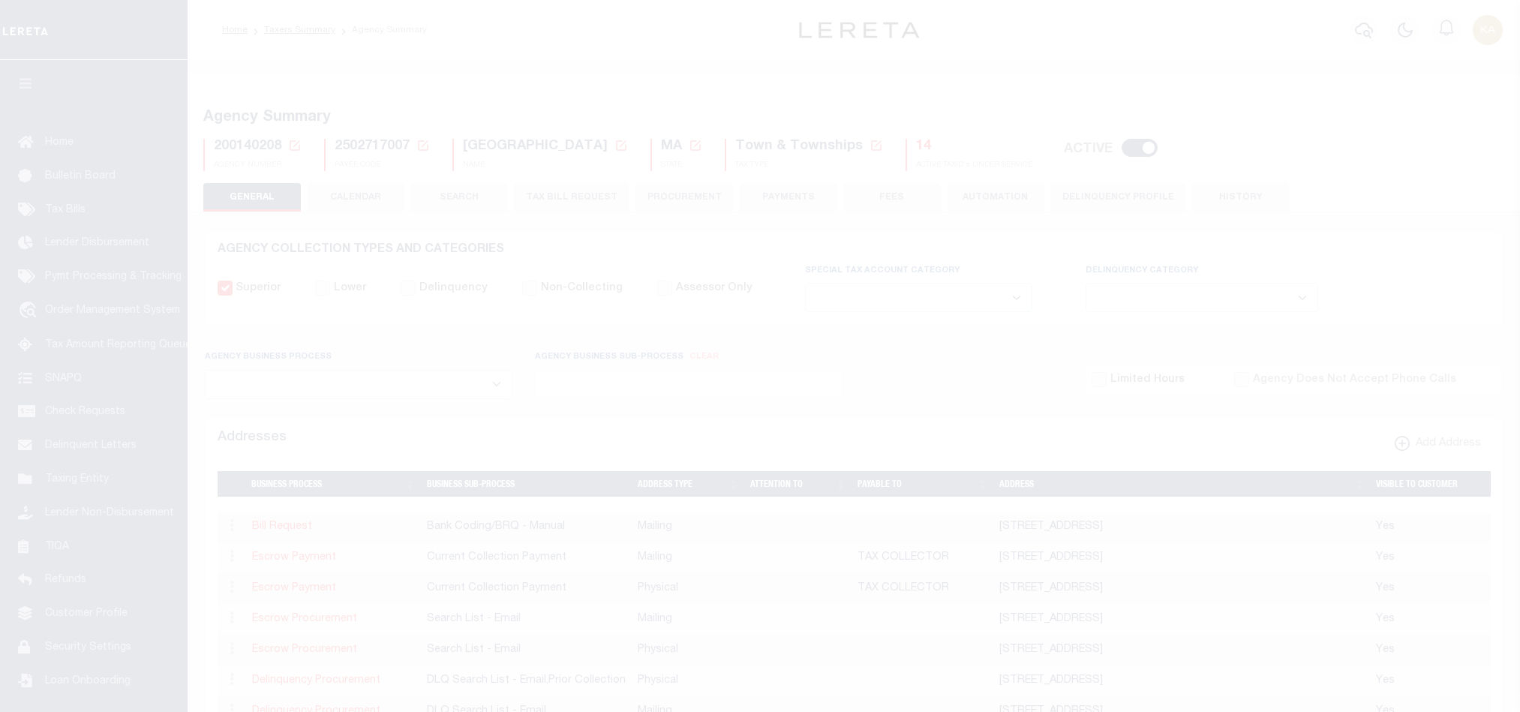
select select
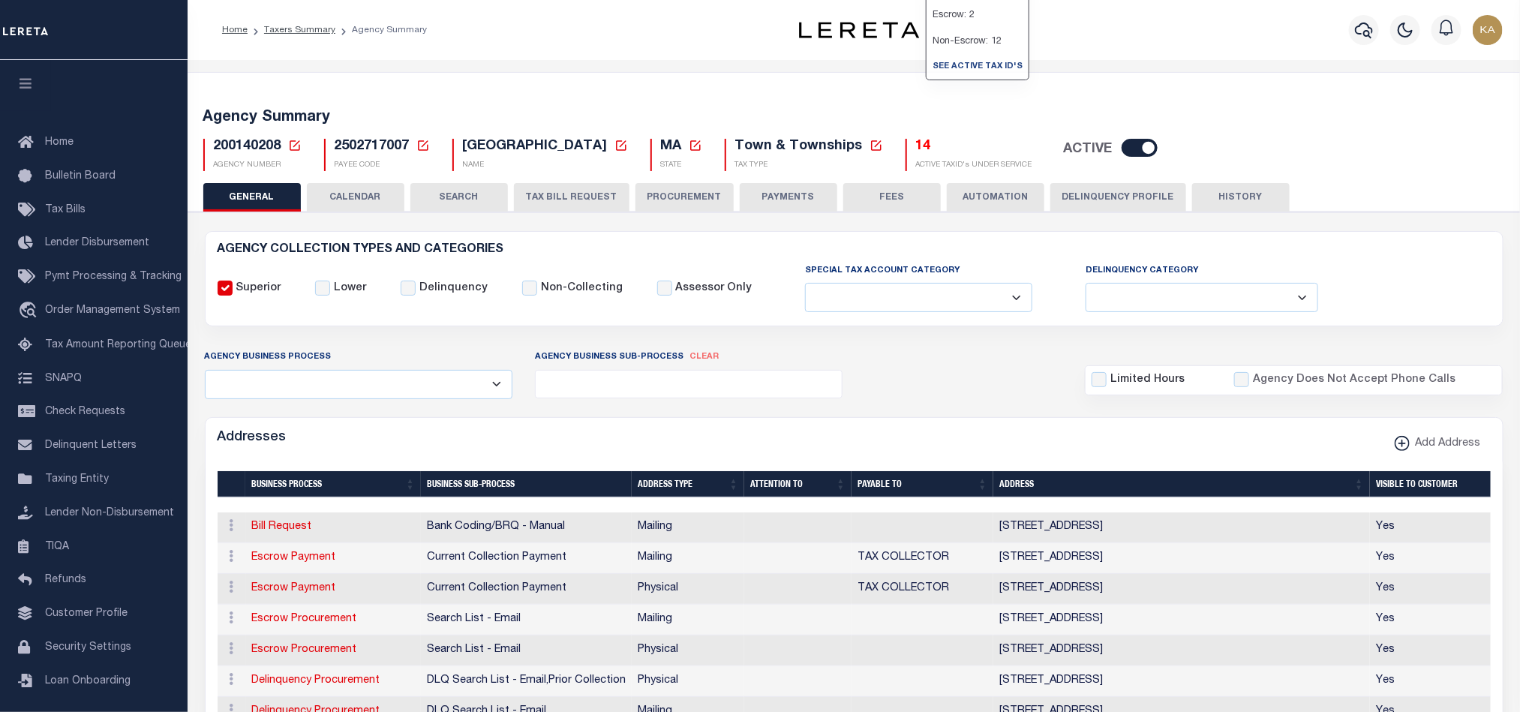
click at [927, 398] on div "Agency Business Process All Automation Bill Request Delinquency Payment Delinqu…" at bounding box center [854, 374] width 1321 height 50
click at [936, 388] on div "Agency Business Process All Automation Bill Request Delinquency Payment Delinqu…" at bounding box center [854, 374] width 1321 height 50
click at [954, 386] on div "Agency Business Process All Automation Bill Request Delinquency Payment Delinqu…" at bounding box center [854, 374] width 1321 height 50
click at [929, 80] on link "See Active Tax ID's" at bounding box center [977, 67] width 102 height 25
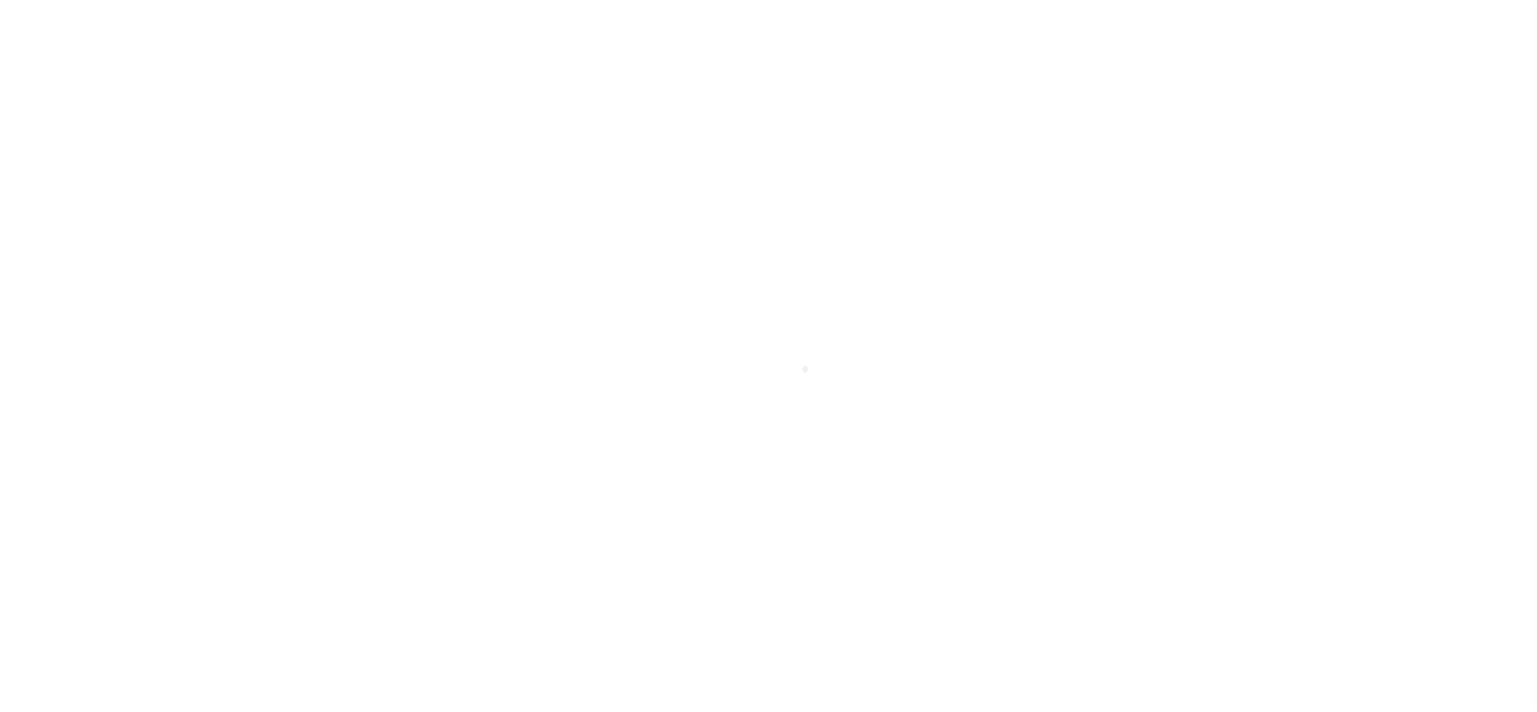
select select
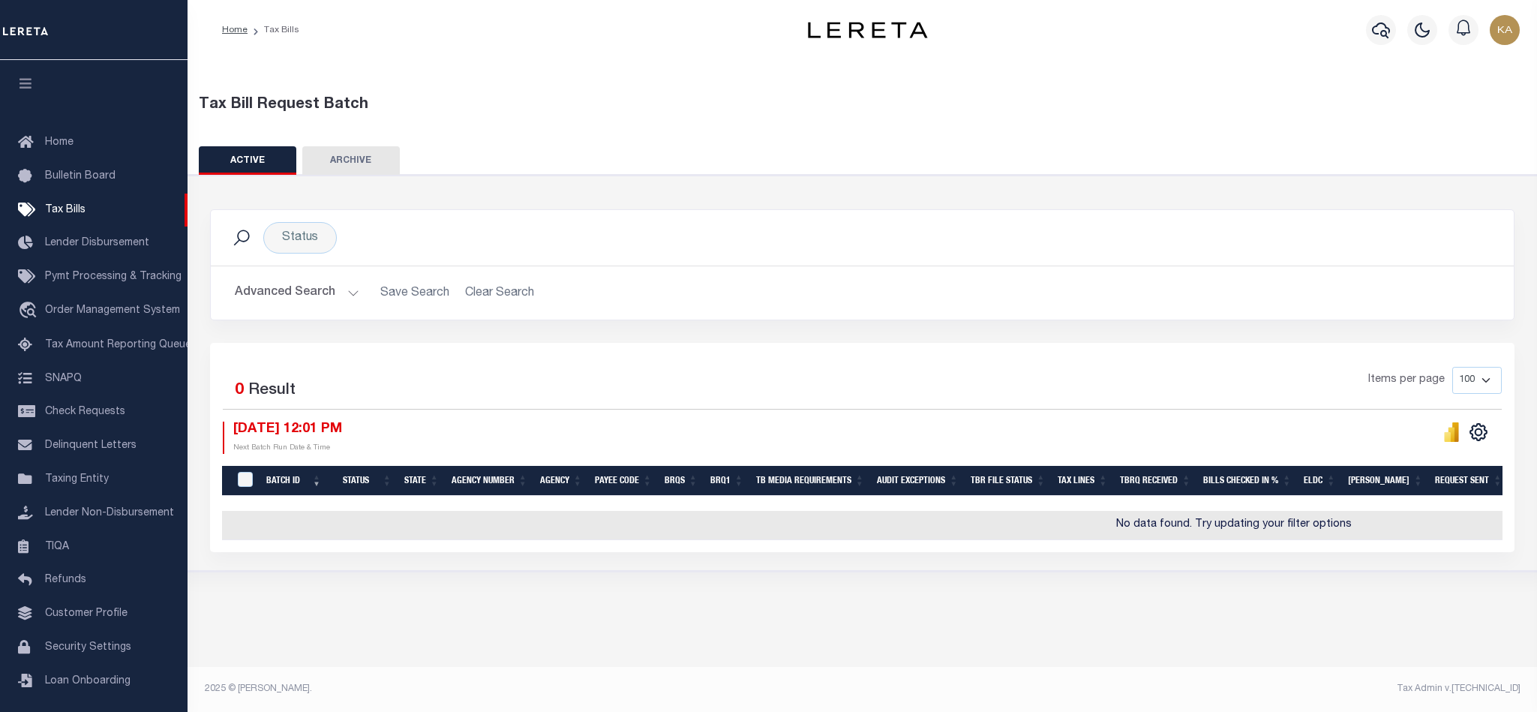
click at [350, 290] on button "Advanced Search" at bounding box center [297, 292] width 125 height 29
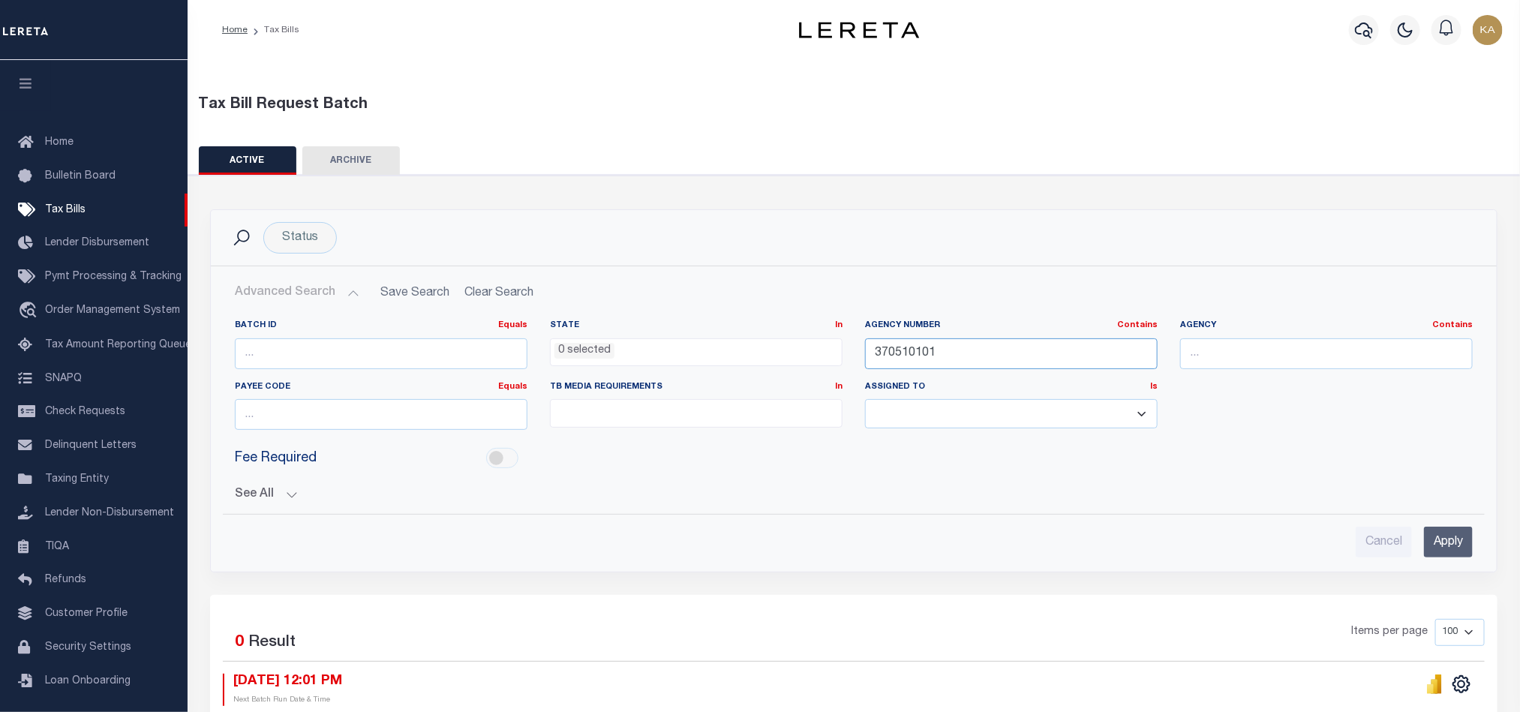
click at [900, 345] on input "370510101" at bounding box center [1011, 353] width 293 height 31
paste input "200140208"
type input "200140208"
click at [1448, 542] on input "Apply" at bounding box center [1448, 542] width 49 height 31
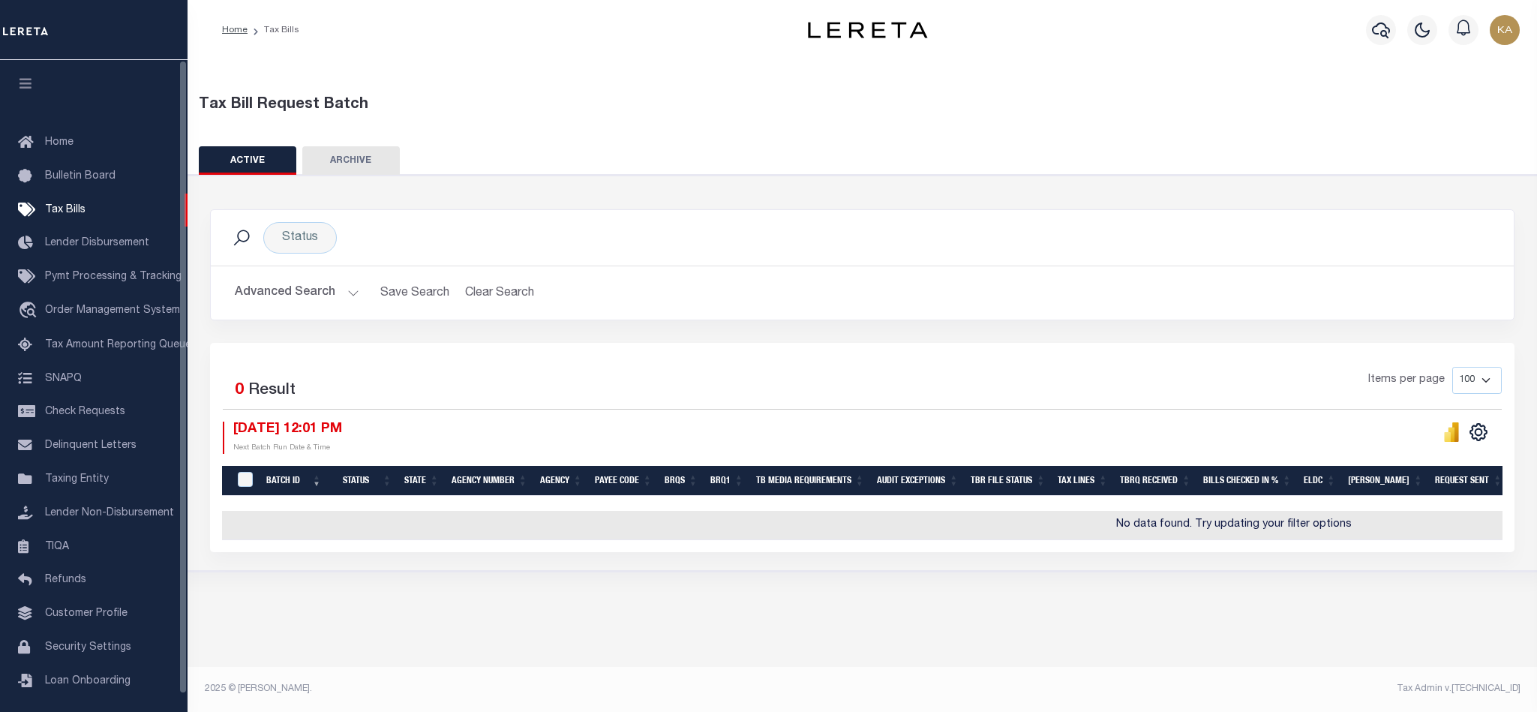
click at [806, 388] on div "Items per page 100 200 500 1000" at bounding box center [1024, 386] width 953 height 39
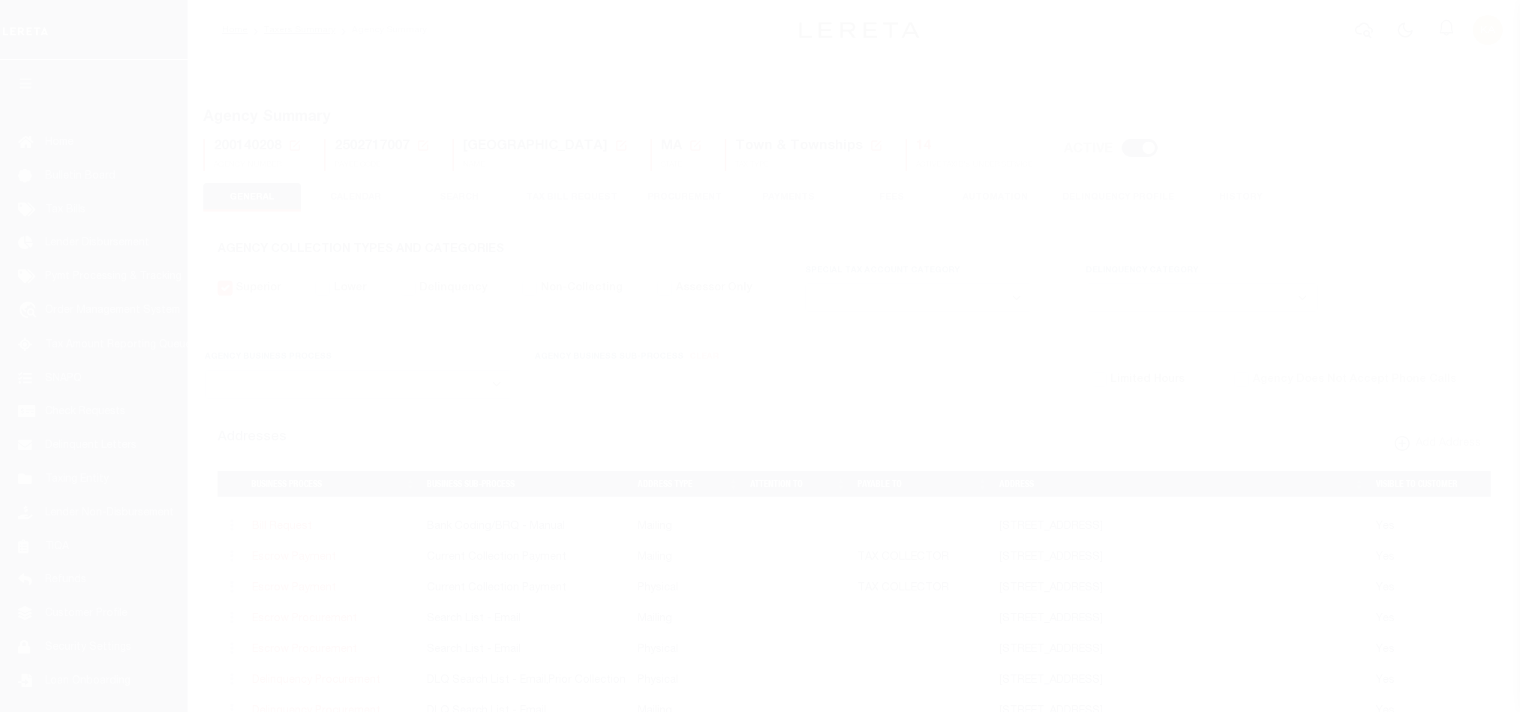
select select
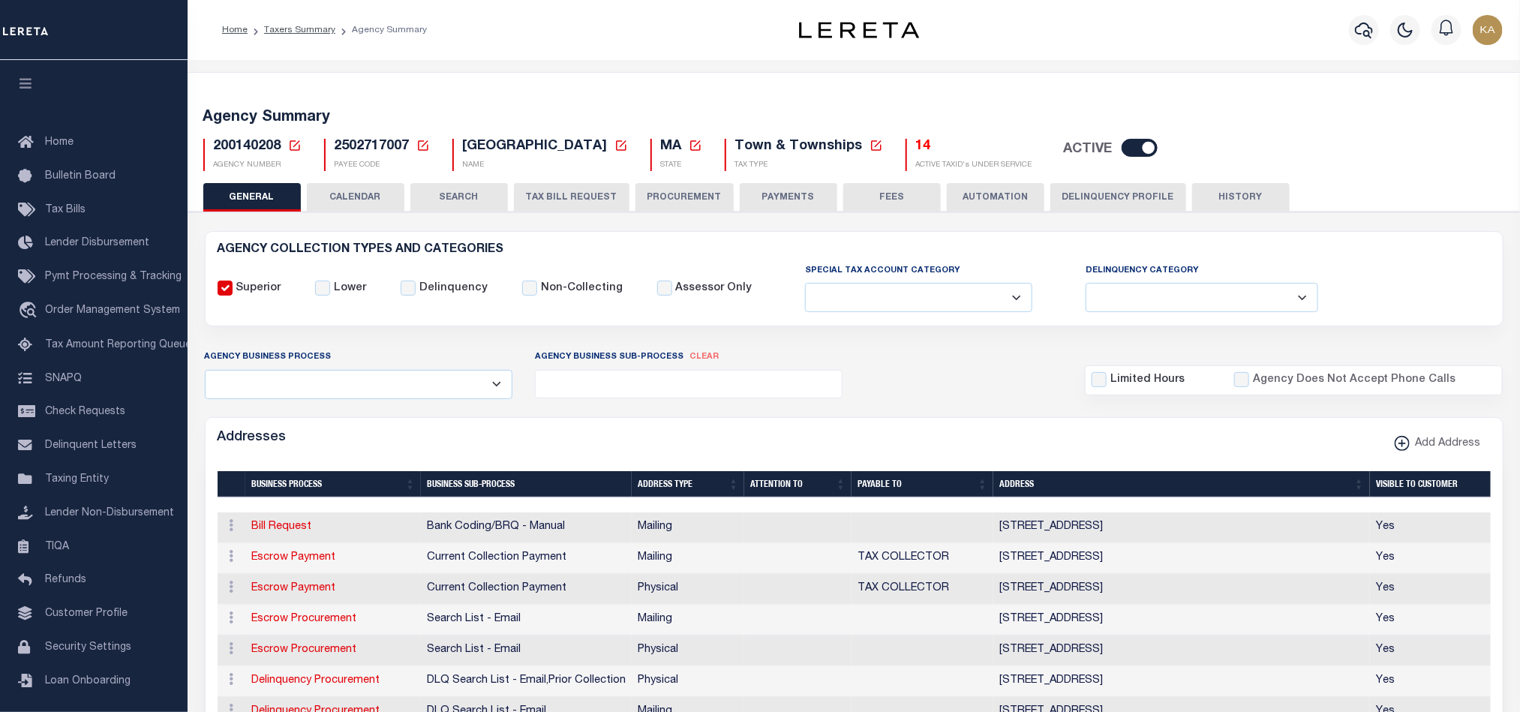
click at [345, 209] on button "CALENDAR" at bounding box center [356, 197] width 98 height 29
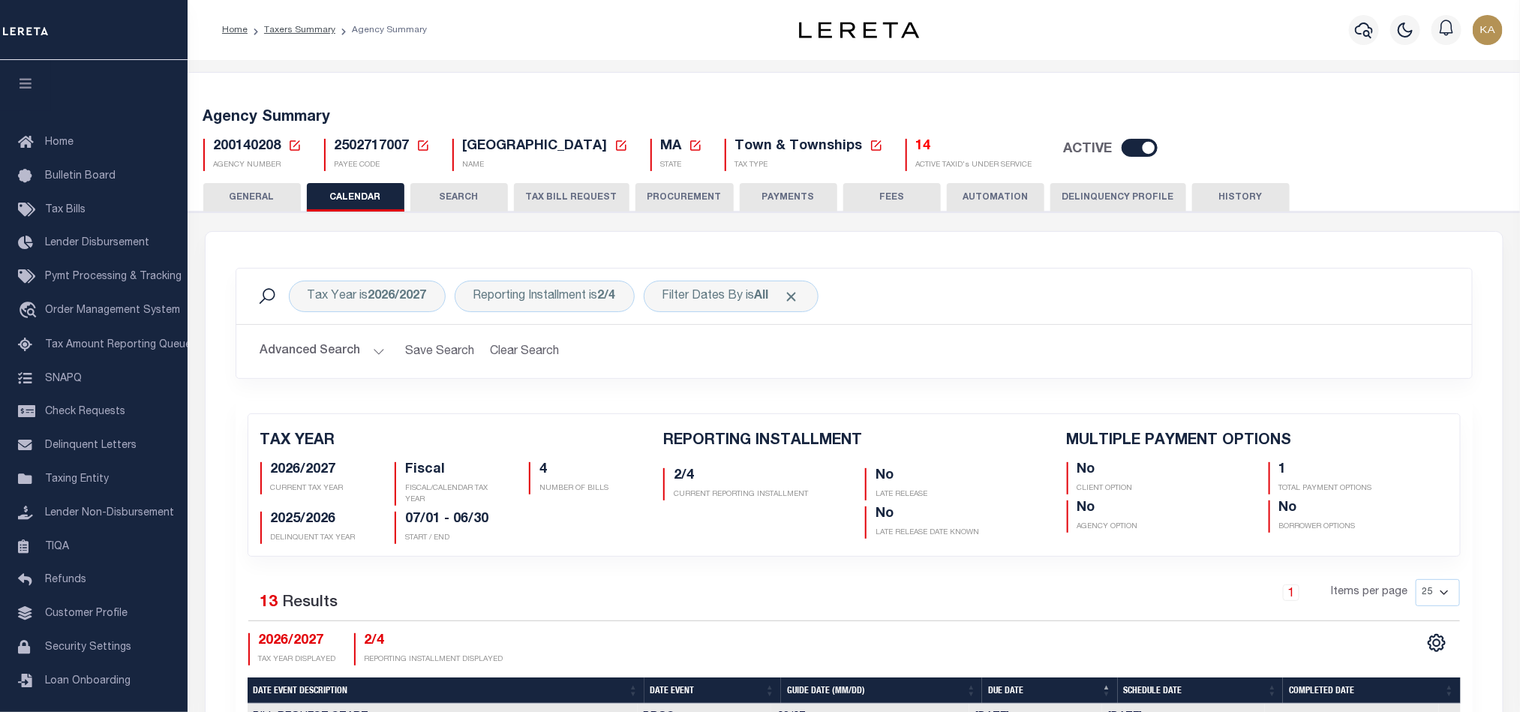
checkbox input "false"
type input "1"
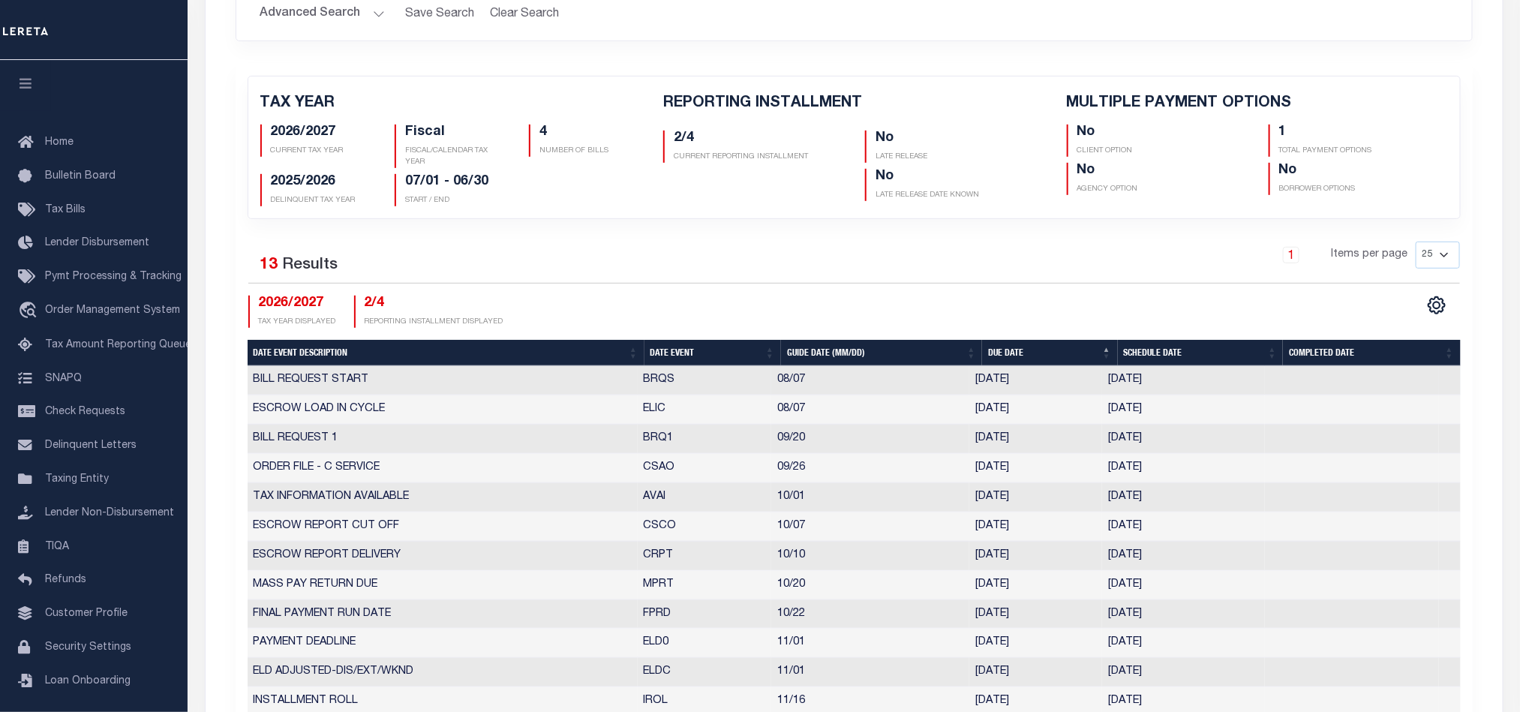
click at [666, 386] on td "BRQS" at bounding box center [705, 380] width 134 height 29
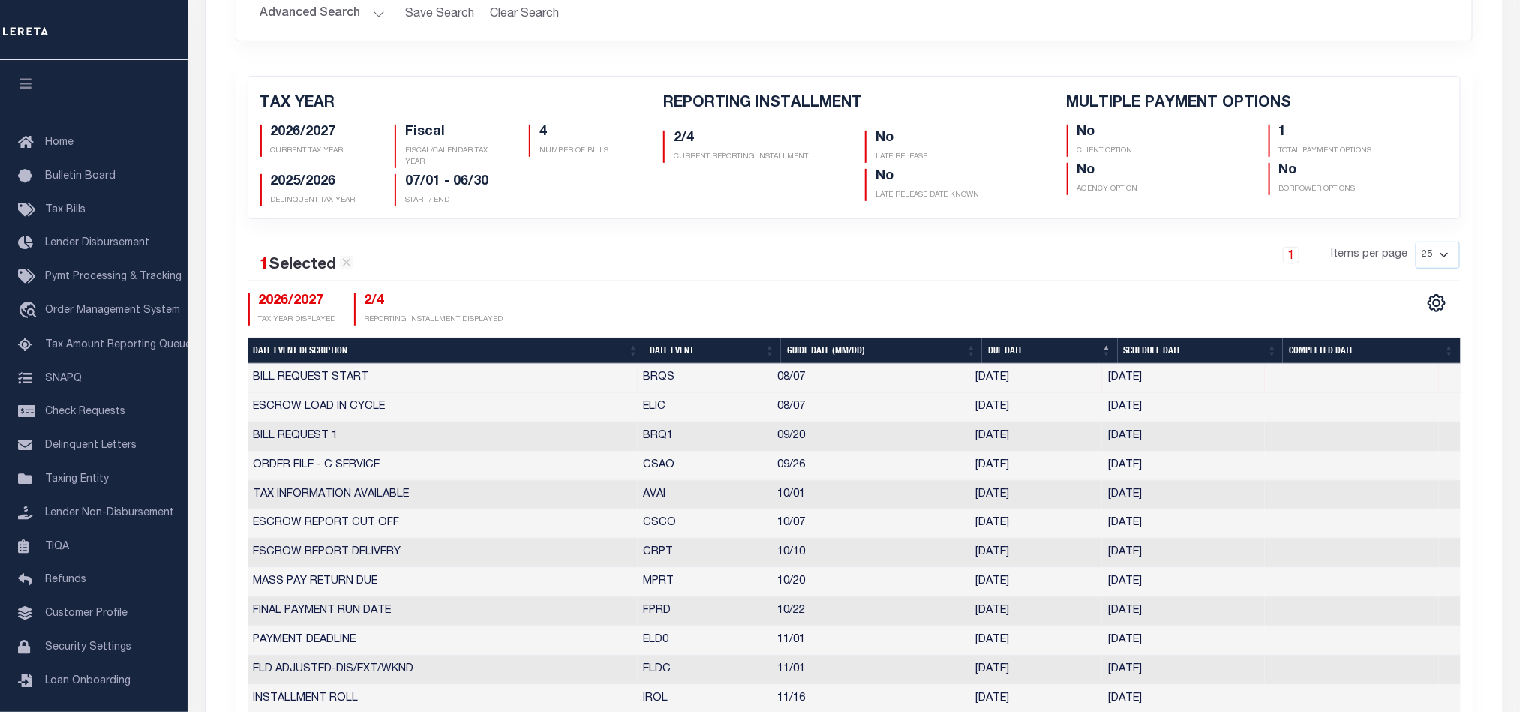
click at [680, 354] on th "Date Event" at bounding box center [712, 351] width 137 height 26
checkbox input "false"
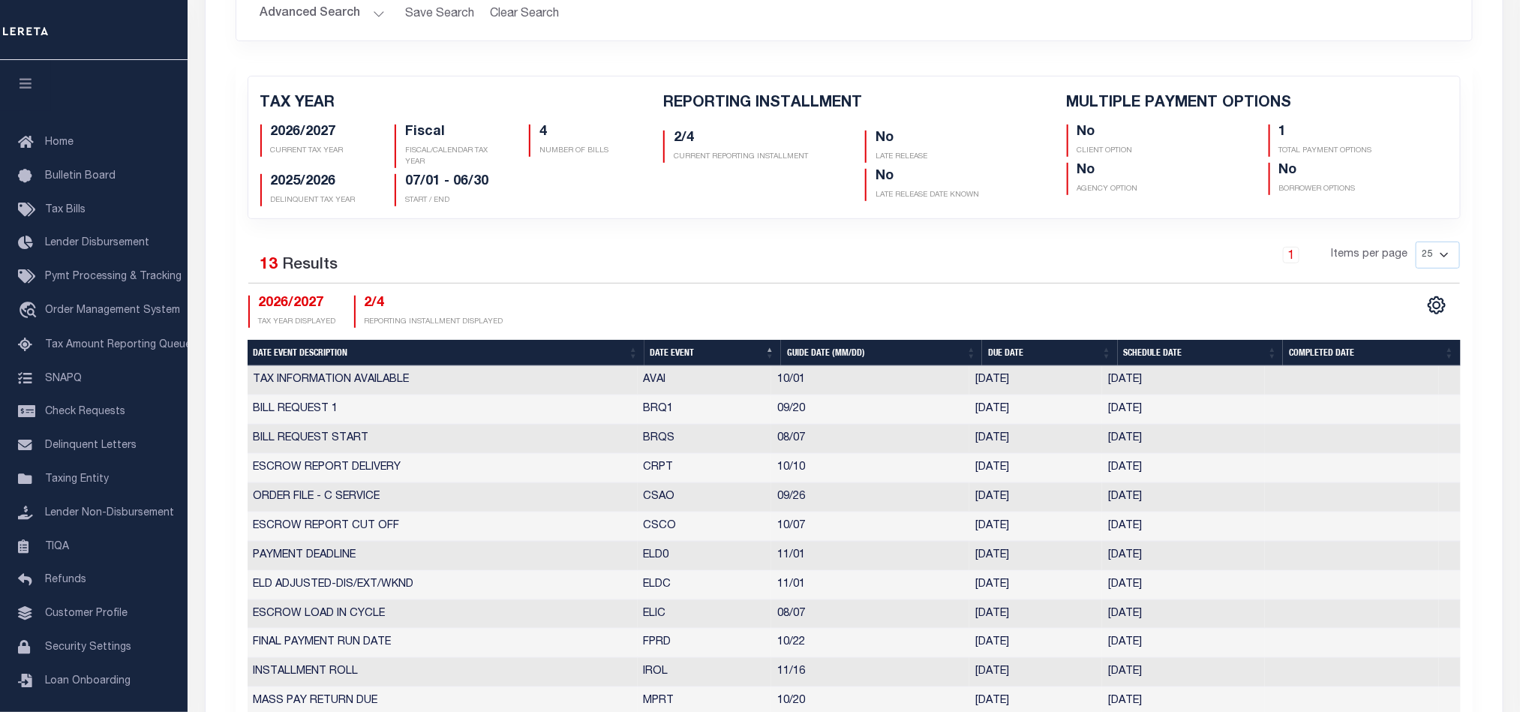
select select "8"
select select "7"
type input "[DATE]"
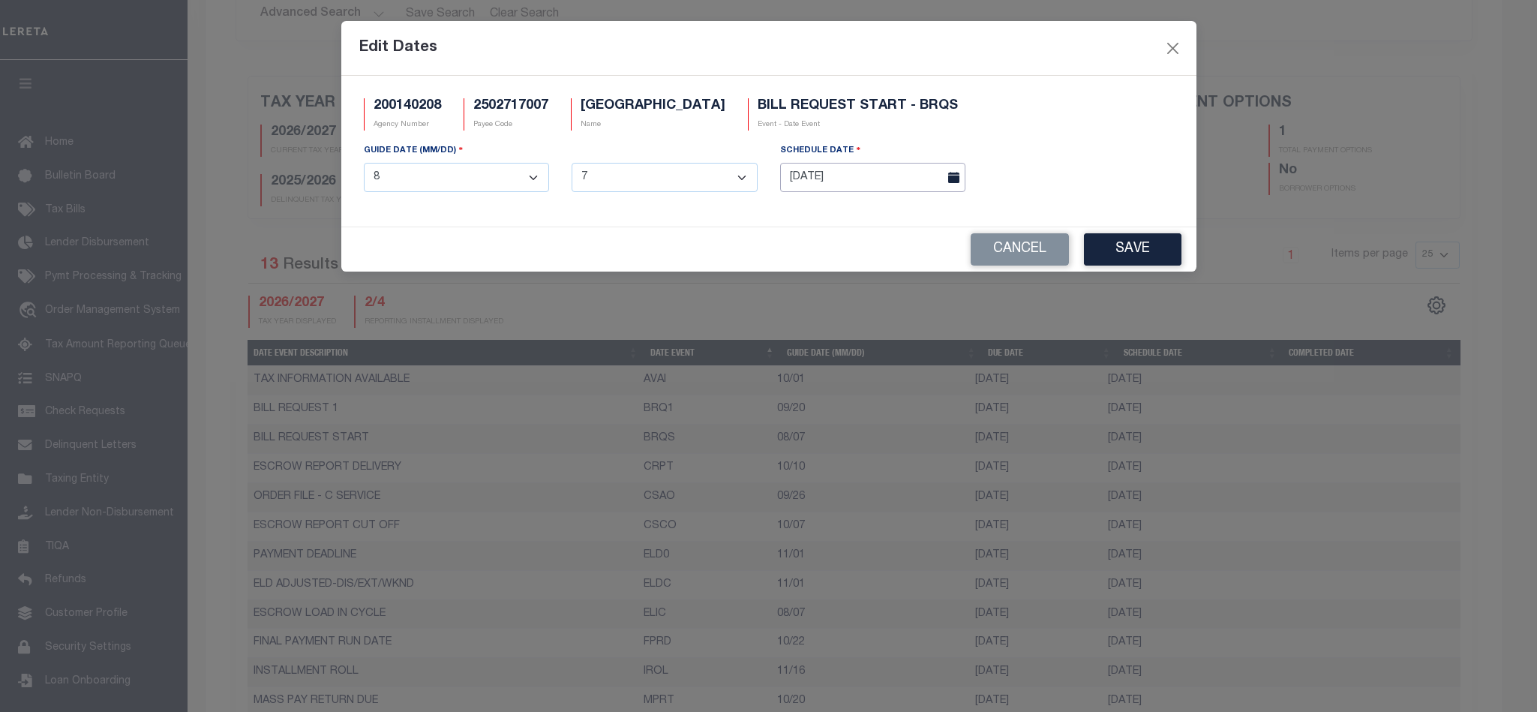
click at [854, 176] on input "[DATE]" at bounding box center [873, 177] width 186 height 29
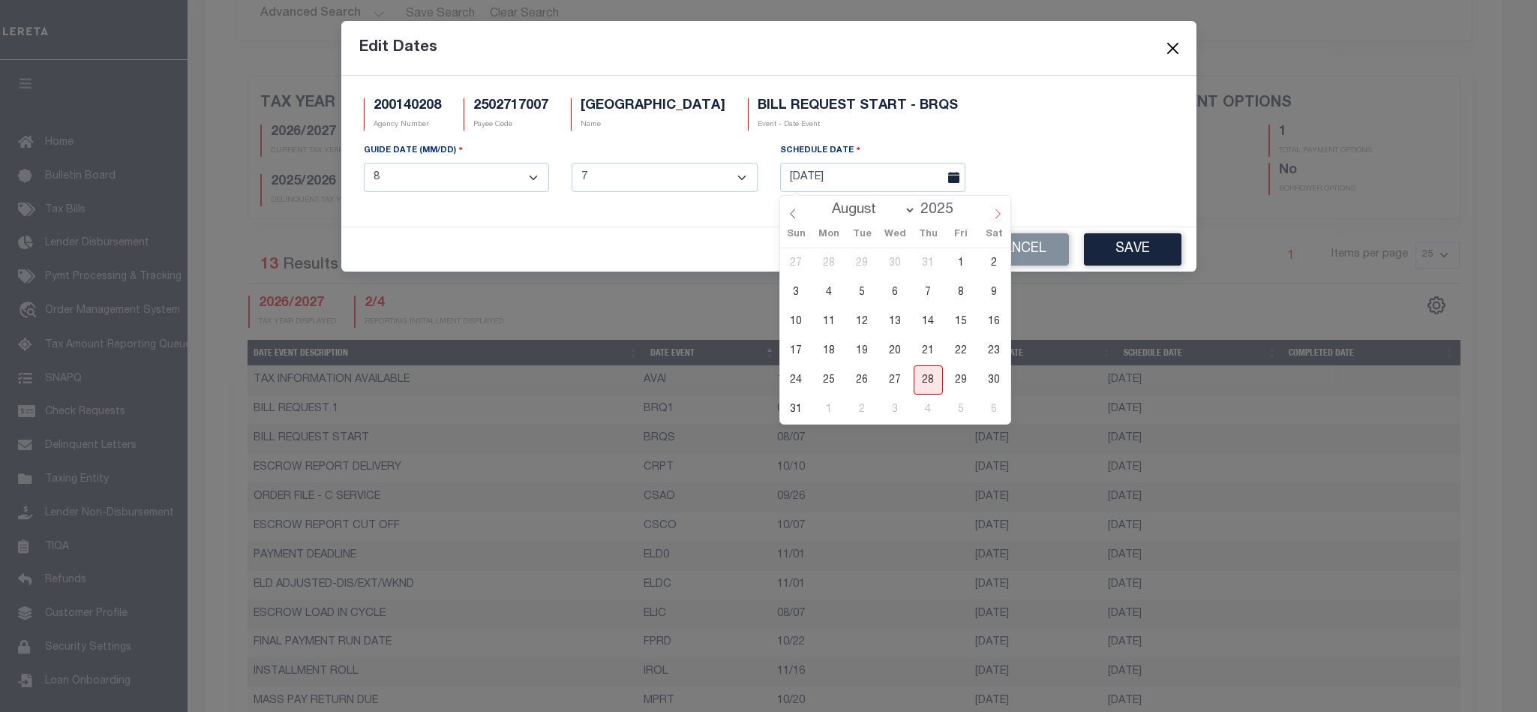
click at [1001, 215] on icon at bounding box center [997, 214] width 11 height 11
select select "8"
click at [831, 264] on span "1" at bounding box center [829, 262] width 29 height 29
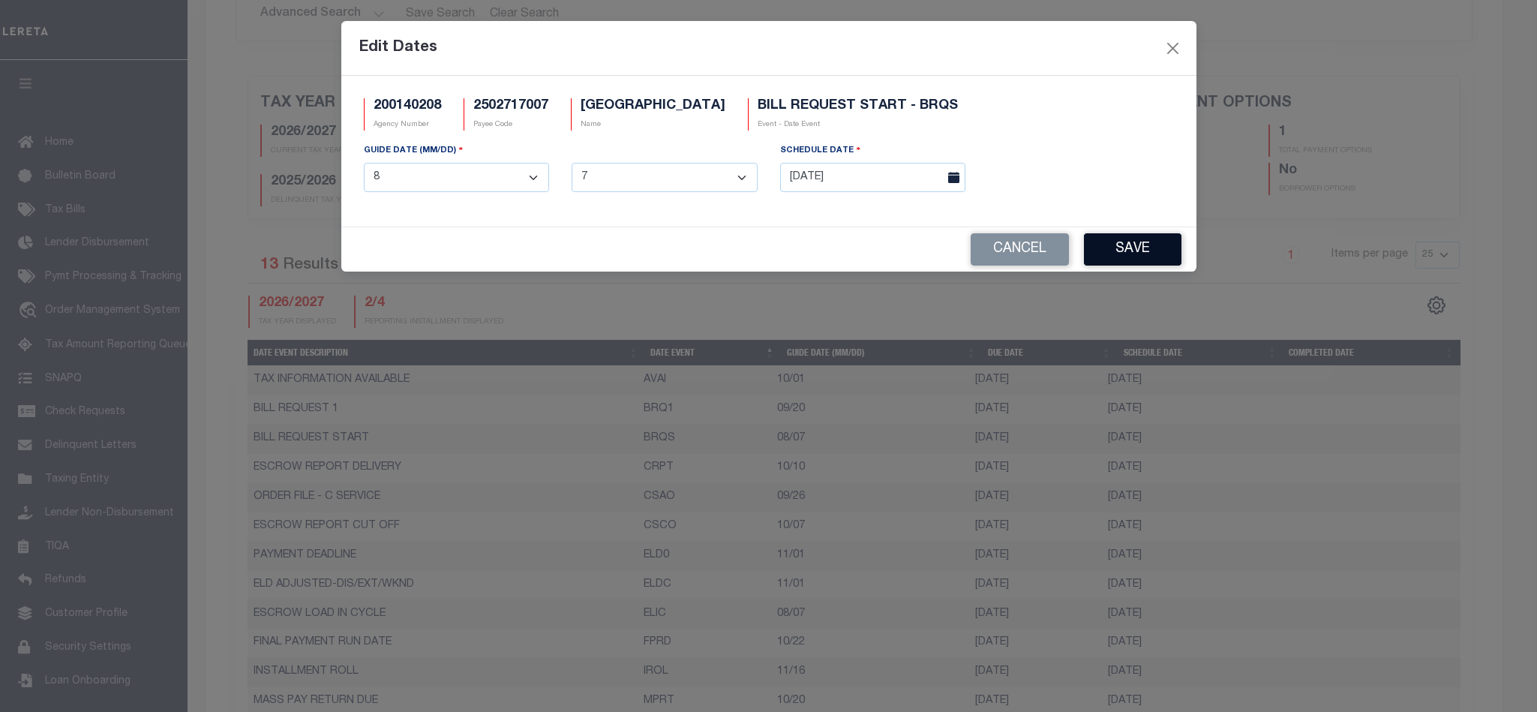
click at [1126, 252] on button "Save" at bounding box center [1133, 249] width 98 height 32
type input "[DATE]"
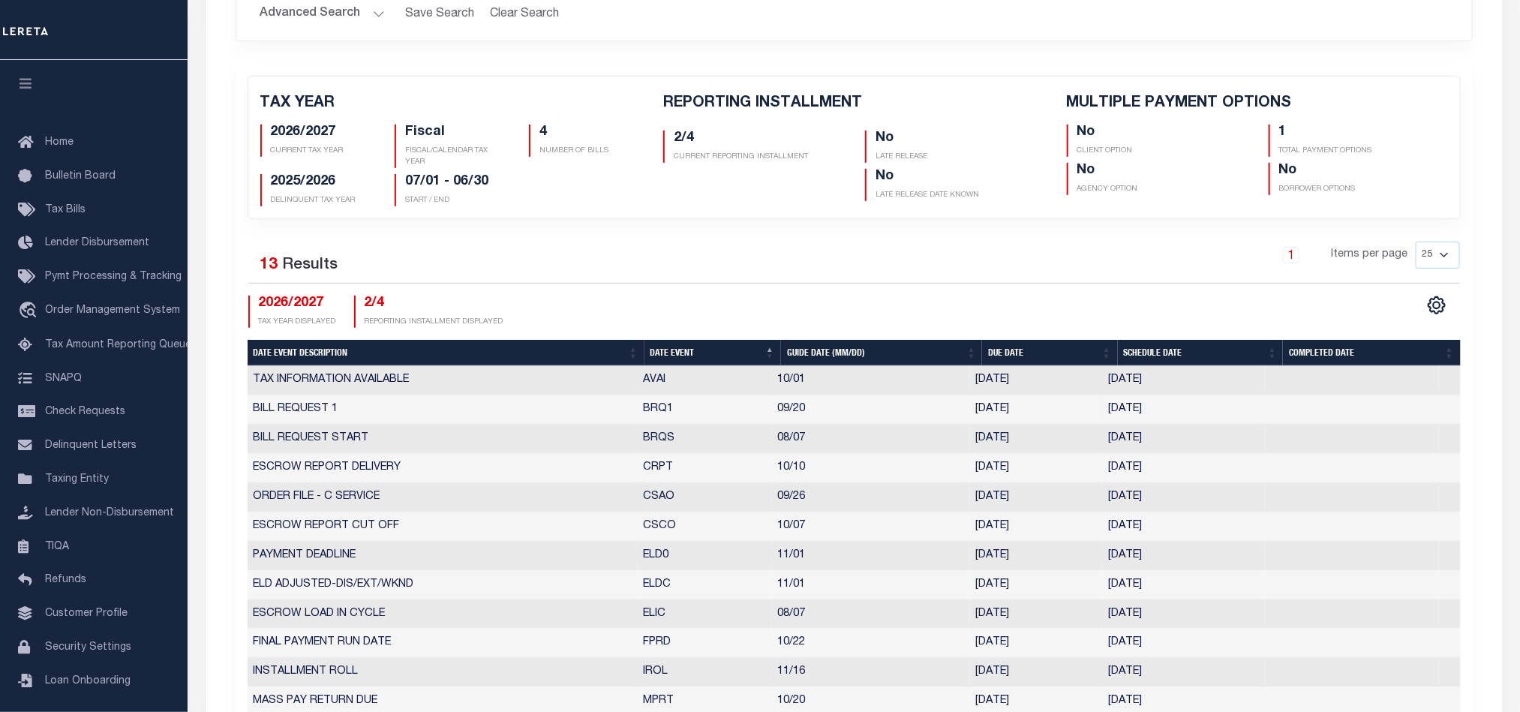
select select "9"
select select "20"
type input "09/12/2025"
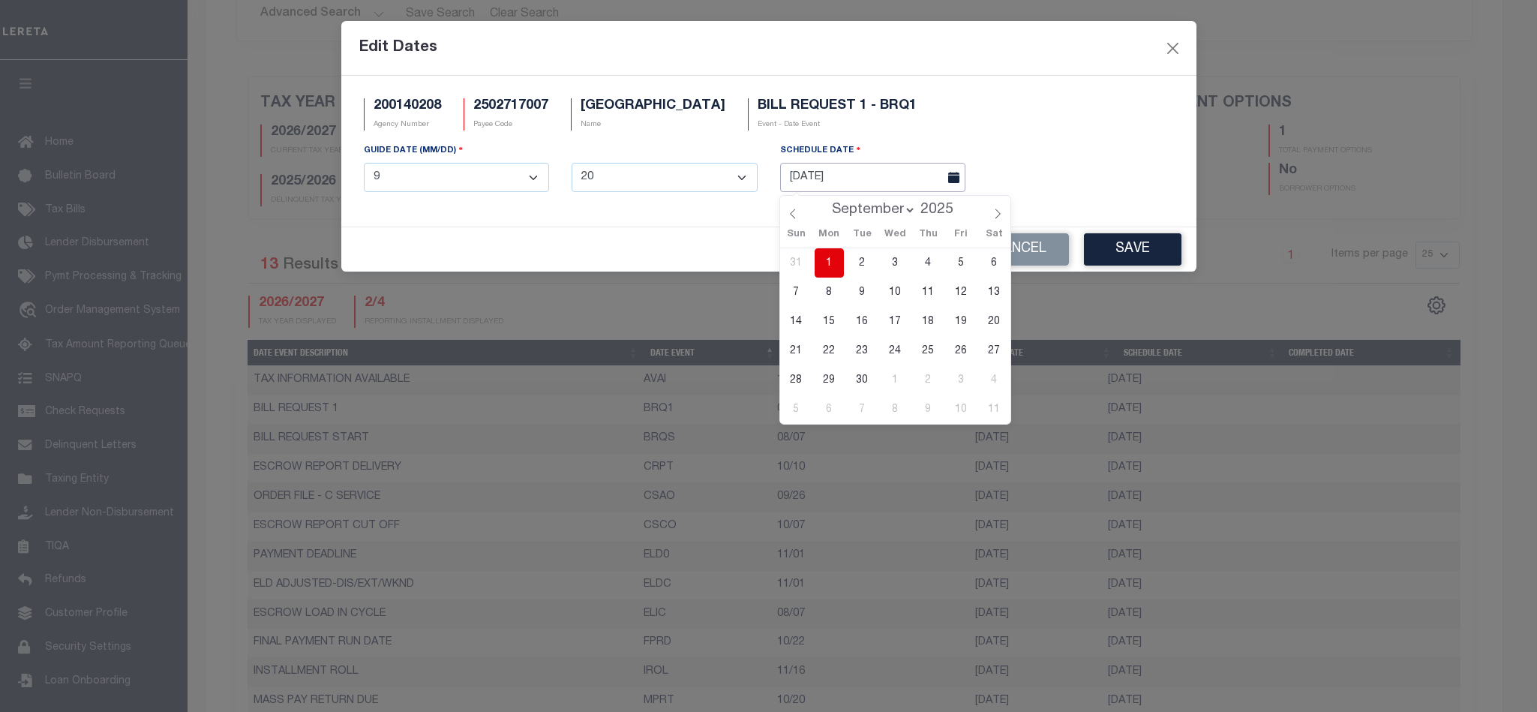
drag, startPoint x: 703, startPoint y: 415, endPoint x: 891, endPoint y: 180, distance: 300.9
click at [891, 180] on input "09/12/2025" at bounding box center [873, 177] width 186 height 29
click at [911, 209] on select "January February March April May June July August September October November De…" at bounding box center [871, 210] width 92 height 15
select select "7"
click at [825, 203] on select "January February March April May June July August September October November De…" at bounding box center [871, 210] width 92 height 15
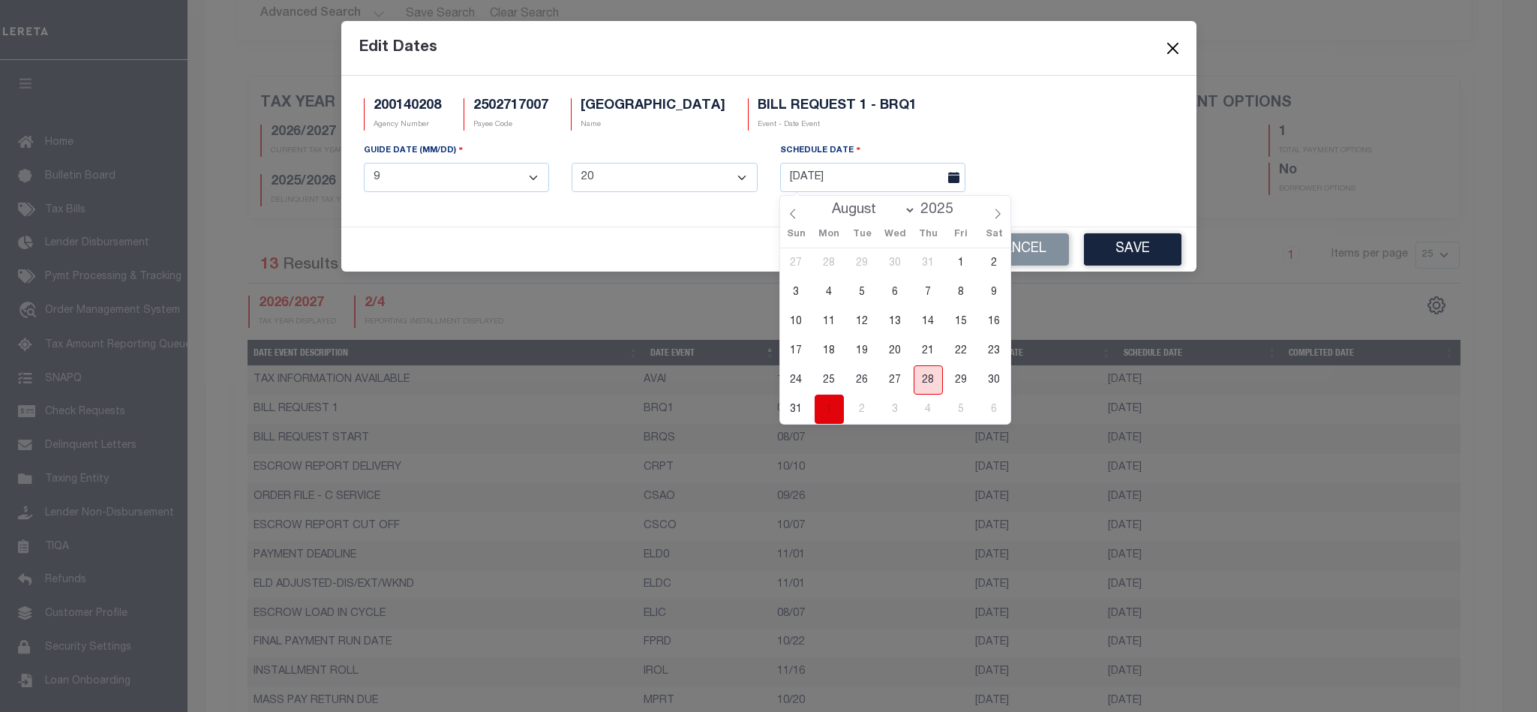
click at [926, 374] on span "28" at bounding box center [928, 379] width 29 height 29
type input "[DATE]"
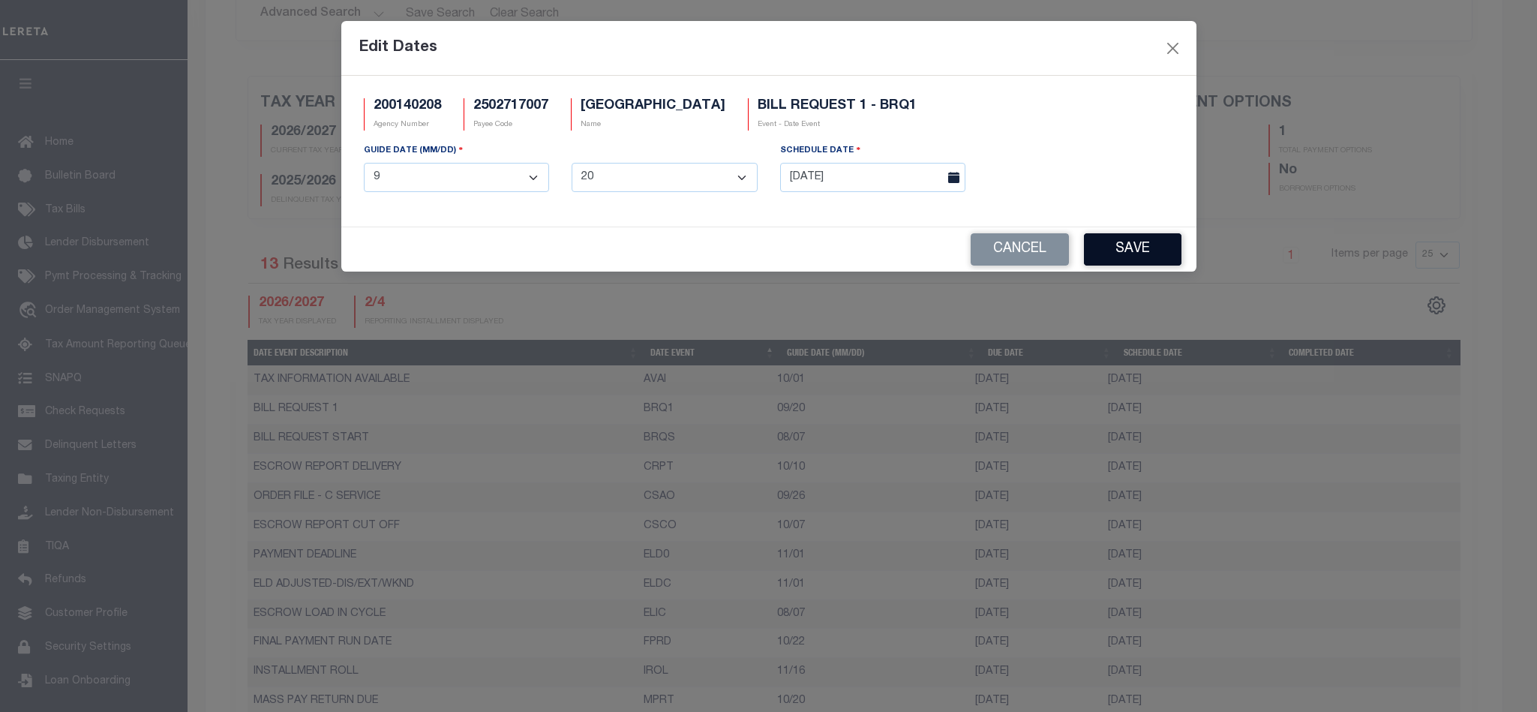
click at [1135, 257] on button "Save" at bounding box center [1133, 249] width 98 height 32
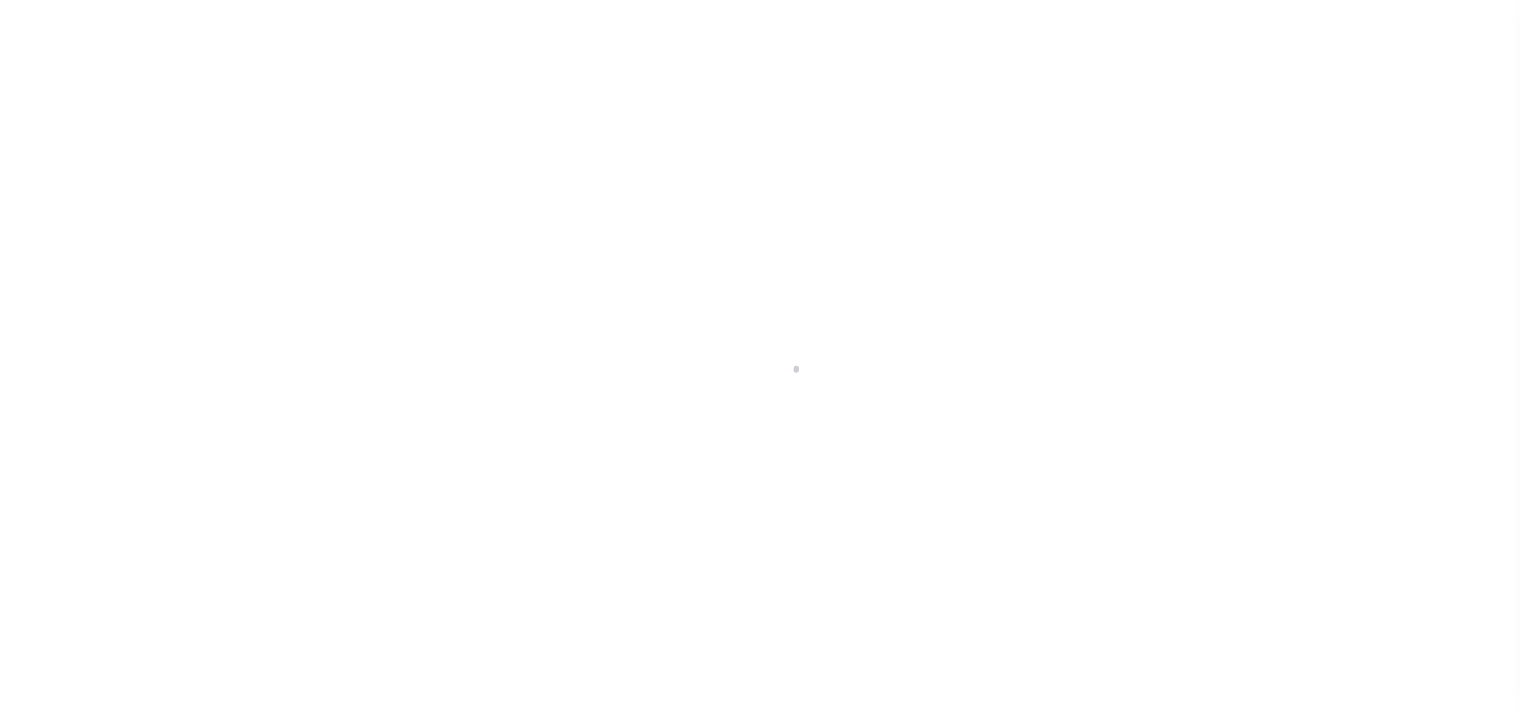
select select
checkbox input "false"
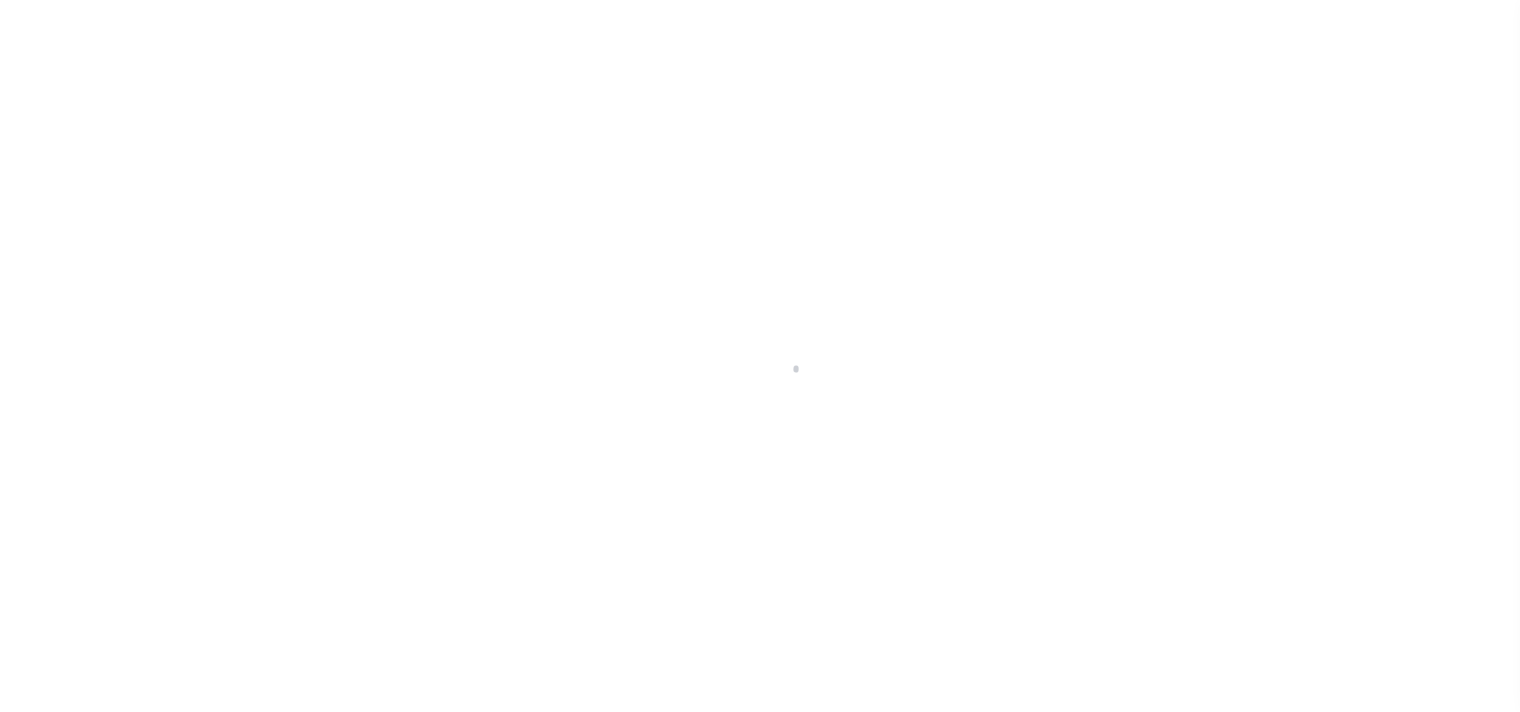
checkbox input "false"
type input "2502717007"
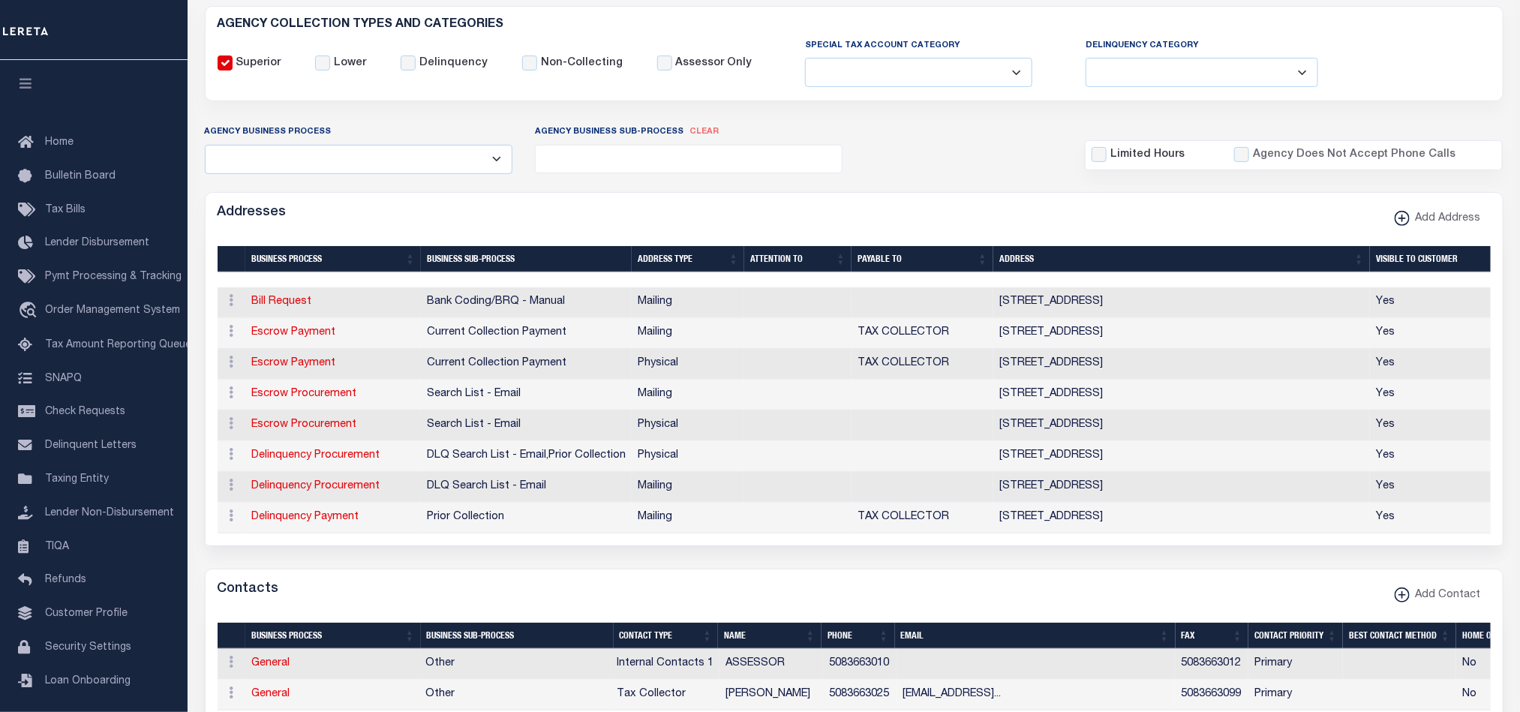
scroll to position [0, 0]
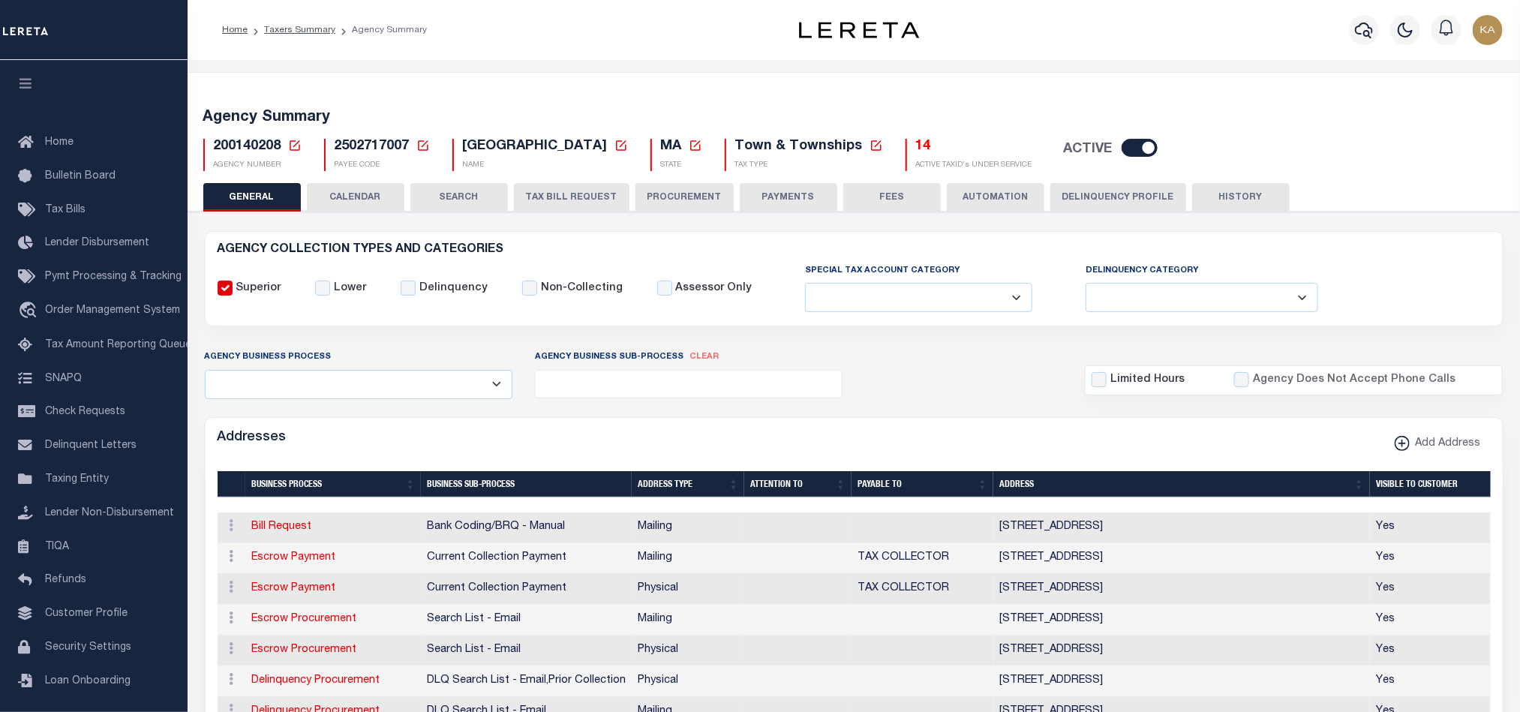
click at [358, 198] on button "CALENDAR" at bounding box center [356, 197] width 98 height 29
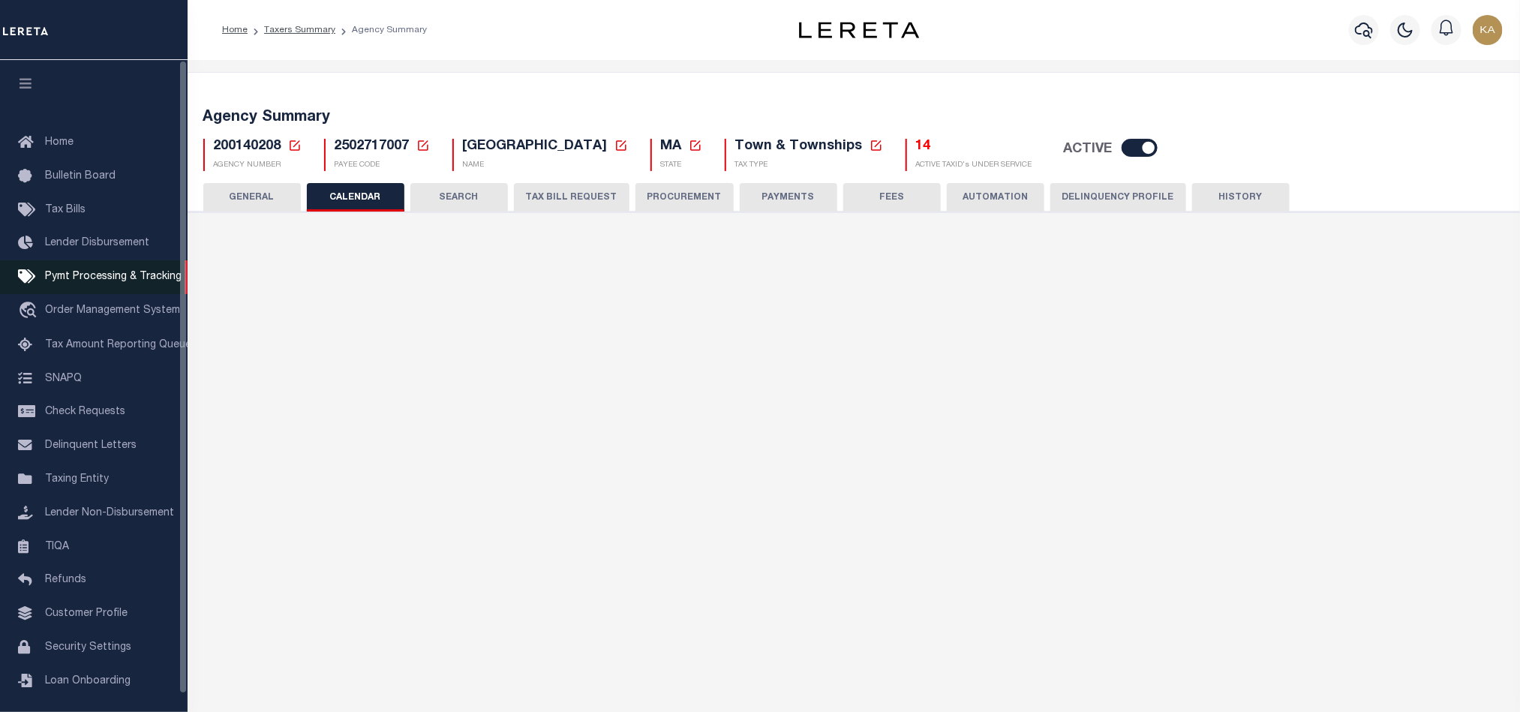
checkbox input "false"
type input "1"
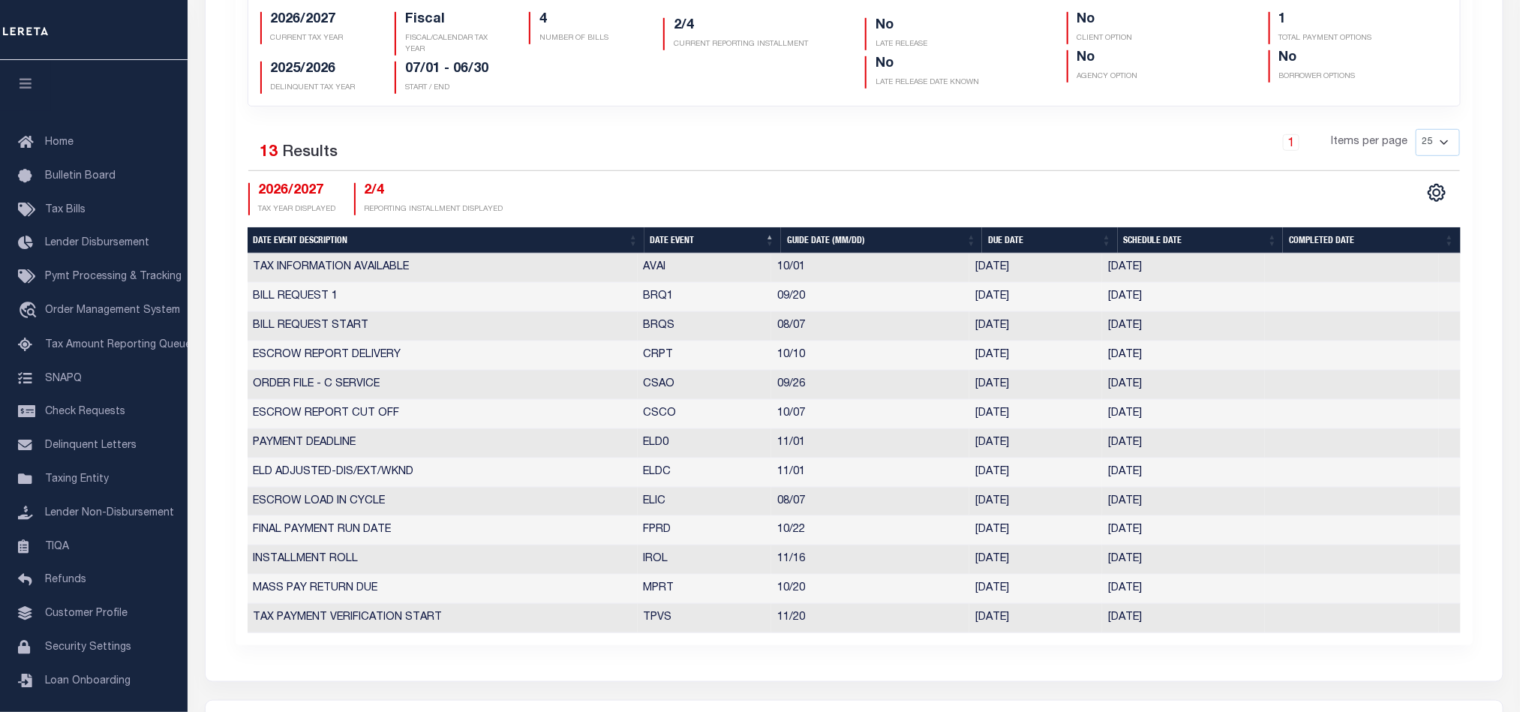
scroll to position [225, 0]
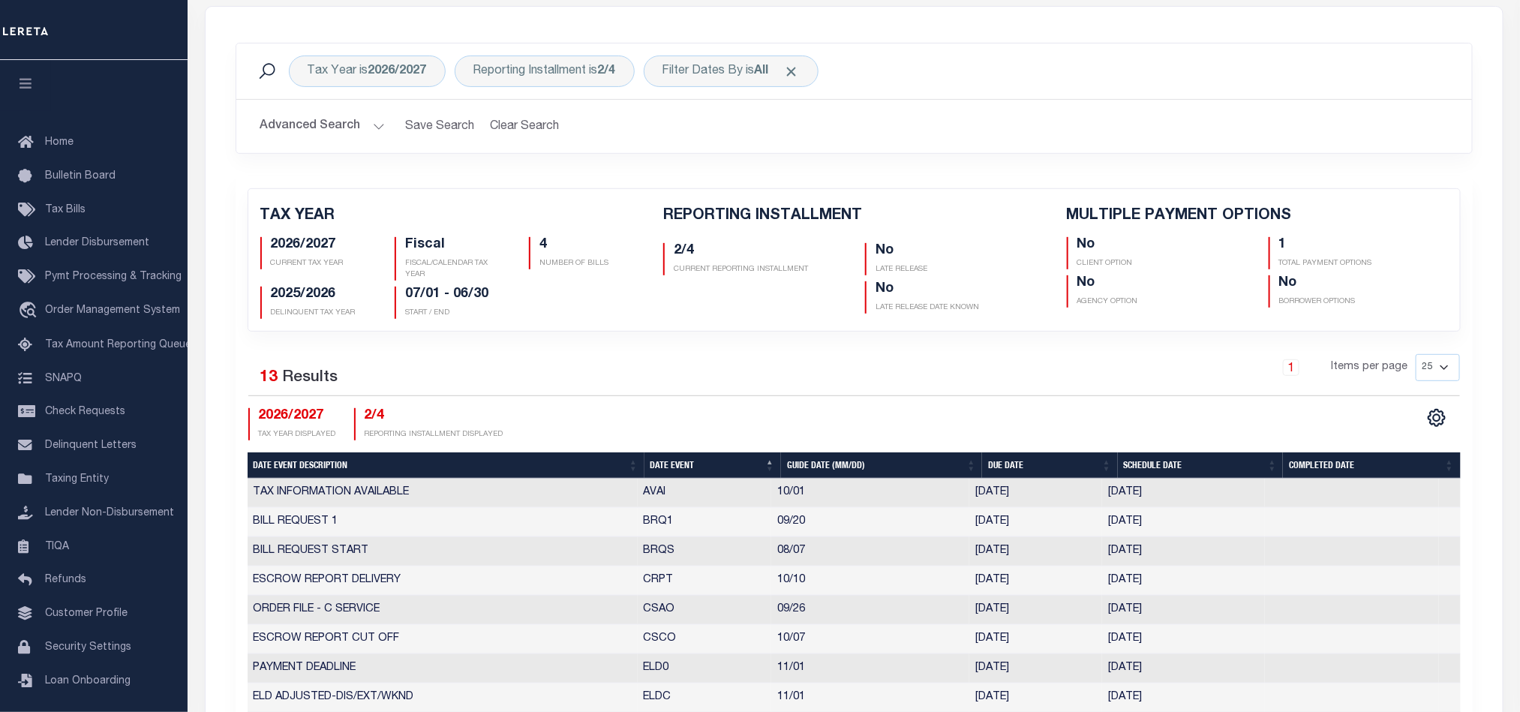
click at [1153, 376] on div "1 Items per page 25 50 125 150 175 200" at bounding box center [1008, 373] width 903 height 39
drag, startPoint x: 685, startPoint y: 514, endPoint x: 1184, endPoint y: 523, distance: 498.9
click at [1184, 523] on tbody "TAX INFORMATION AVAILABLE AVAI 10/01 [DATE] [DATE] 990864 BILL REQUEST 1 BRQ1 0…" at bounding box center [854, 669] width 1213 height 380
click at [1207, 560] on td "[DATE]" at bounding box center [1183, 551] width 163 height 29
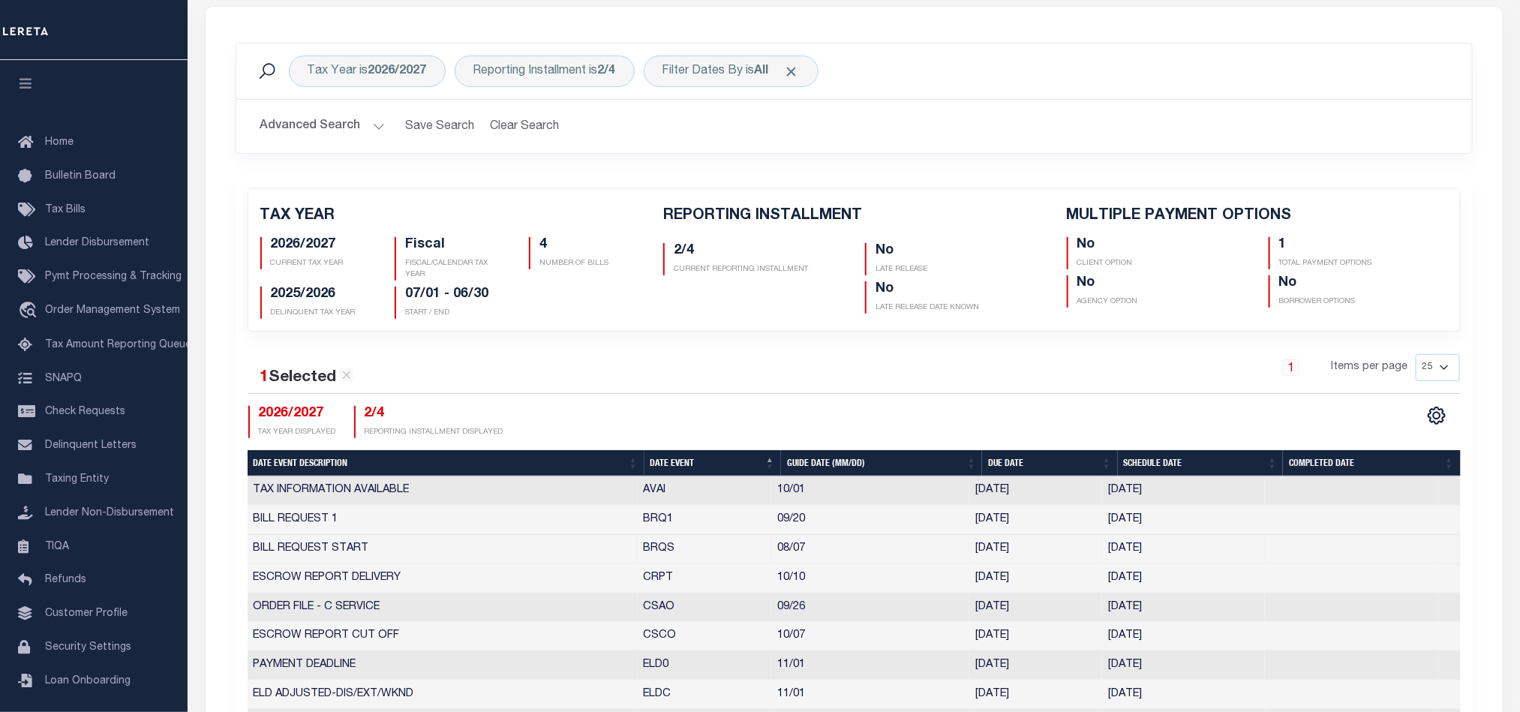
scroll to position [338, 0]
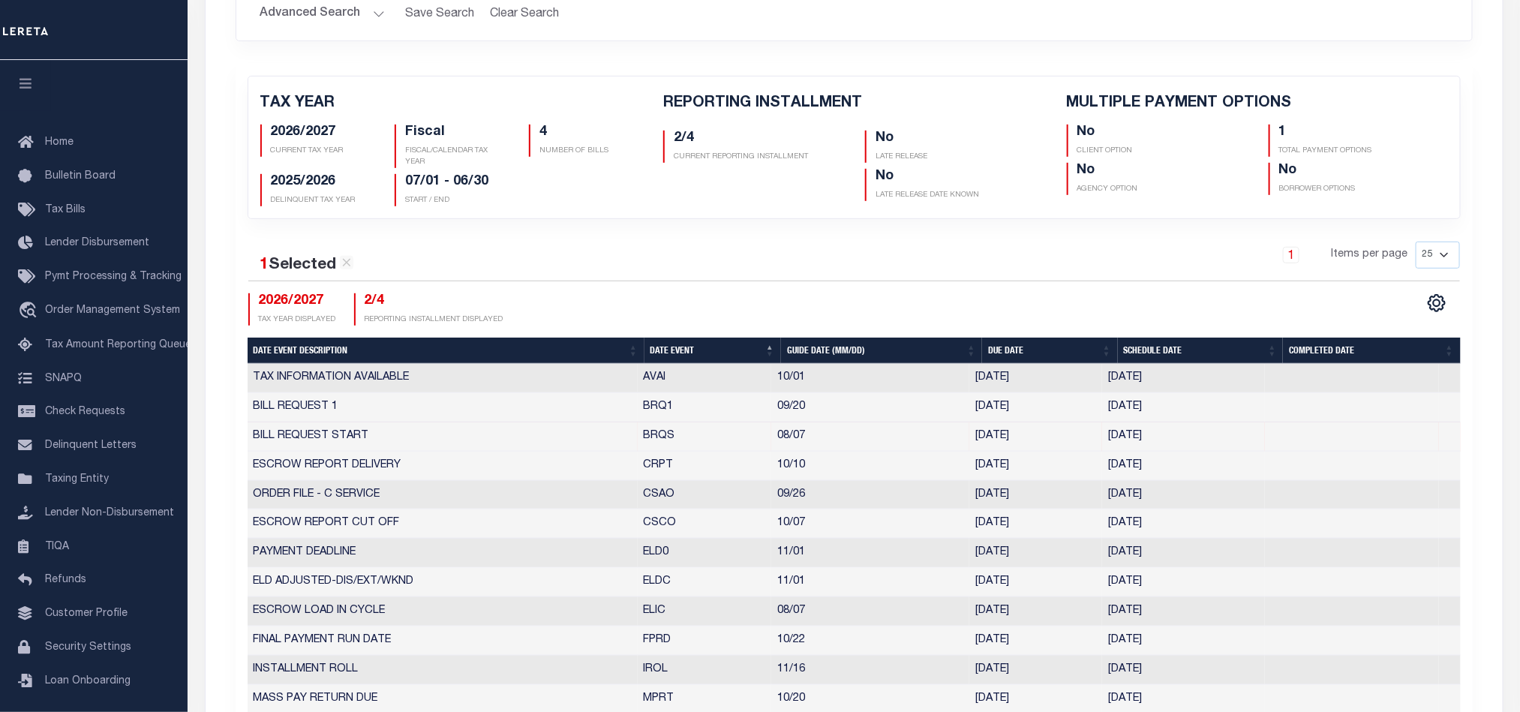
drag, startPoint x: 1190, startPoint y: 451, endPoint x: 632, endPoint y: 437, distance: 558.2
click at [632, 437] on tr "BILL REQUEST START BRQS 08/07 [DATE] [DATE] 7884355" at bounding box center [854, 436] width 1213 height 29
click at [1211, 441] on td "[DATE]" at bounding box center [1183, 436] width 163 height 29
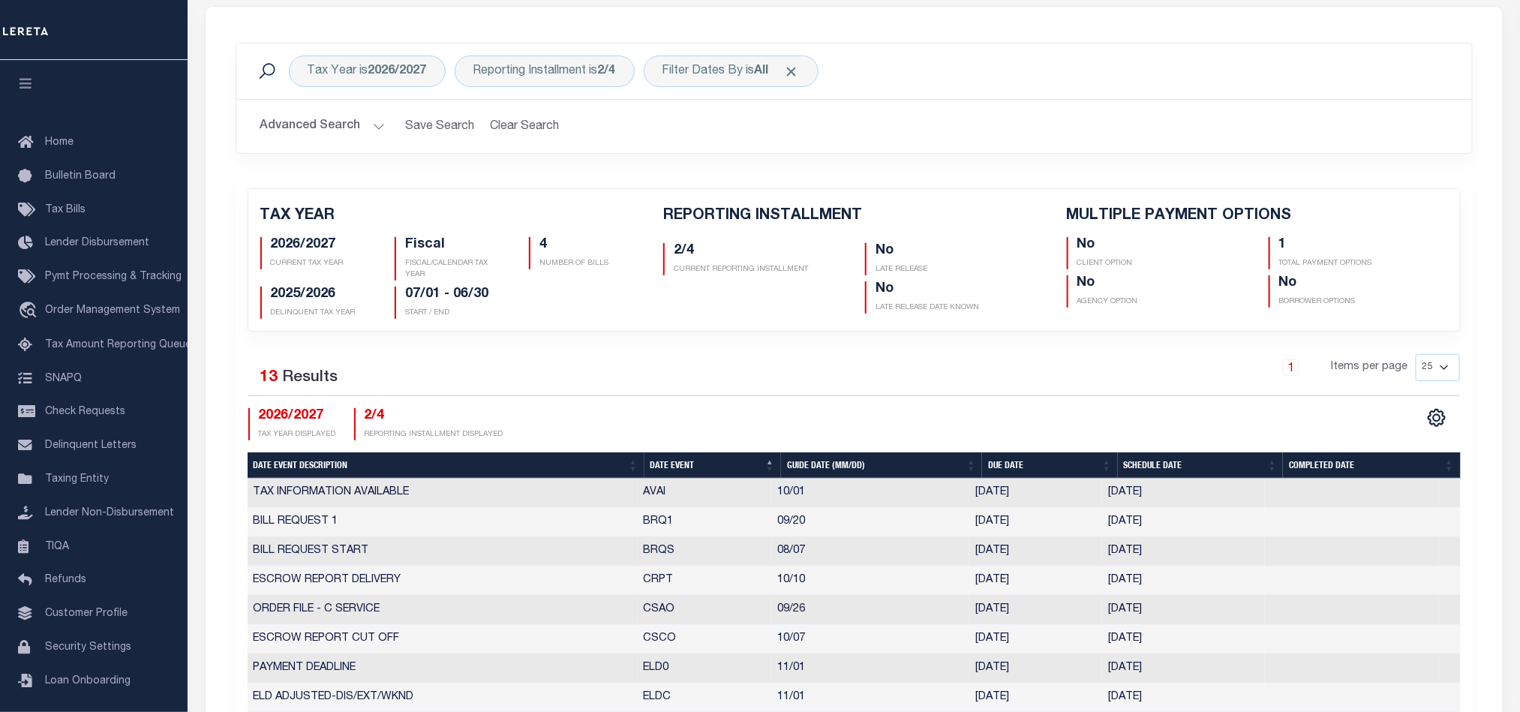
scroll to position [0, 0]
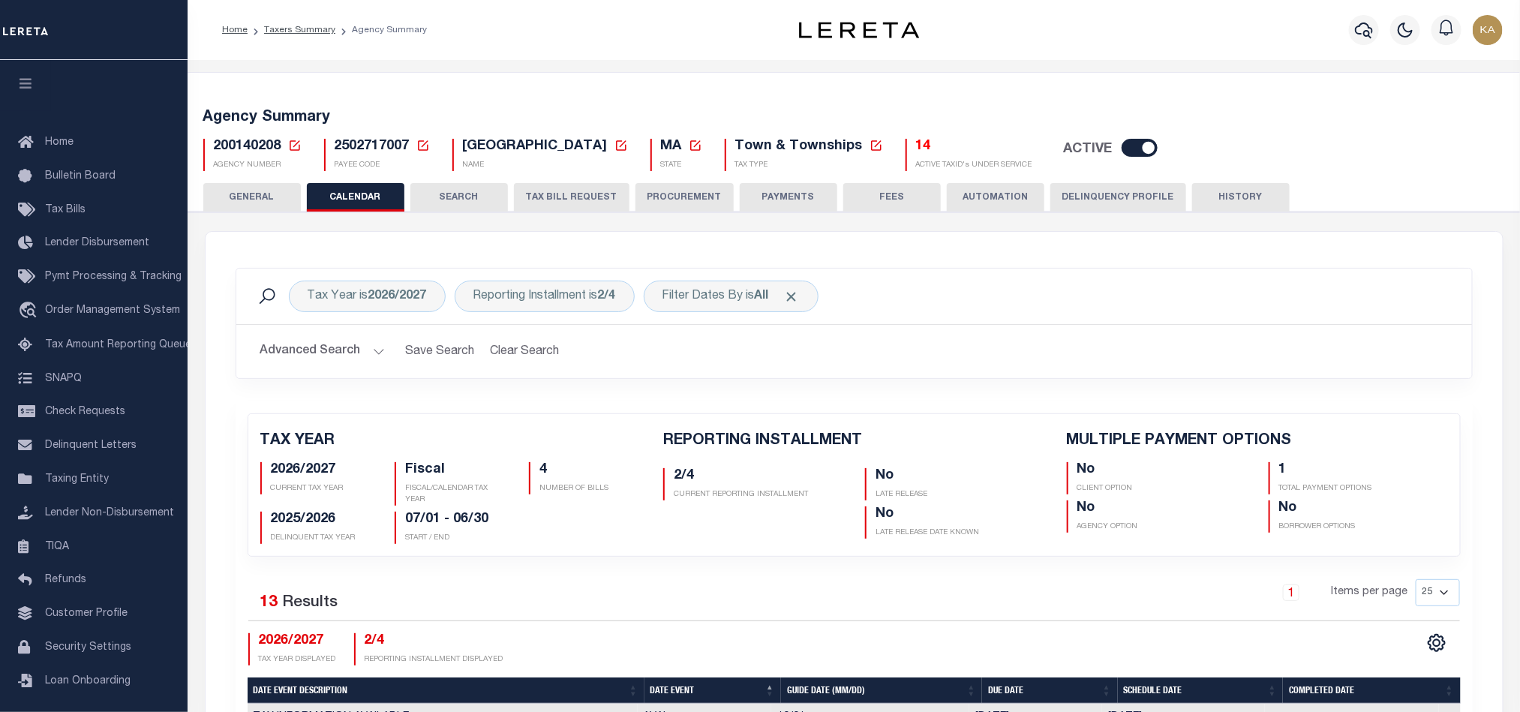
click at [236, 146] on span "200140208" at bounding box center [248, 147] width 68 height 14
copy h5 "200140208"
